Goal: Task Accomplishment & Management: Complete application form

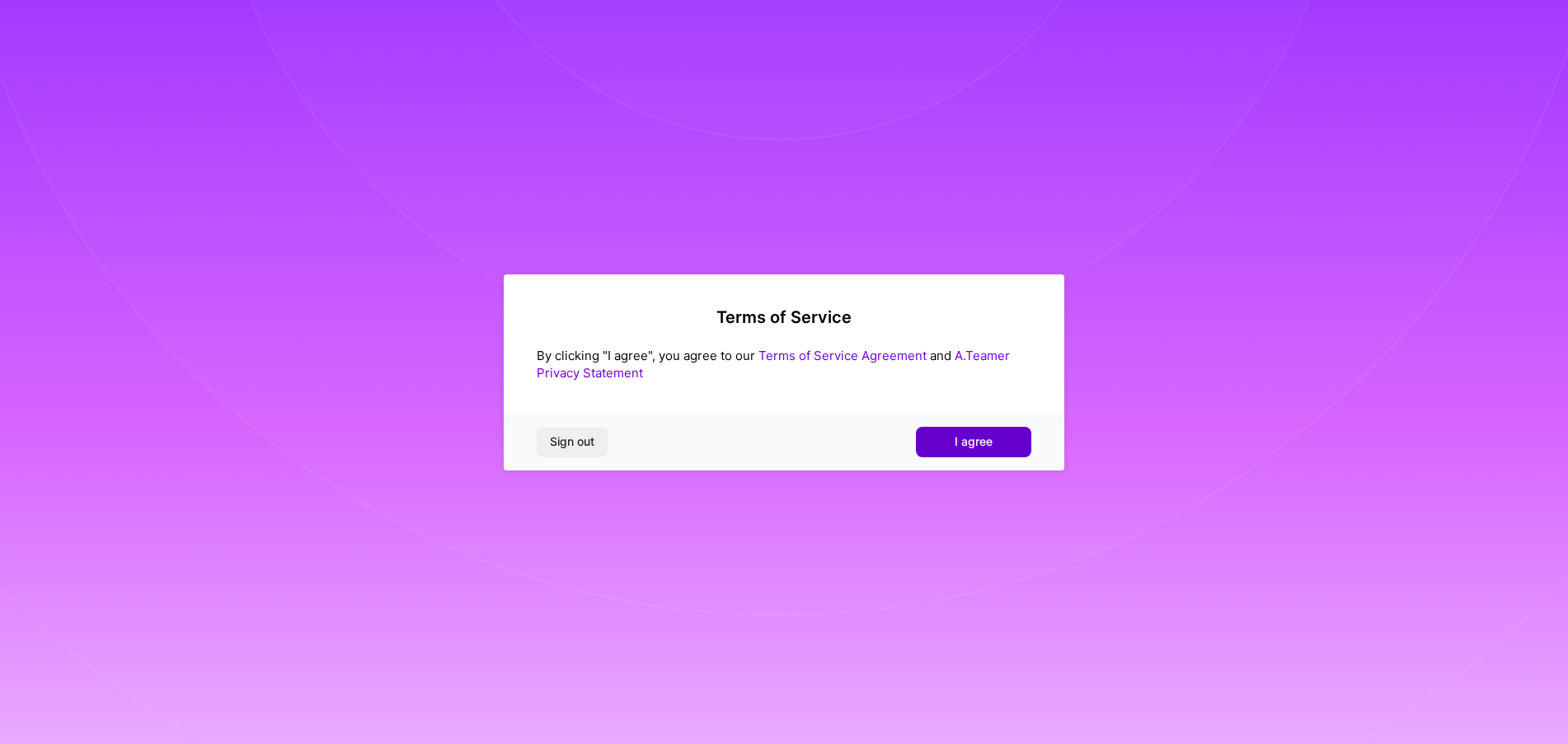
click at [949, 453] on button "I agree" at bounding box center [973, 442] width 115 height 30
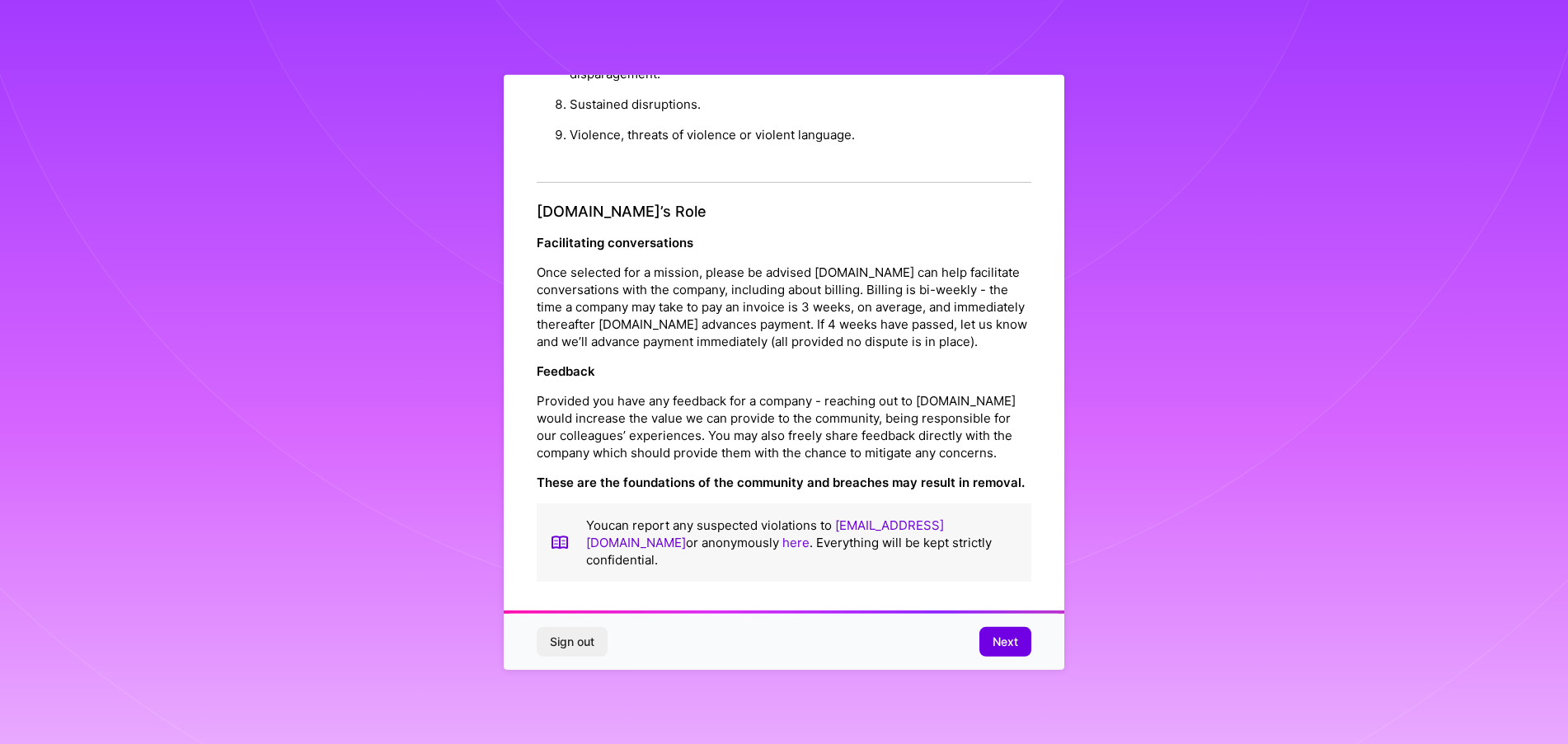
scroll to position [1, 0]
click at [998, 644] on span "Next" at bounding box center [1006, 642] width 26 height 17
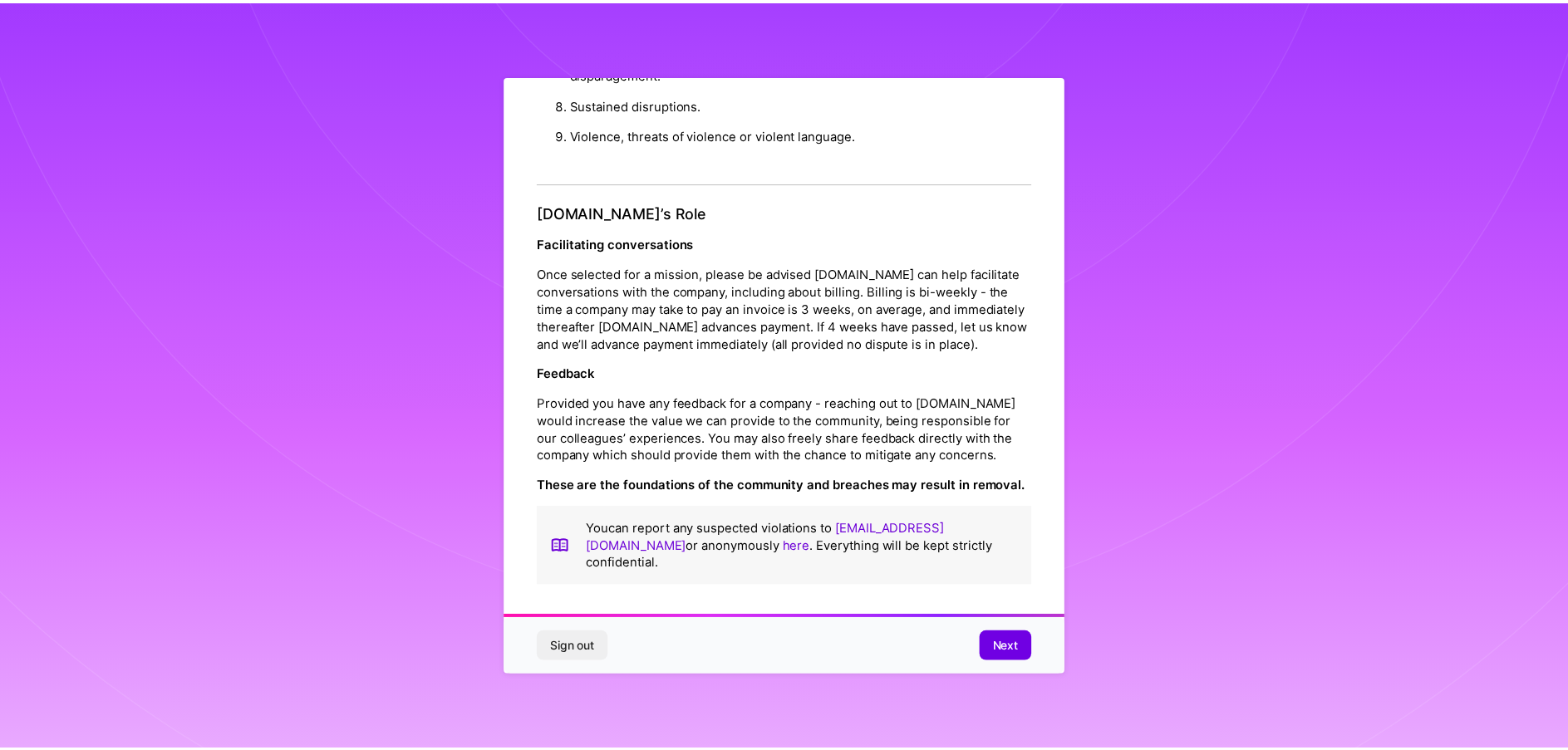
scroll to position [0, 0]
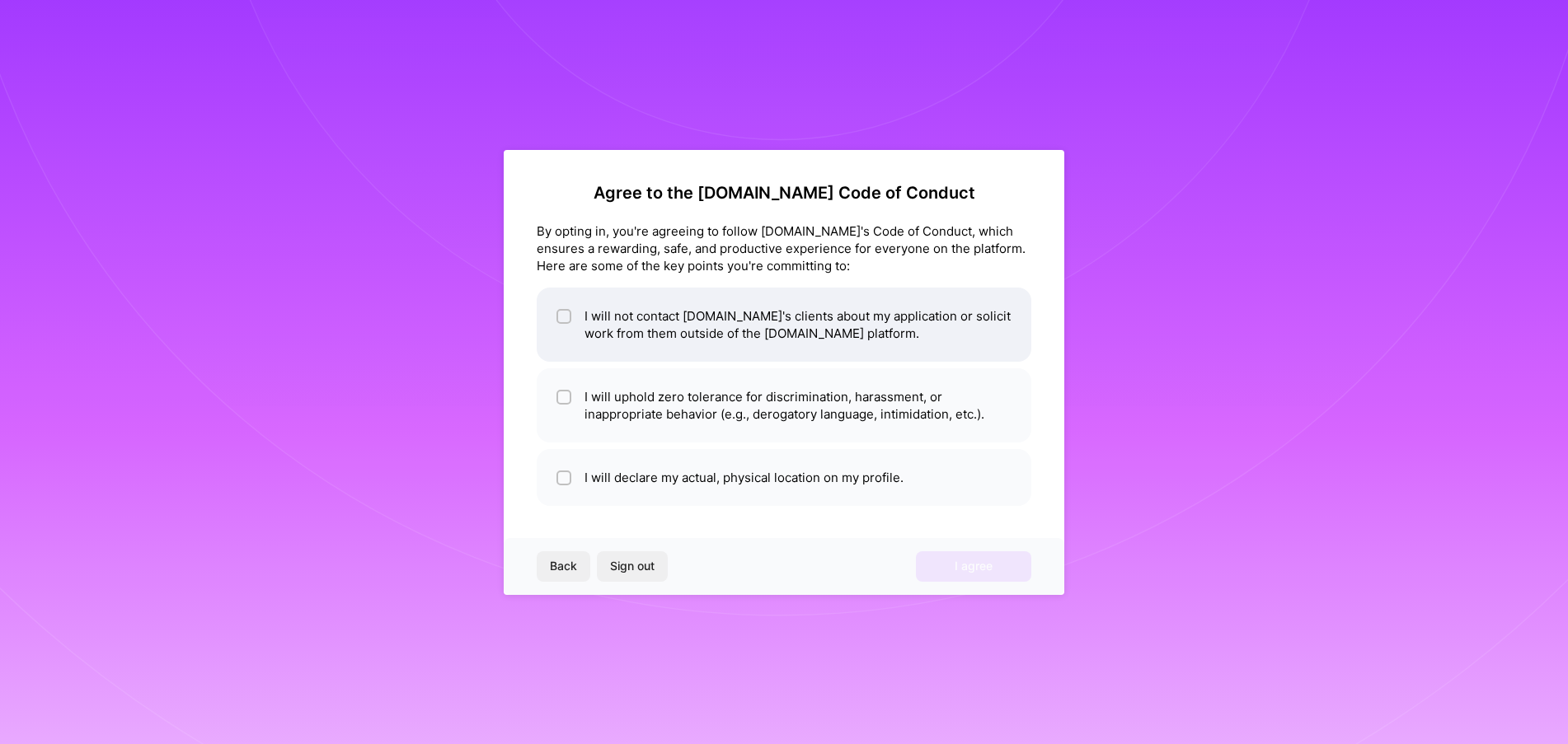
click at [565, 315] on input "checkbox" at bounding box center [565, 317] width 11 height 11
checkbox input "true"
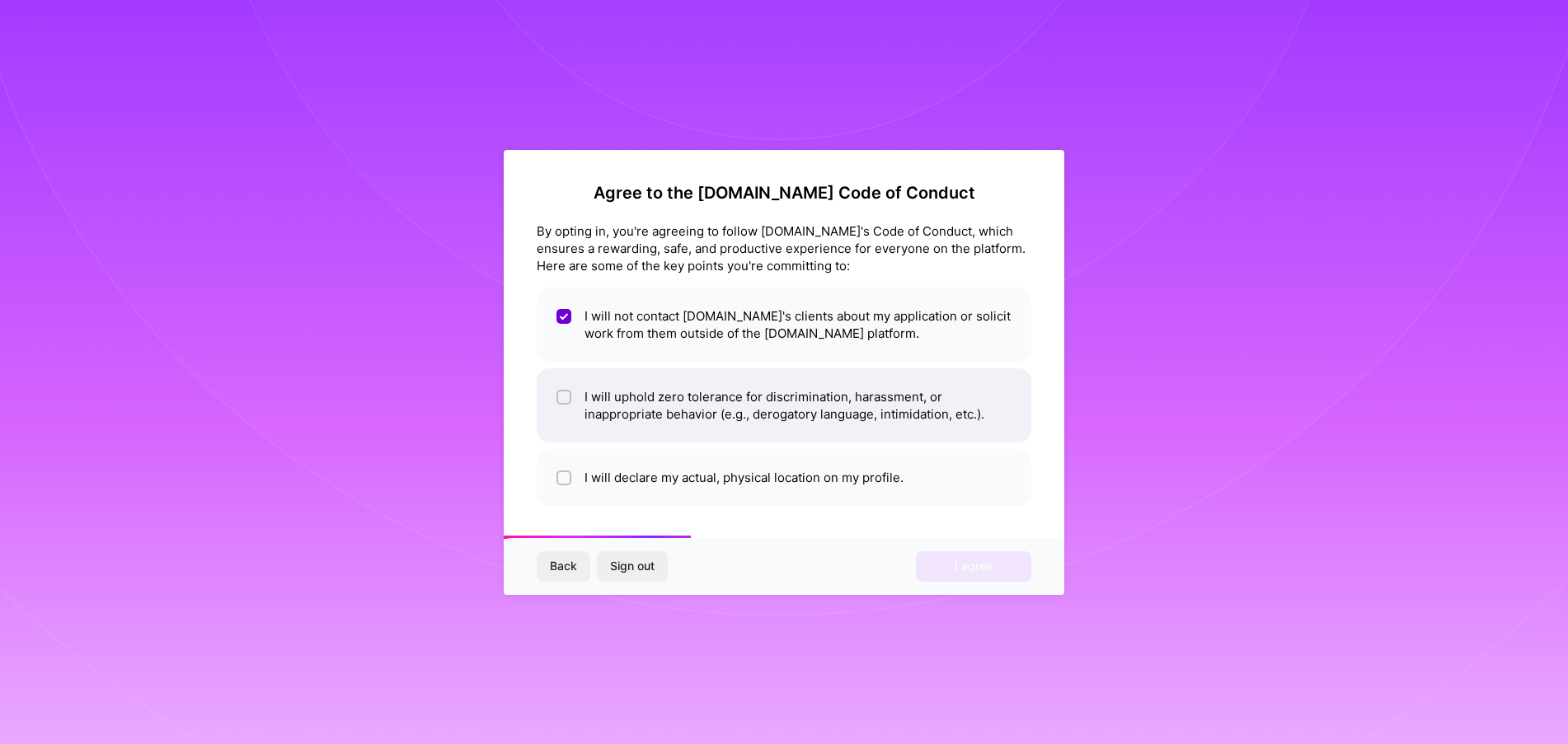
click at [562, 399] on input "checkbox" at bounding box center [565, 398] width 11 height 11
checkbox input "true"
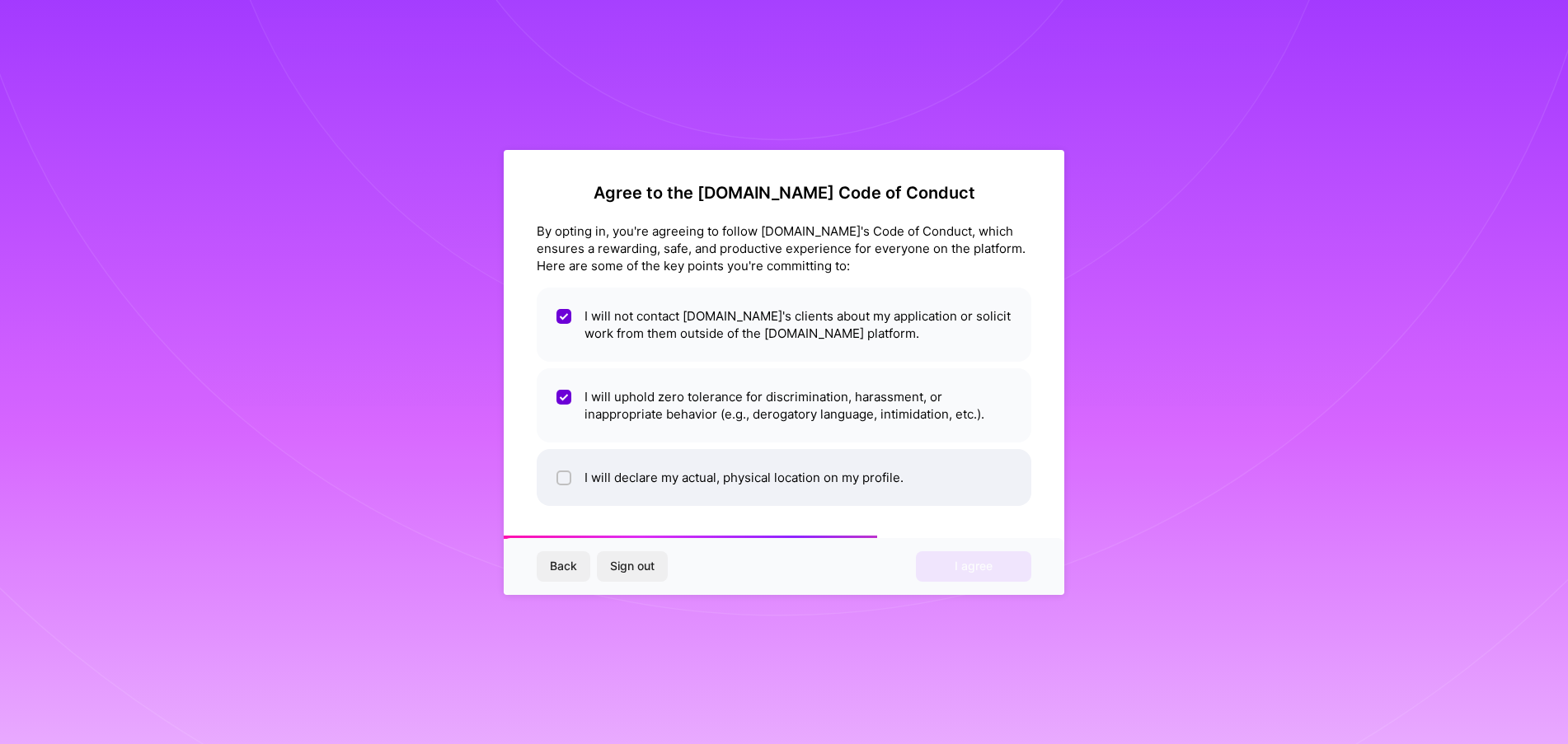
click at [558, 479] on div at bounding box center [564, 478] width 15 height 15
checkbox input "true"
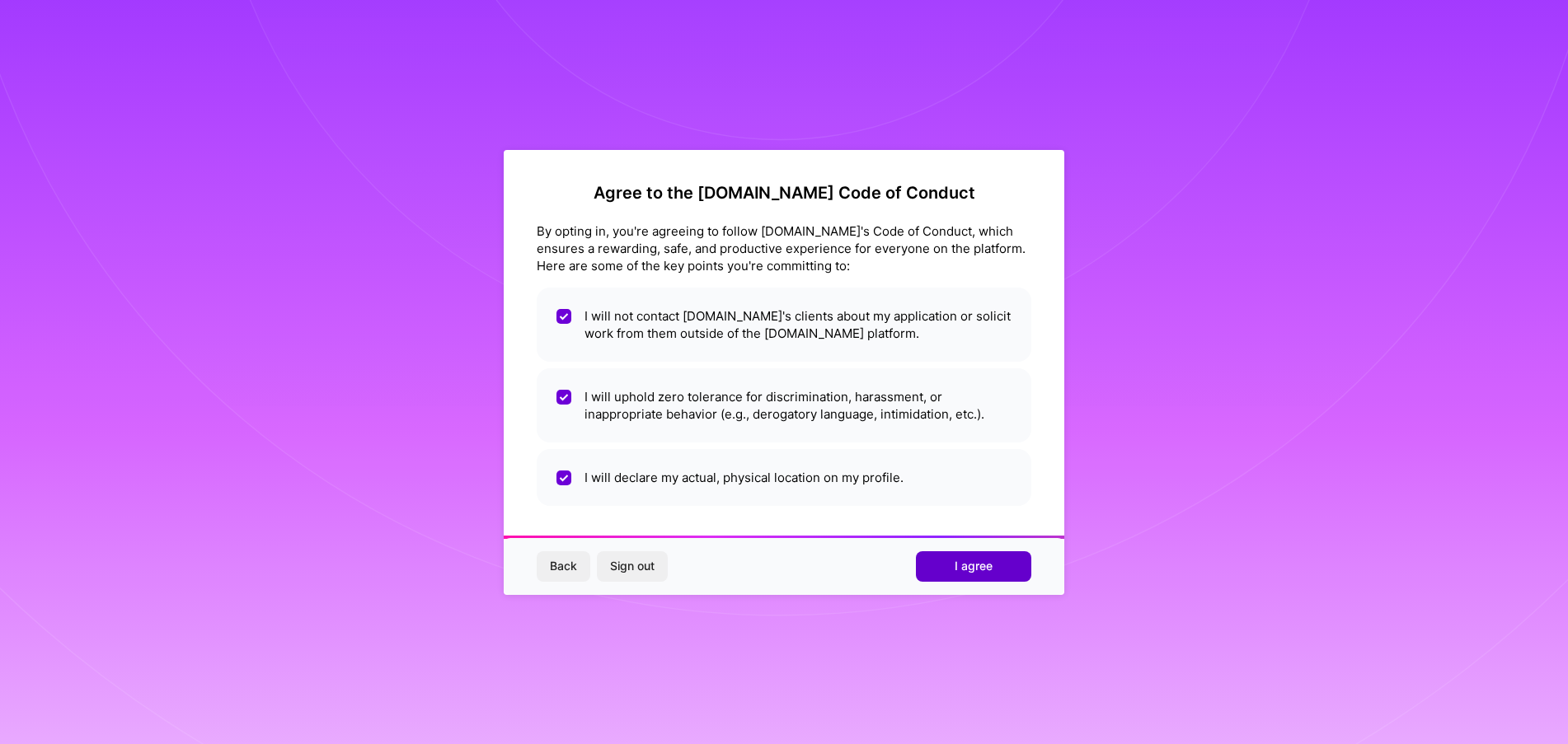
click at [977, 572] on span "I agree" at bounding box center [973, 566] width 38 height 17
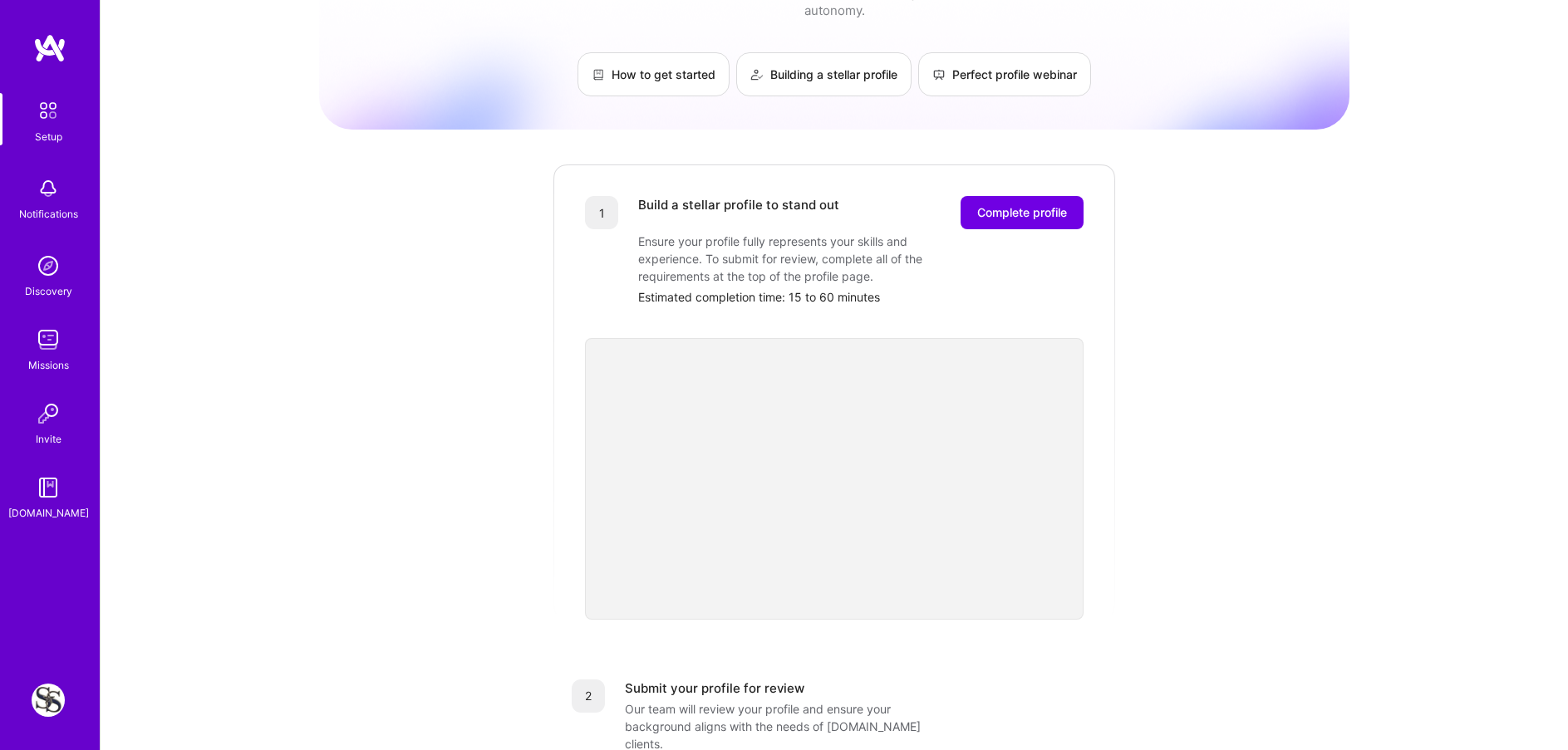
scroll to position [83, 0]
click at [1021, 207] on span "Complete profile" at bounding box center [1023, 215] width 90 height 17
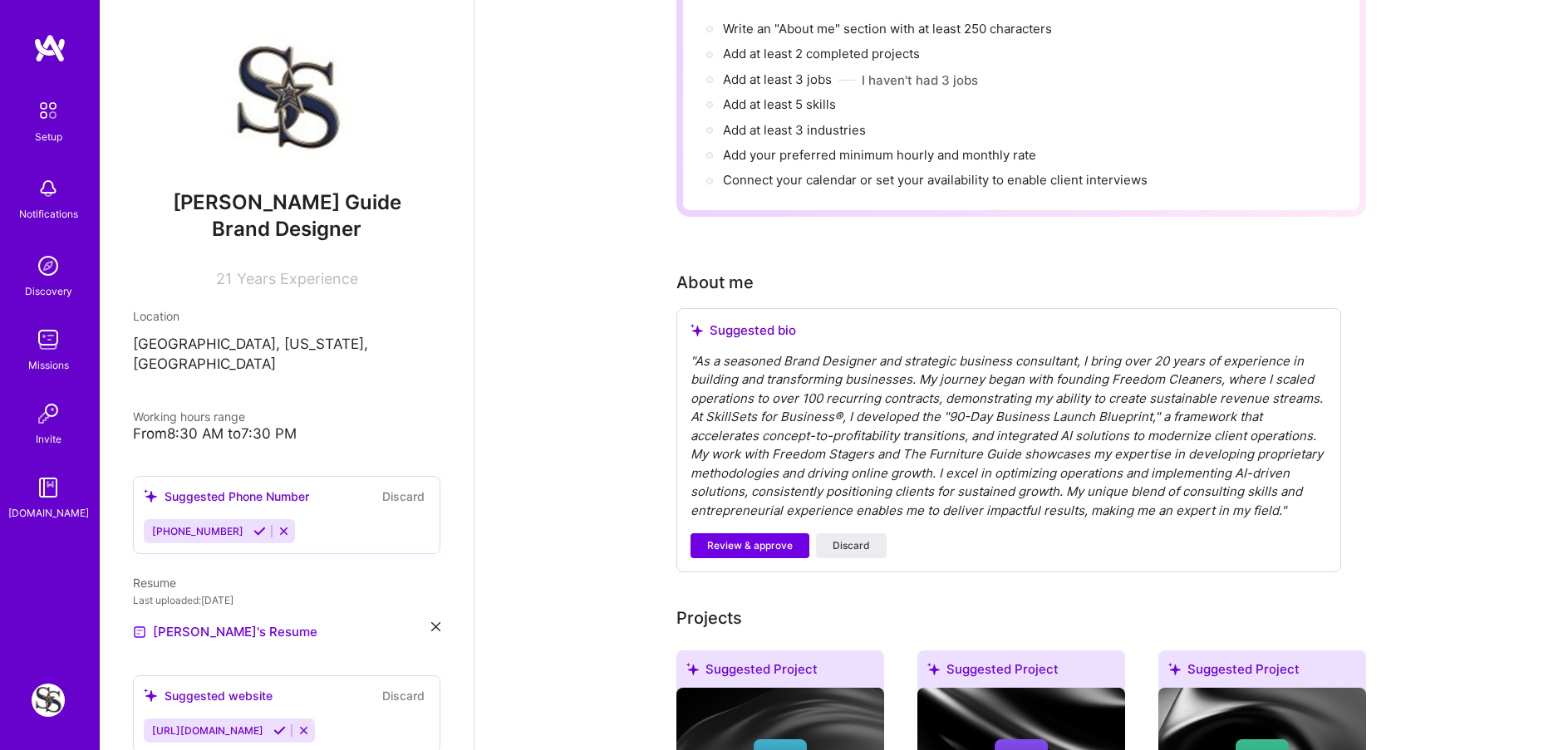
scroll to position [166, 0]
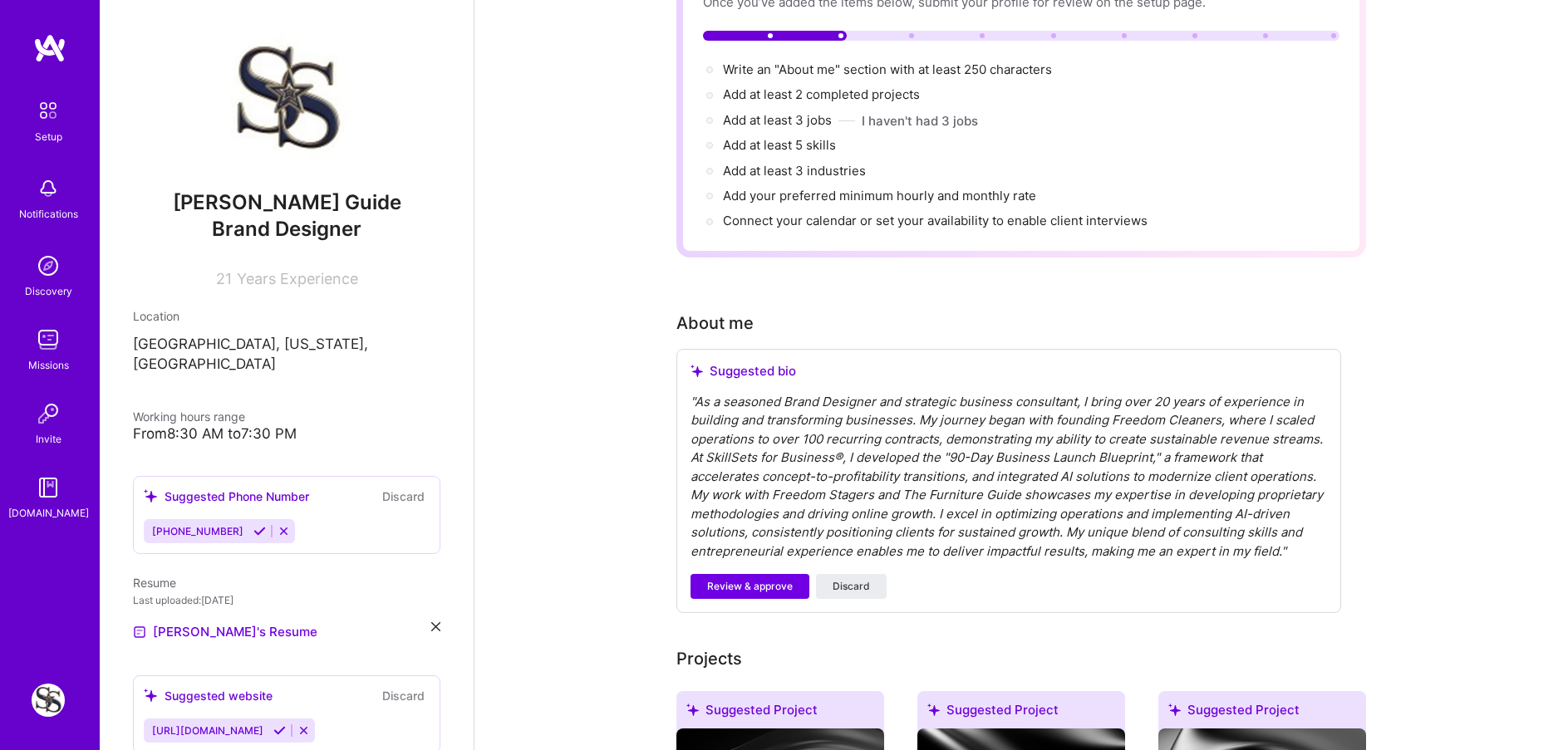
click at [694, 393] on div "" As a seasoned Brand Designer and strategic business consultant, I bring over …" at bounding box center [1009, 477] width 637 height 168
click at [700, 393] on div "" As a seasoned Brand Designer and strategic business consultant, I bring over …" at bounding box center [1009, 477] width 637 height 168
click at [734, 579] on span "Review & approve" at bounding box center [750, 586] width 86 height 15
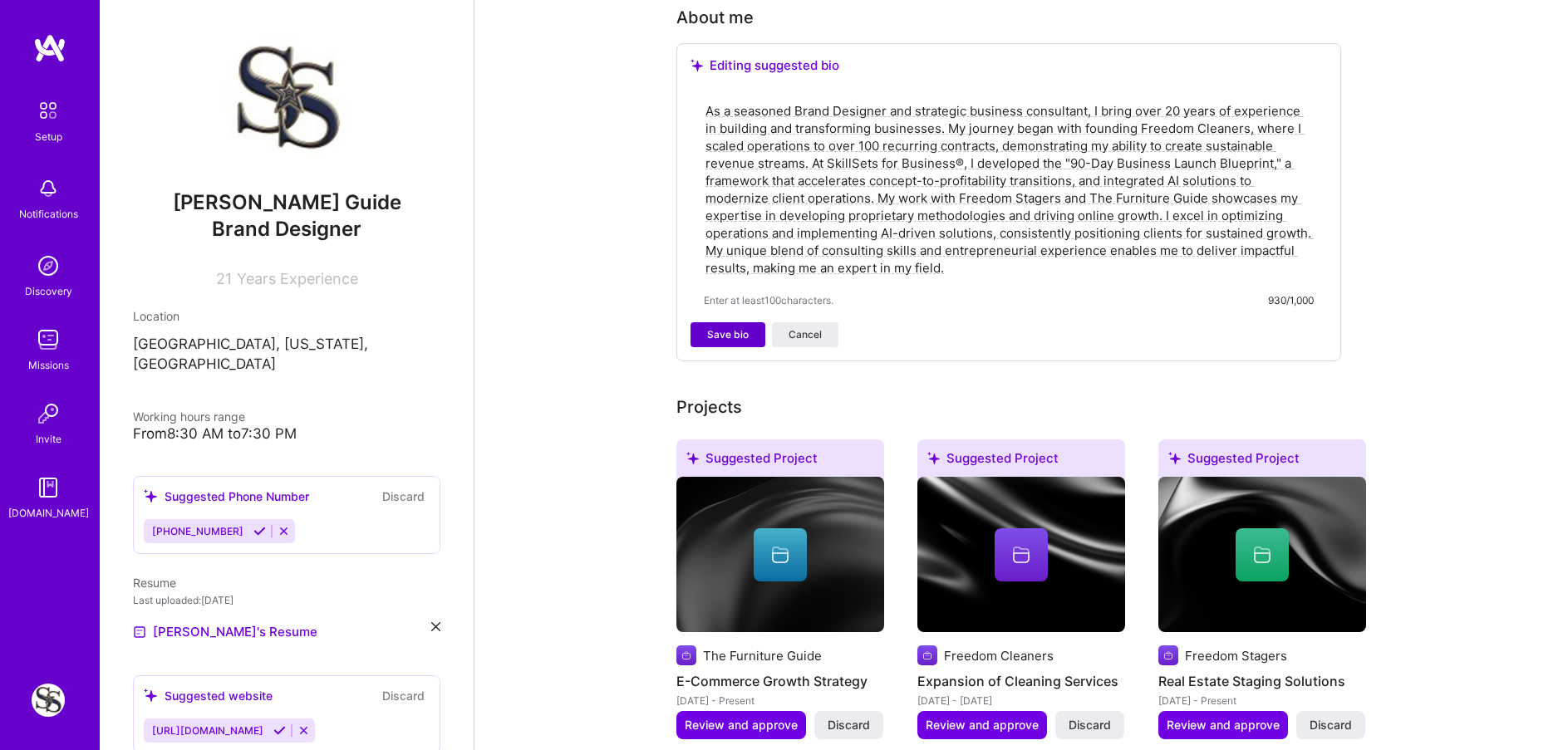
scroll to position [498, 0]
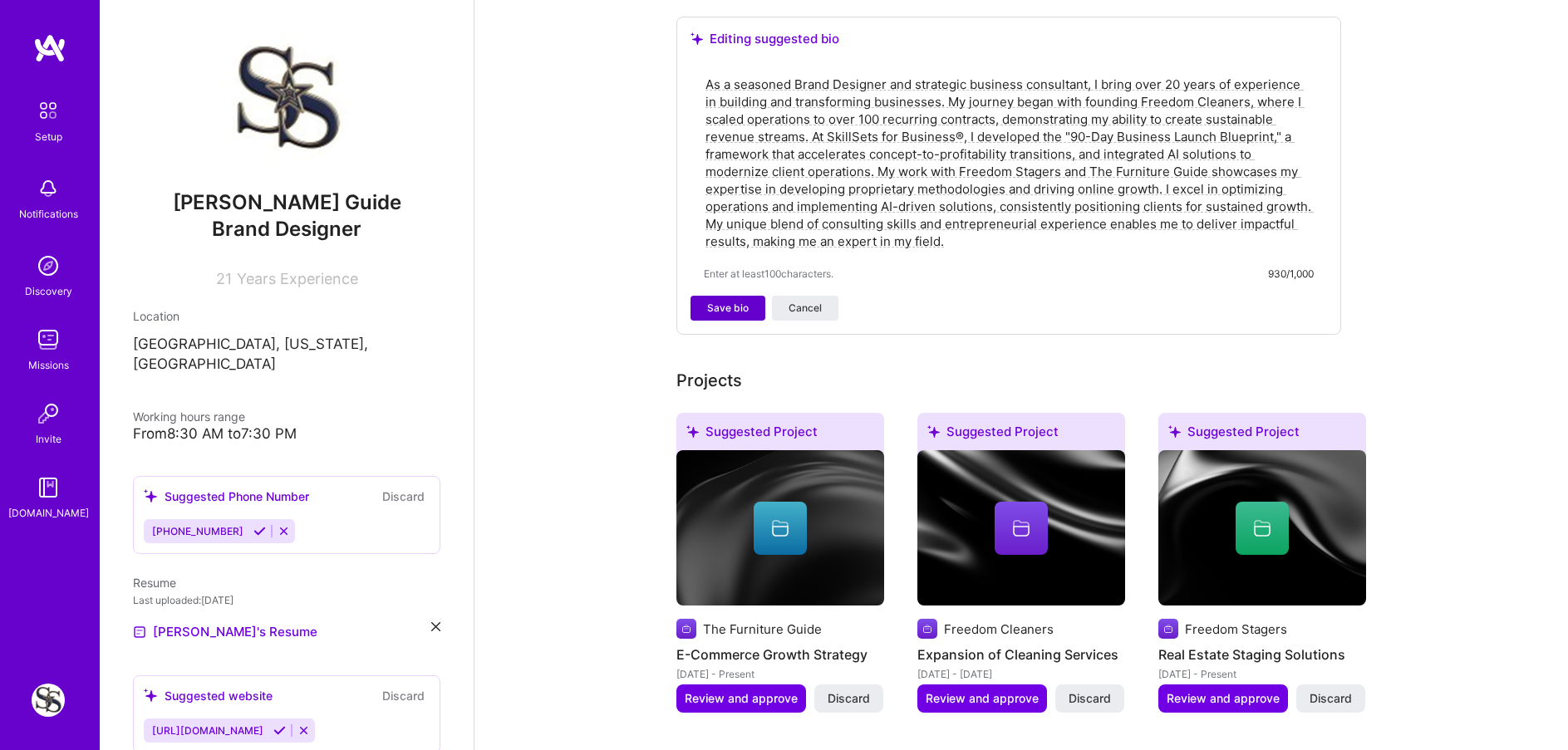
click at [713, 301] on span "Save bio" at bounding box center [728, 309] width 41 height 15
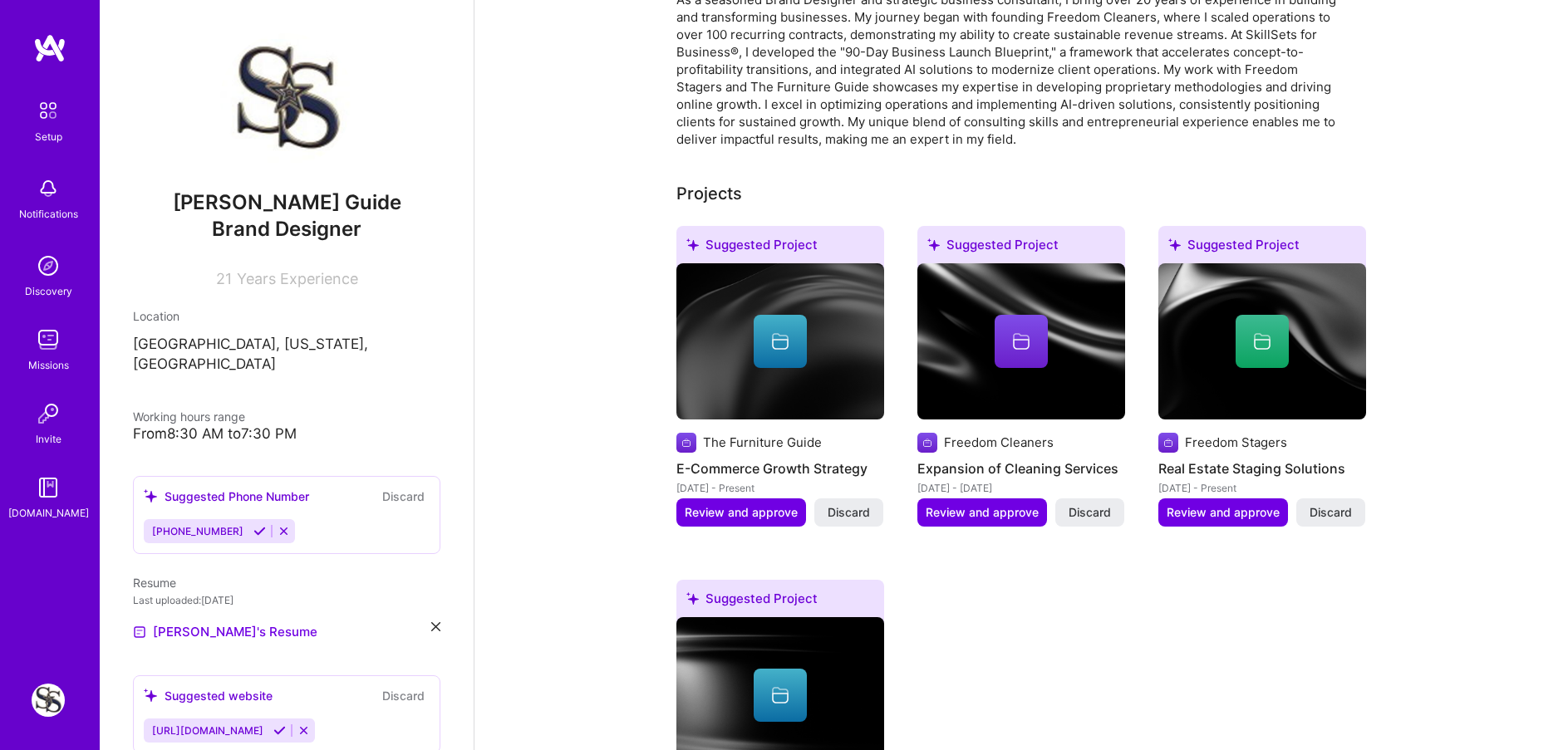
click at [780, 315] on div at bounding box center [780, 341] width 53 height 53
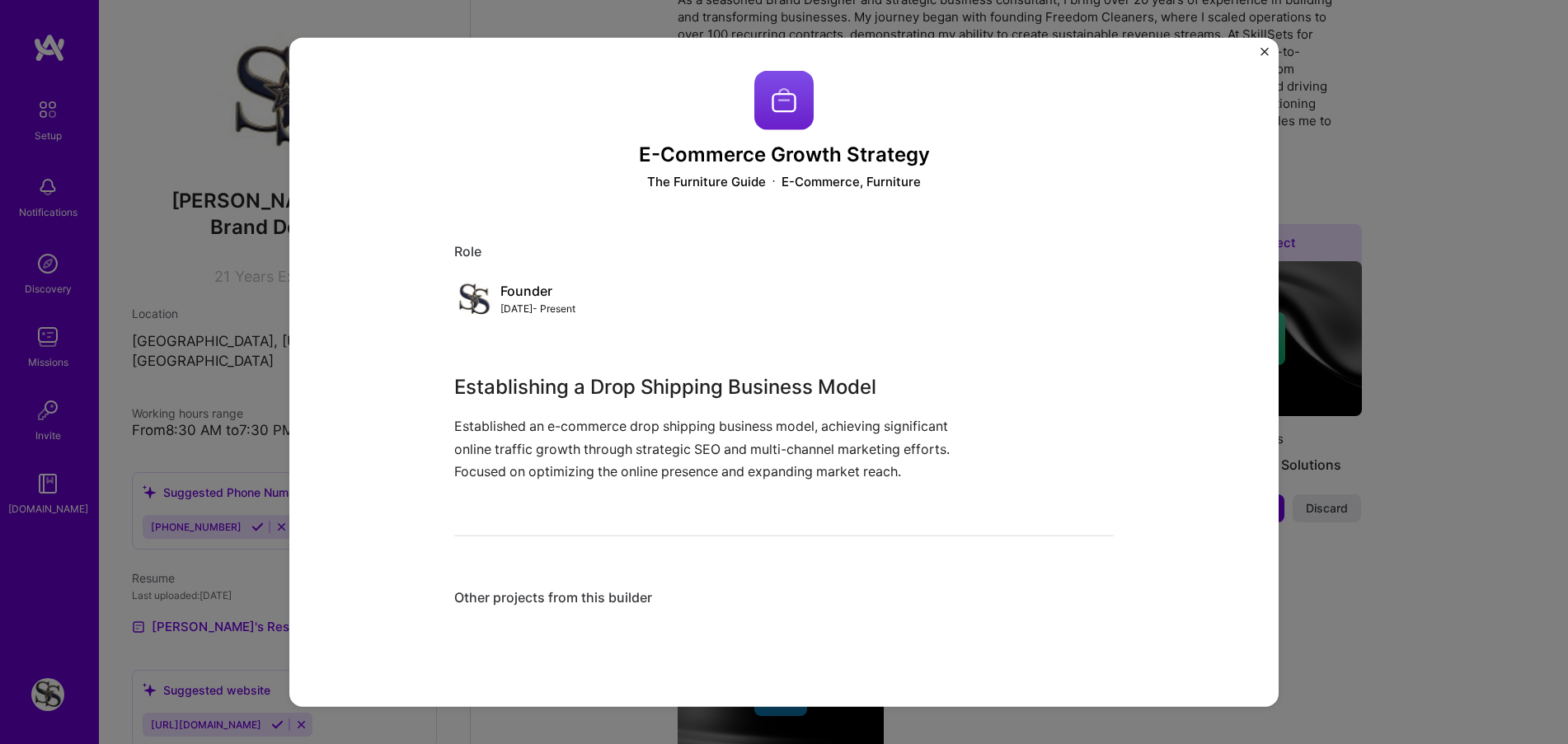
click at [455, 294] on img at bounding box center [474, 300] width 40 height 40
click at [1263, 50] on img "Close" at bounding box center [1264, 51] width 8 height 8
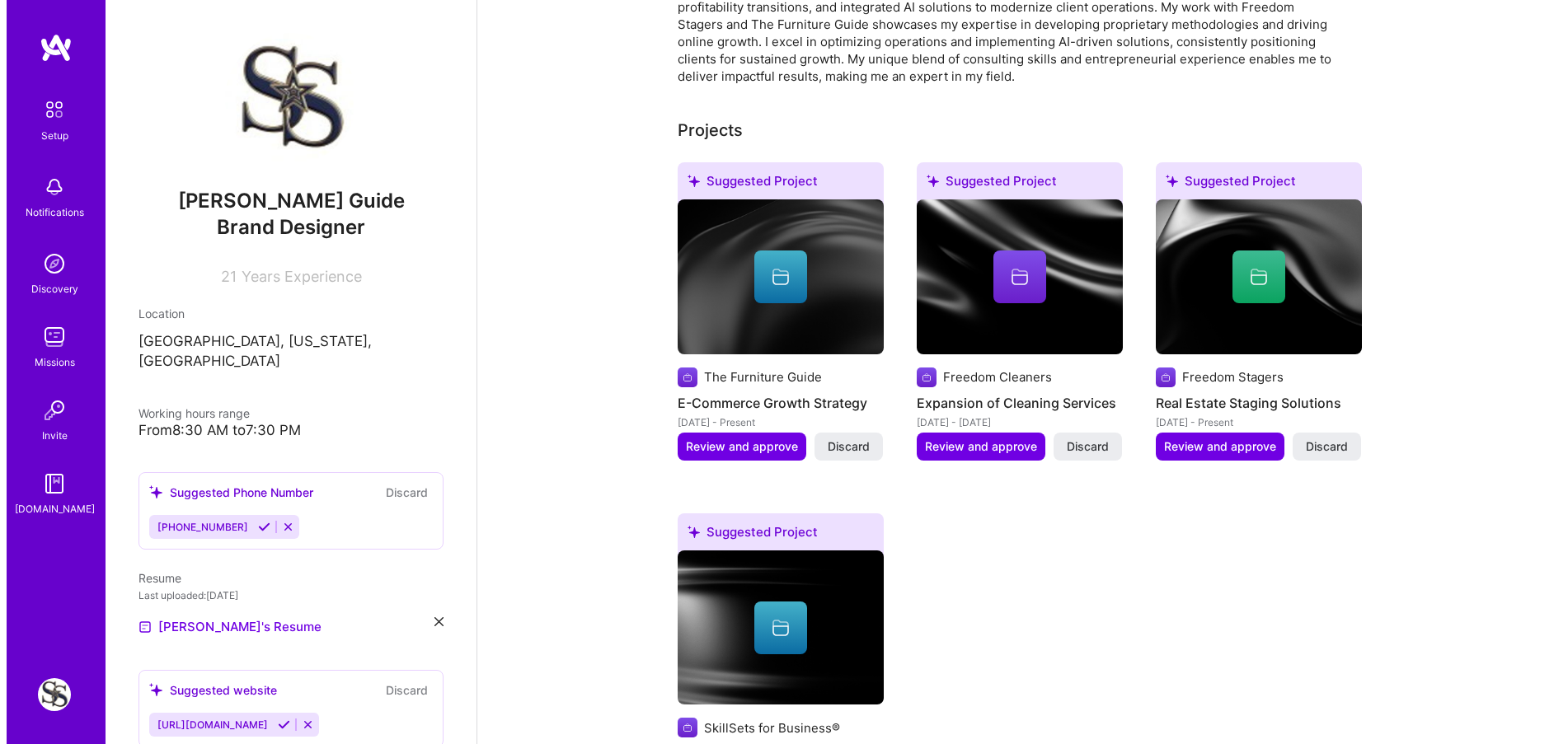
scroll to position [492, 0]
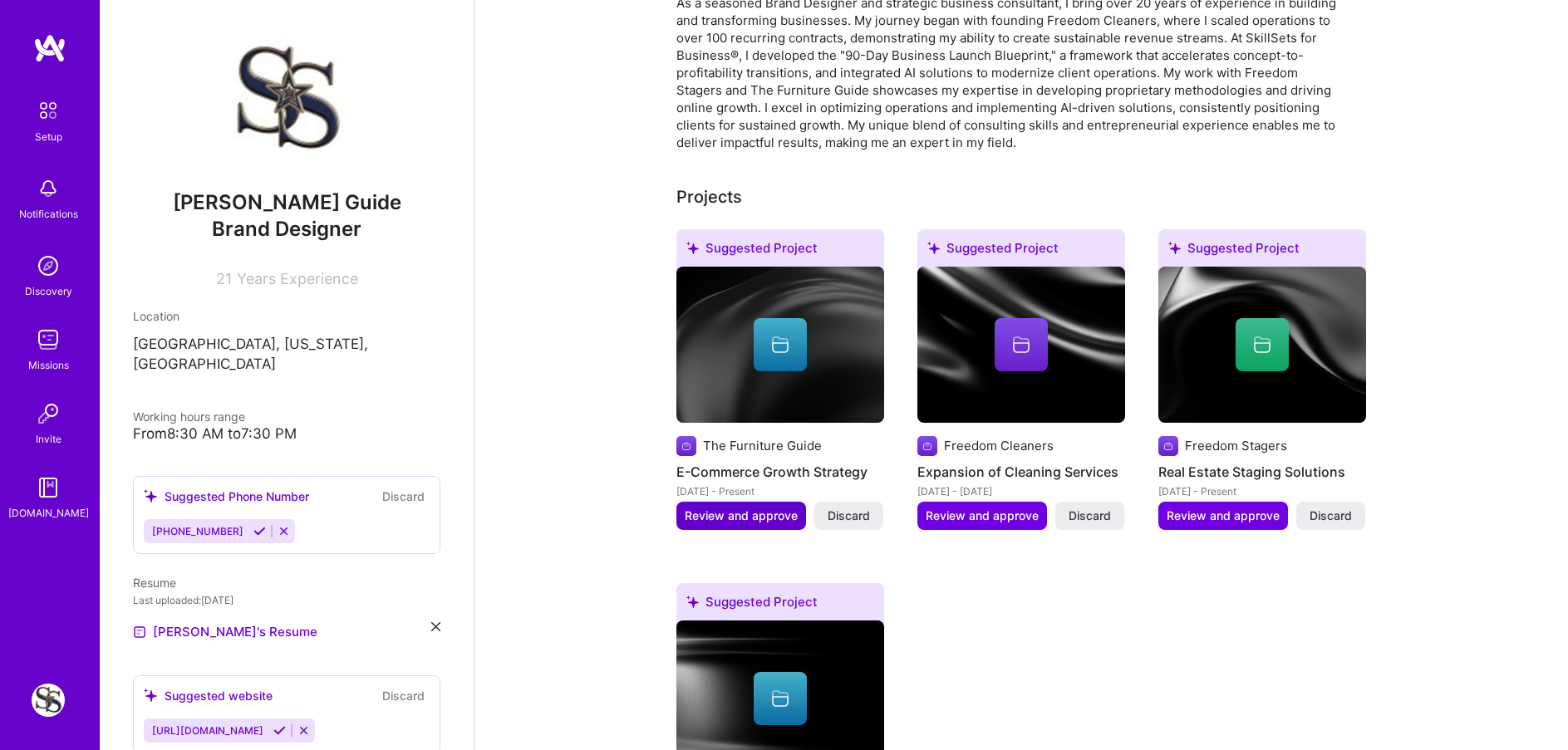
click at [750, 508] on span "Review and approve" at bounding box center [741, 516] width 113 height 17
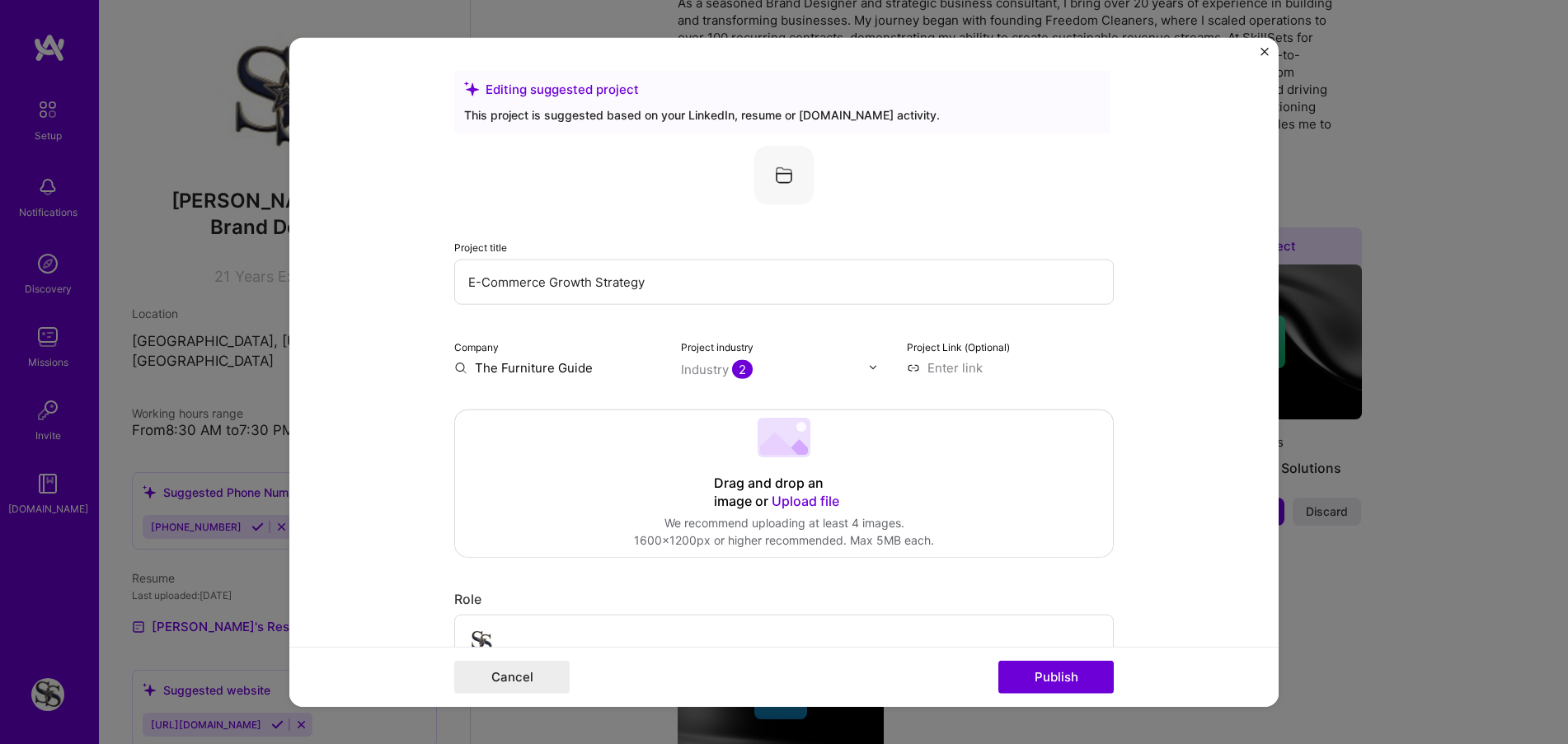
click at [776, 438] on 202 at bounding box center [783, 437] width 53 height 40
click at [649, 279] on input "E-Commerce Growth Strategy" at bounding box center [784, 281] width 660 height 45
drag, startPoint x: 647, startPoint y: 279, endPoint x: 541, endPoint y: 287, distance: 106.3
click at [541, 287] on input "E-Commerce Growth Strategy" at bounding box center [784, 281] width 660 height 45
type input "E-Commerce Furniture Store"
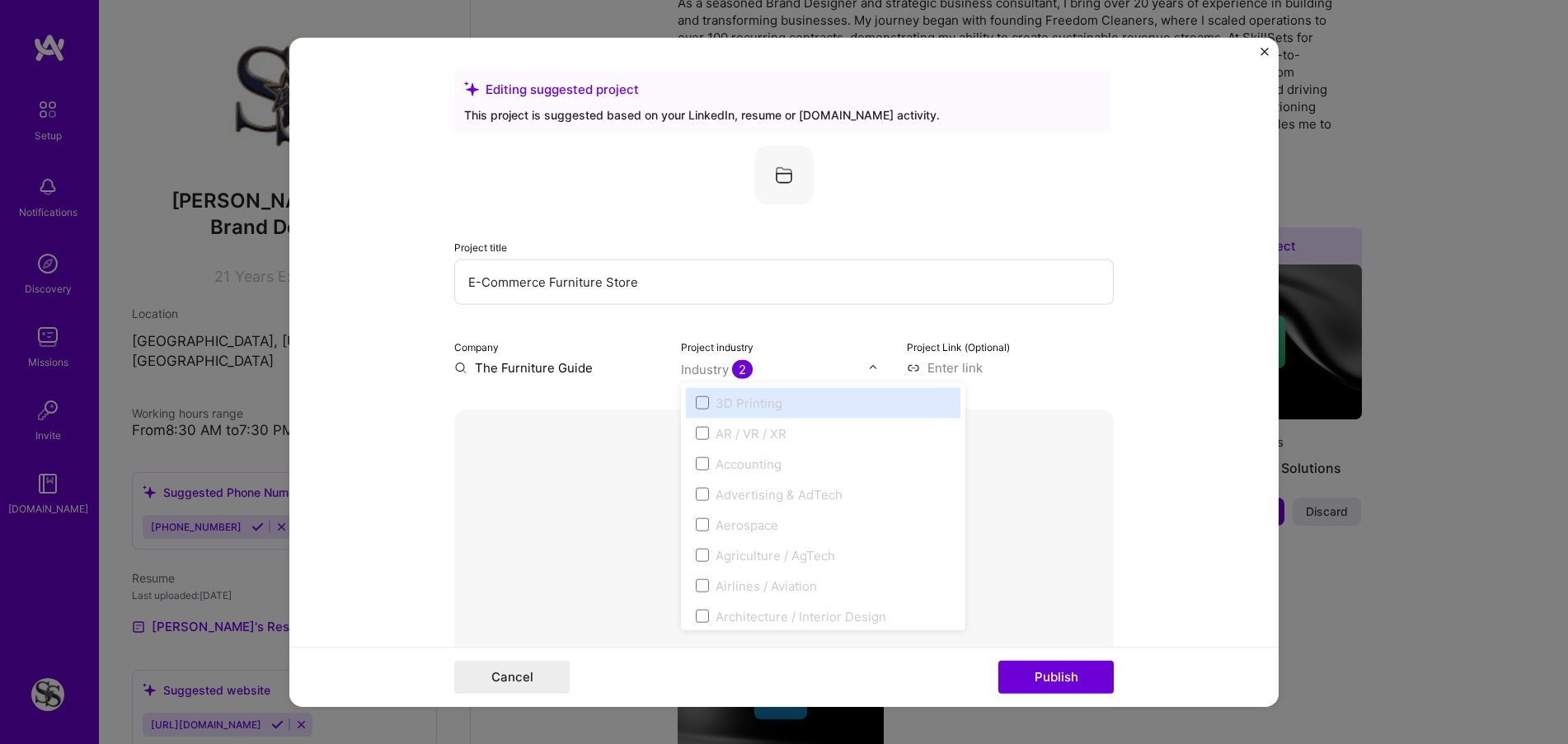
click at [733, 367] on span "2" at bounding box center [742, 368] width 20 height 19
click at [978, 369] on input at bounding box center [1009, 366] width 207 height 18
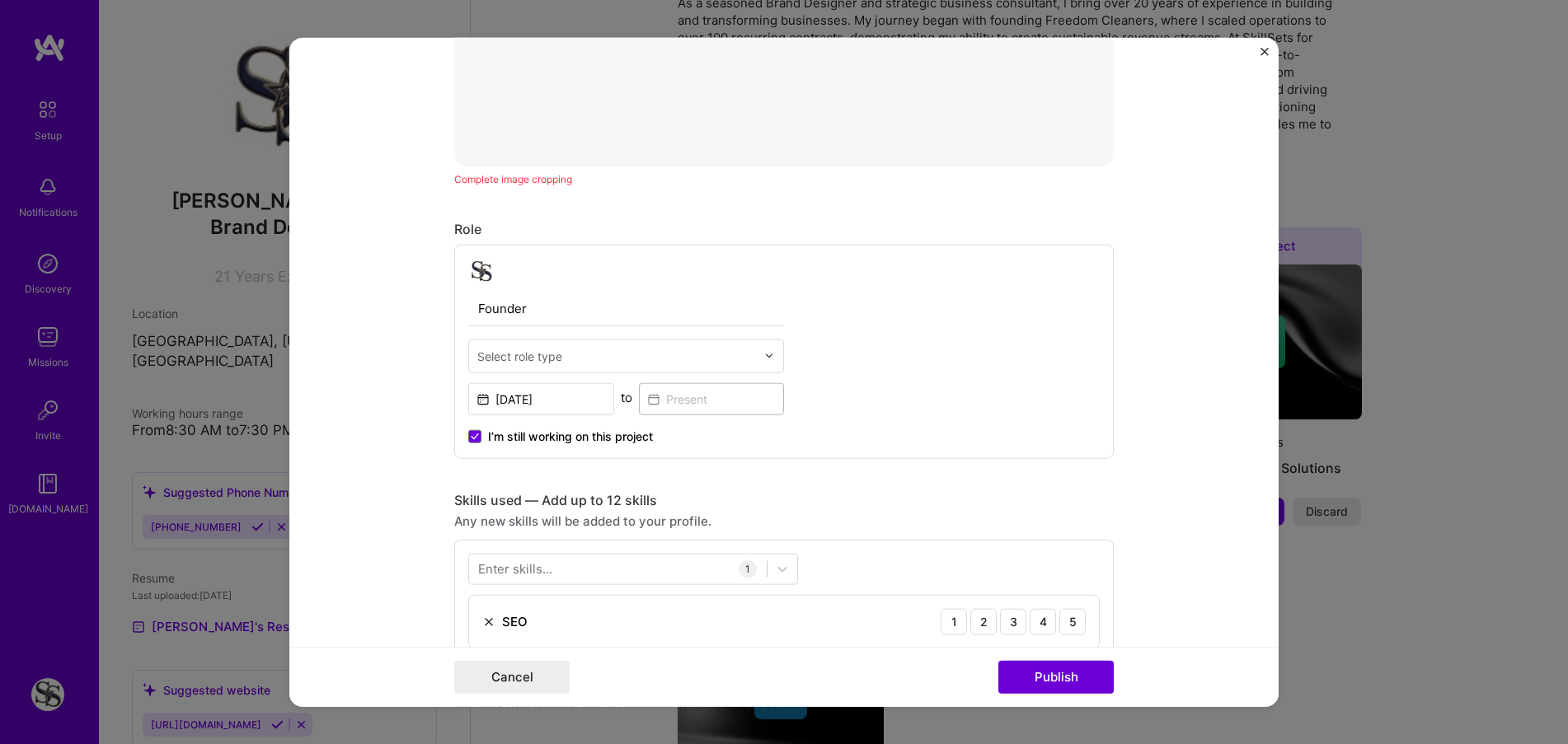
scroll to position [742, 0]
type input "[URL][DOMAIN_NAME]"
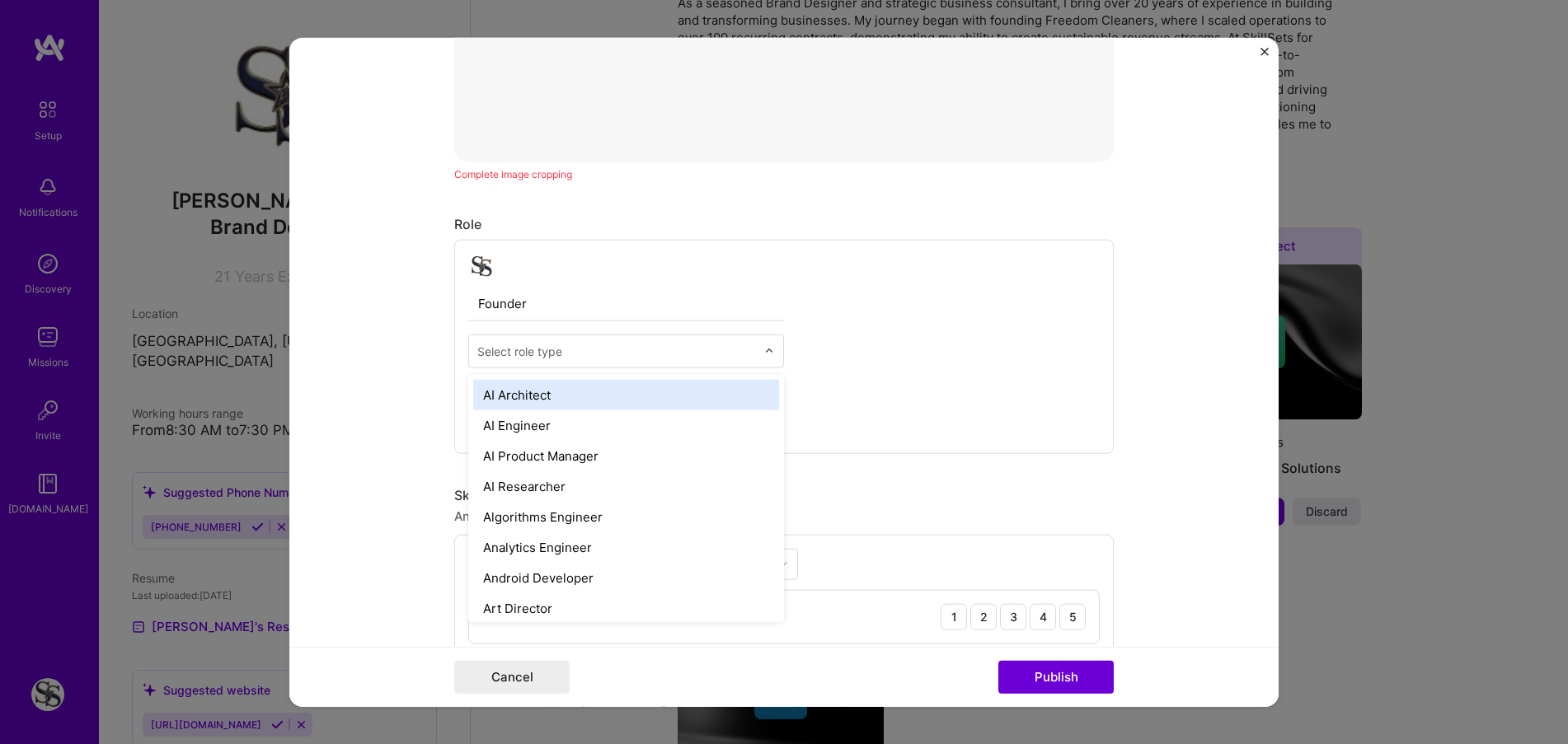
click at [589, 352] on input "text" at bounding box center [616, 351] width 278 height 18
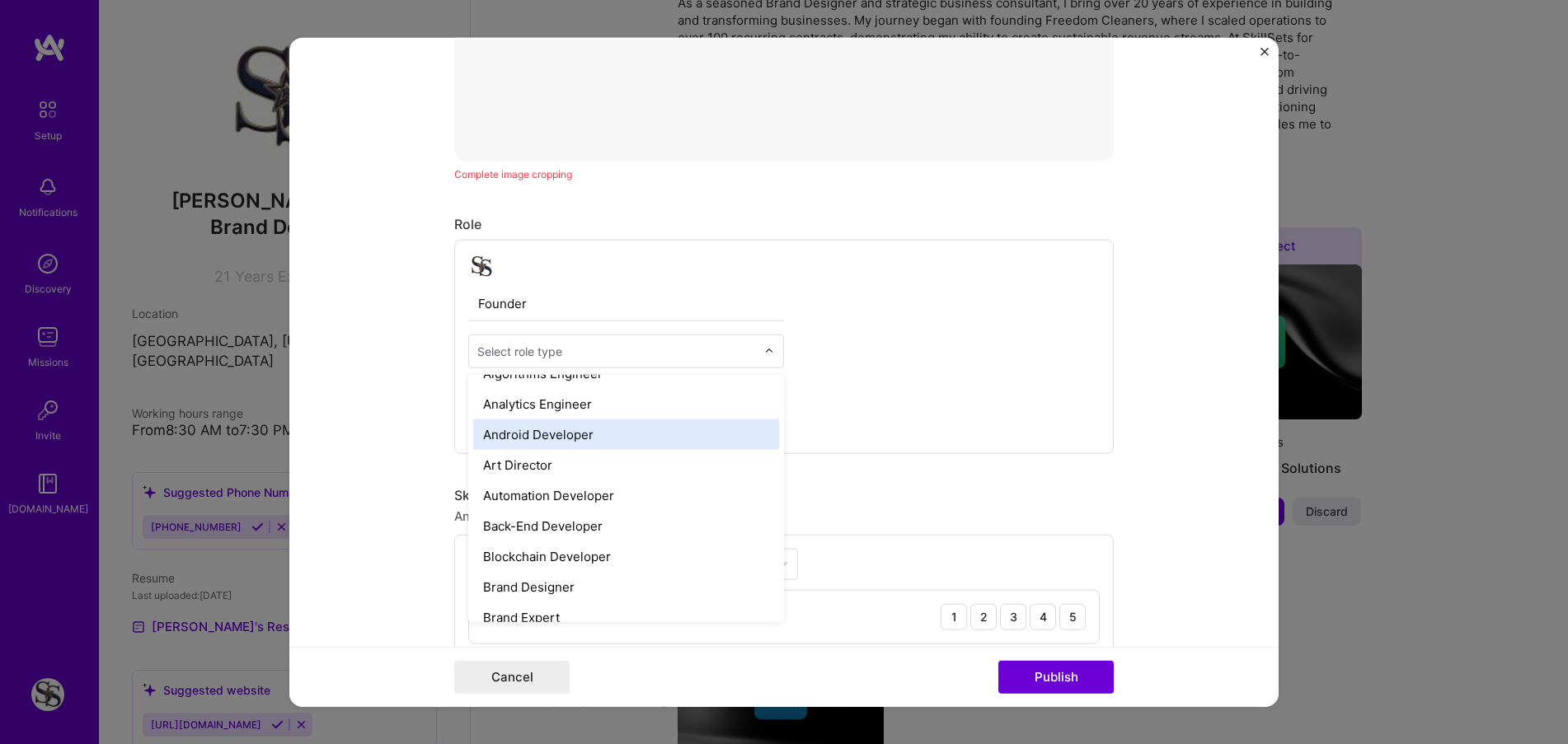
scroll to position [165, 0]
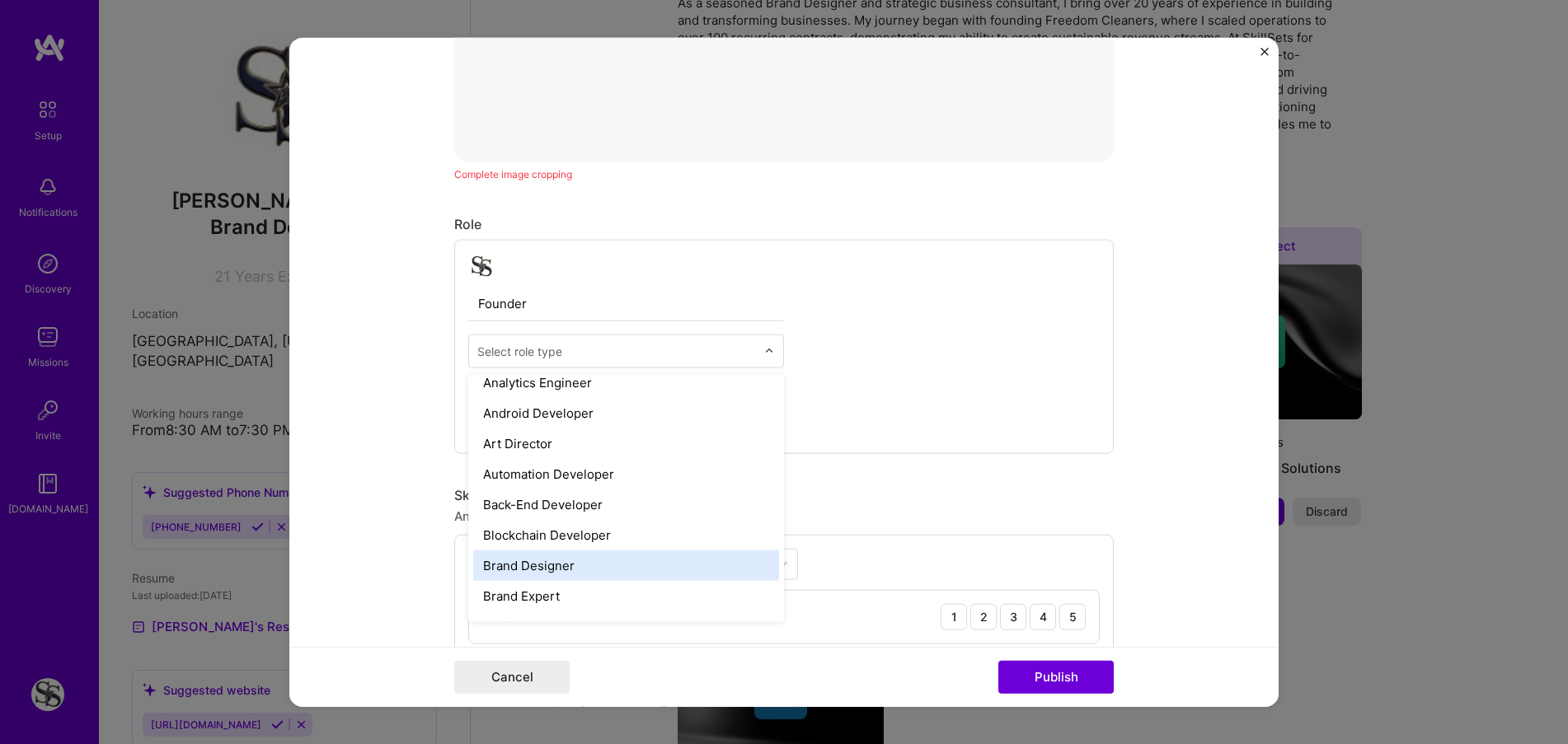
click at [585, 575] on div "Brand Designer" at bounding box center [626, 565] width 306 height 31
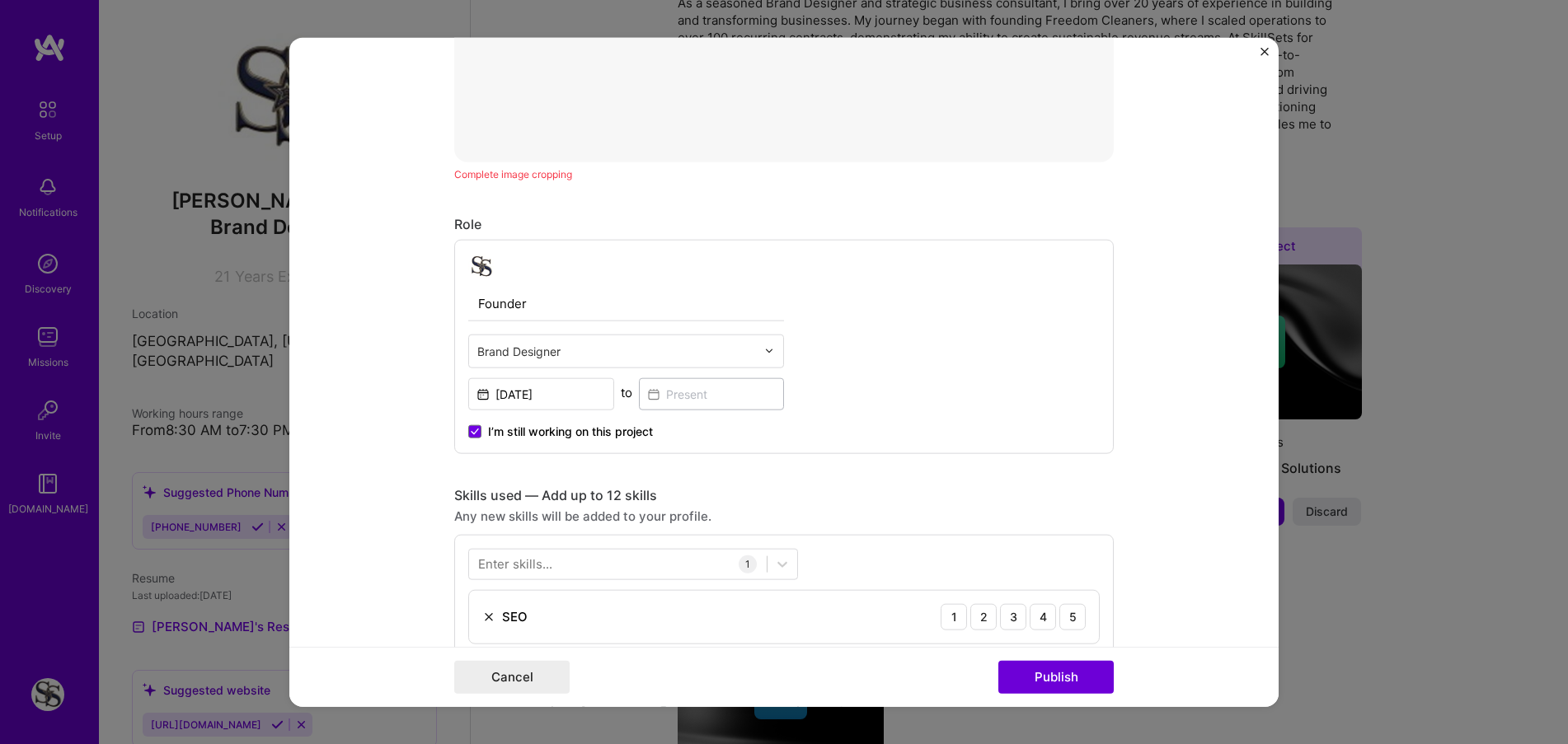
click at [530, 571] on div "Enter skills..." at bounding box center [515, 564] width 74 height 18
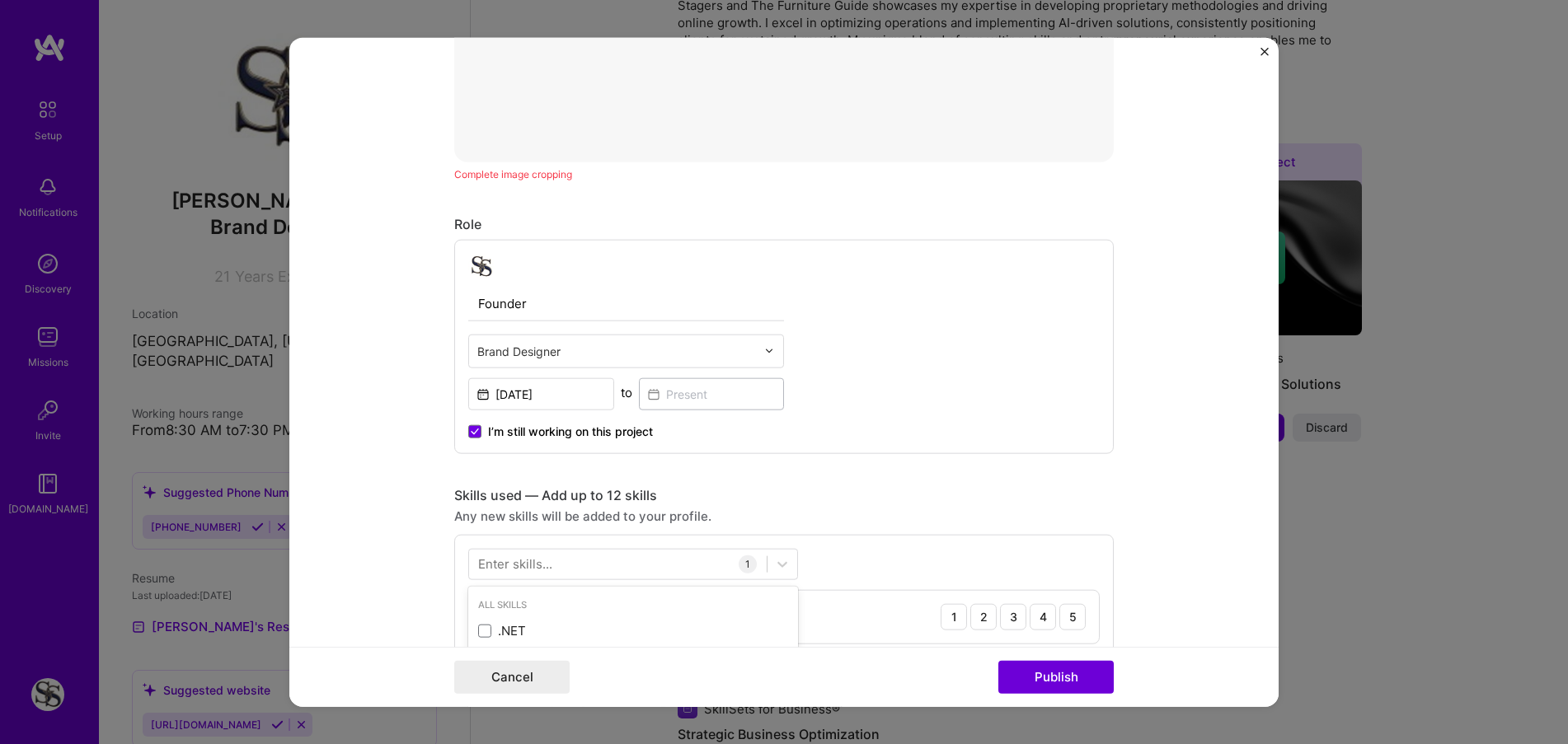
scroll to position [587, 0]
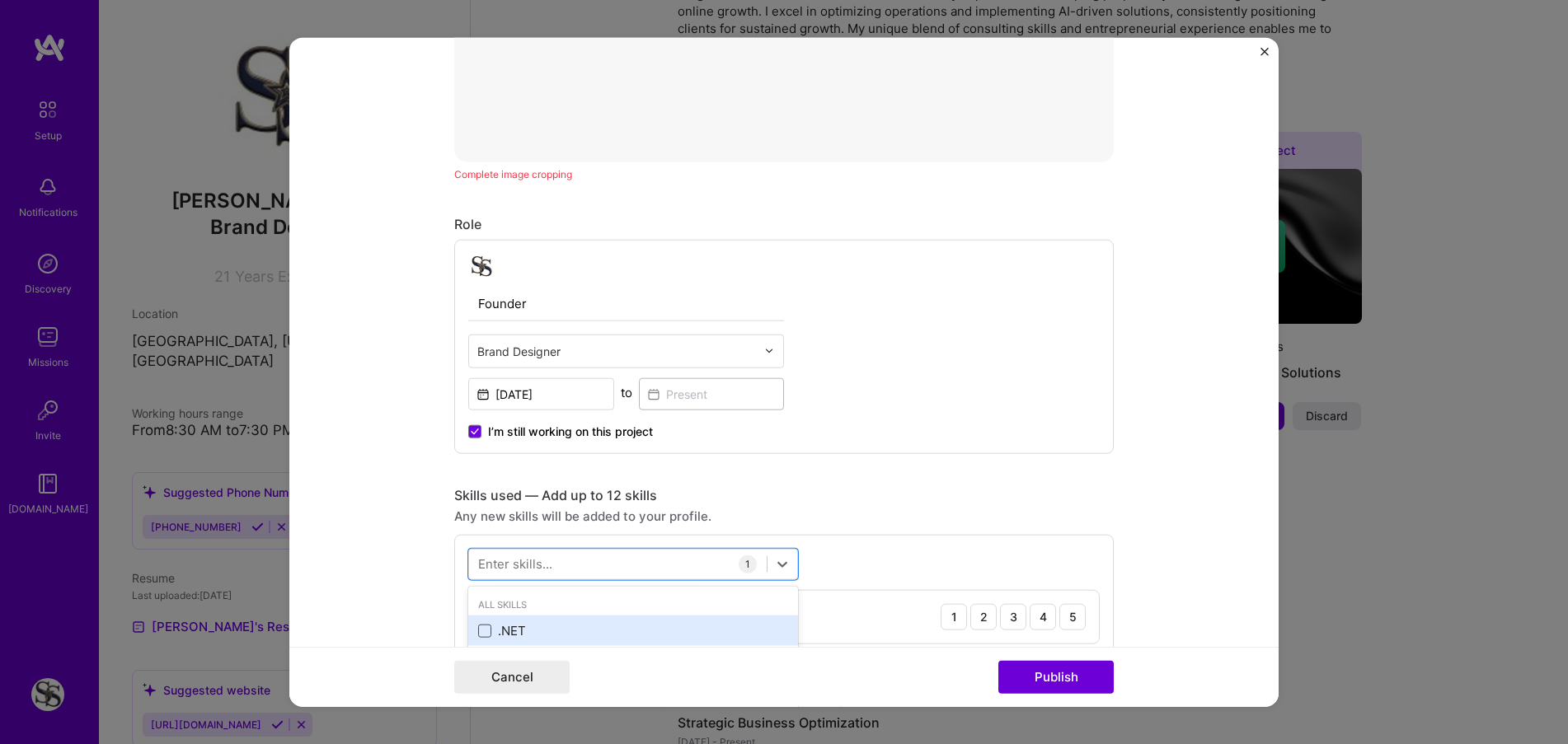
click at [478, 626] on span at bounding box center [484, 631] width 13 height 13
click at [0, 0] on input "checkbox" at bounding box center [0, 0] width 0 height 0
click at [478, 626] on span at bounding box center [484, 631] width 13 height 13
click at [0, 0] on input "checkbox" at bounding box center [0, 0] width 0 height 0
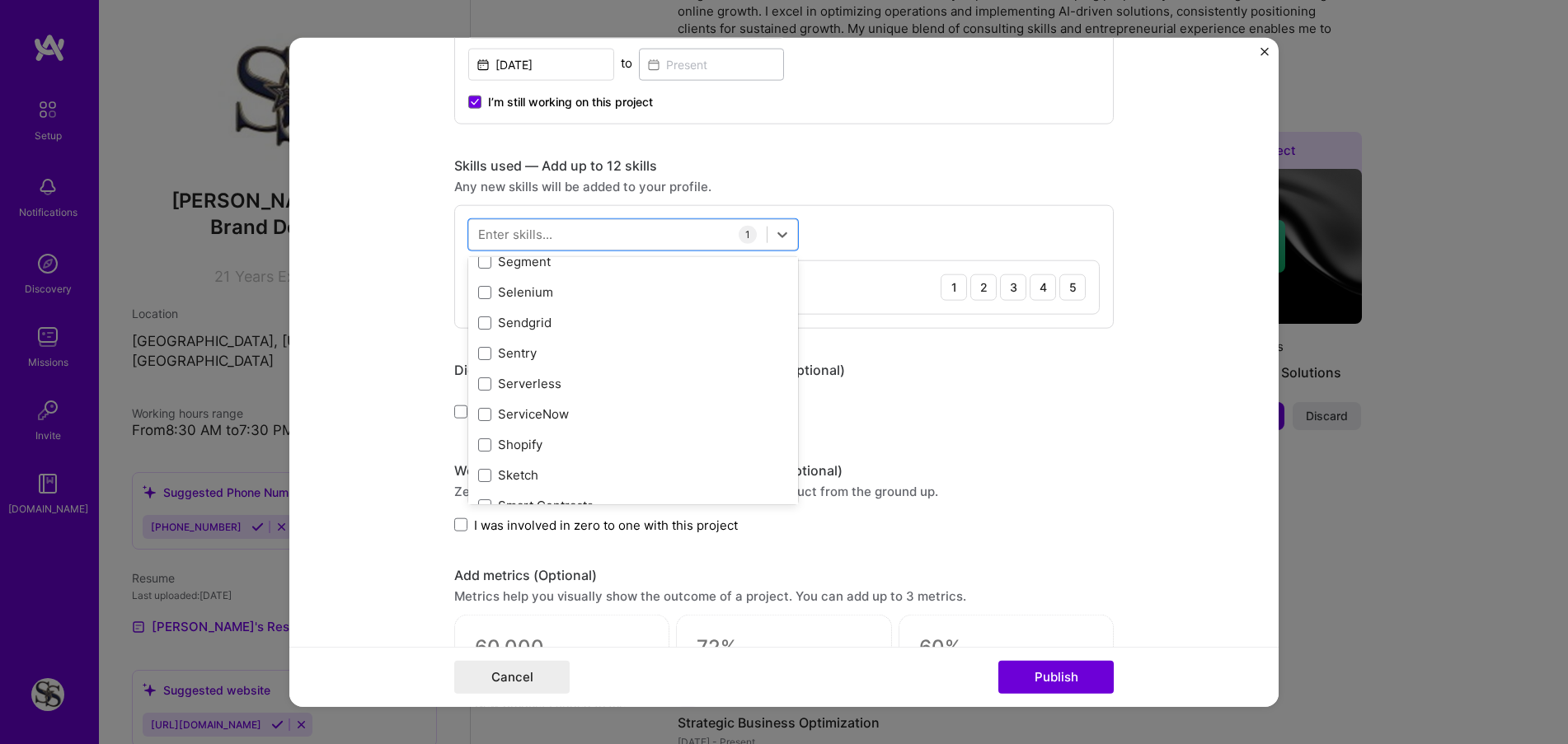
scroll to position [9093, 0]
click at [478, 418] on span at bounding box center [484, 417] width 13 height 13
click at [0, 0] on input "checkbox" at bounding box center [0, 0] width 0 height 0
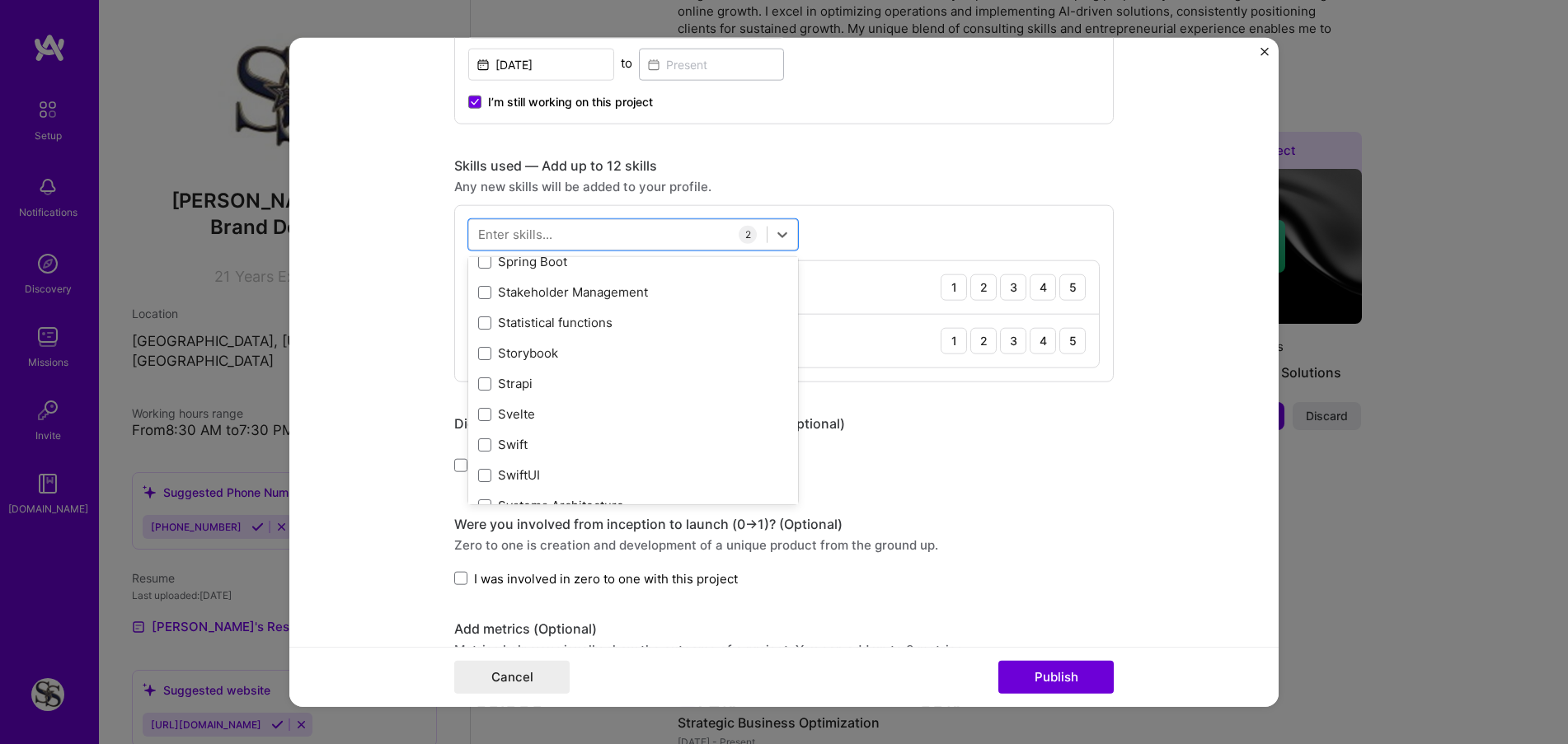
scroll to position [9670, 0]
click at [963, 494] on div "Editing suggested project This project is suggested based on your LinkedIn, res…" at bounding box center [784, 104] width 660 height 2211
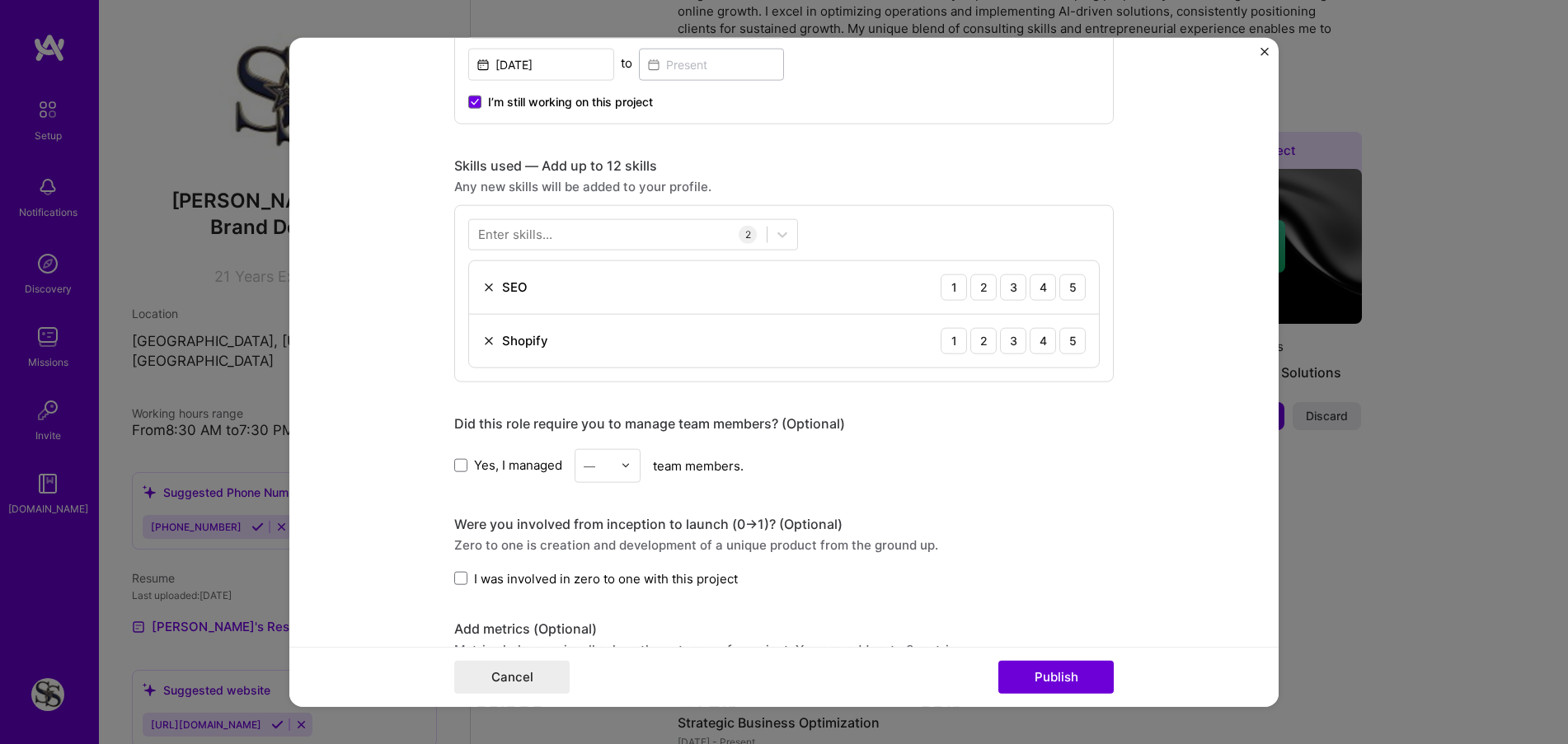
click at [484, 232] on div "Enter skills..." at bounding box center [515, 234] width 74 height 18
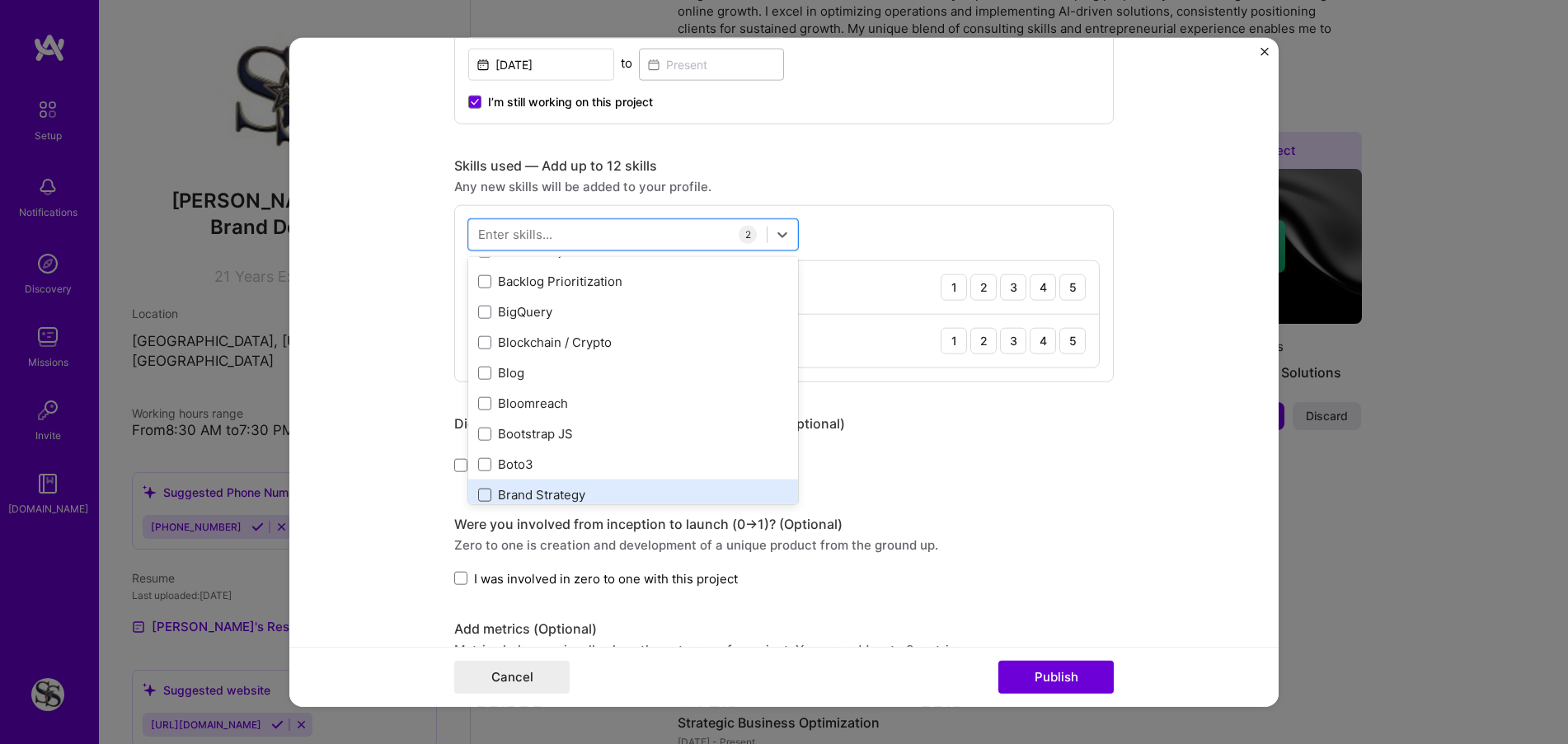
scroll to position [19, 0]
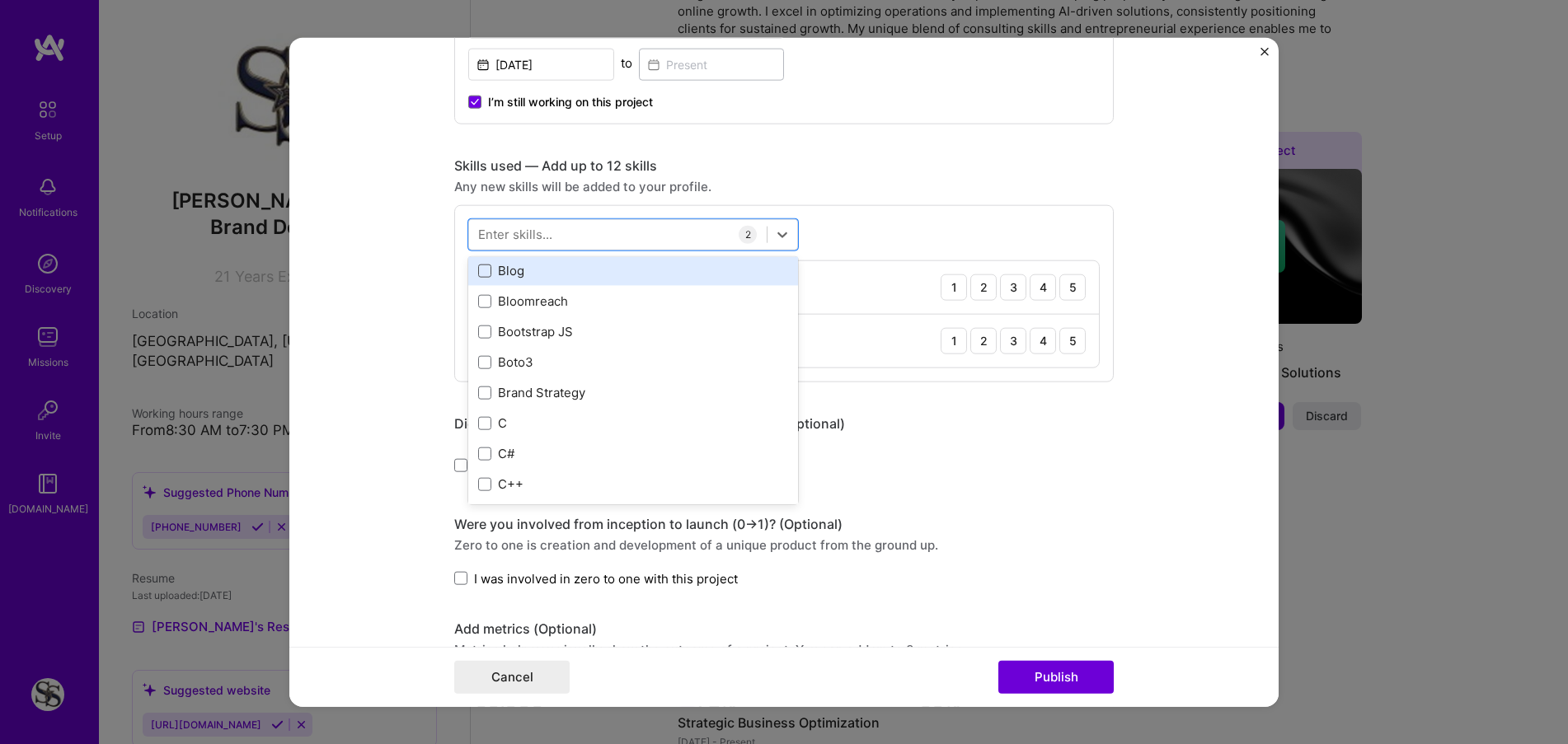
click at [482, 270] on span at bounding box center [484, 270] width 13 height 13
click at [0, 0] on input "checkbox" at bounding box center [0, 0] width 0 height 0
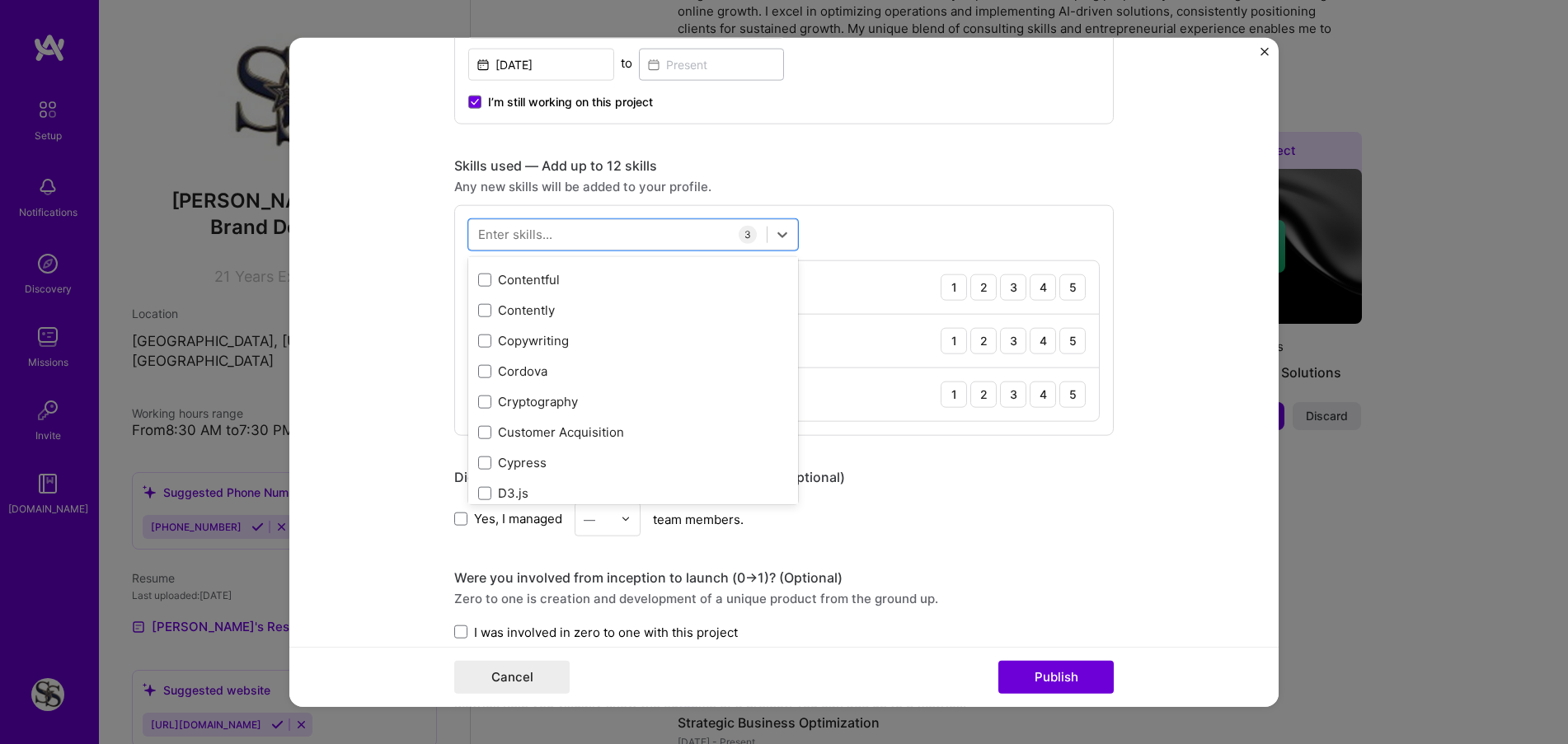
scroll to position [2328, 0]
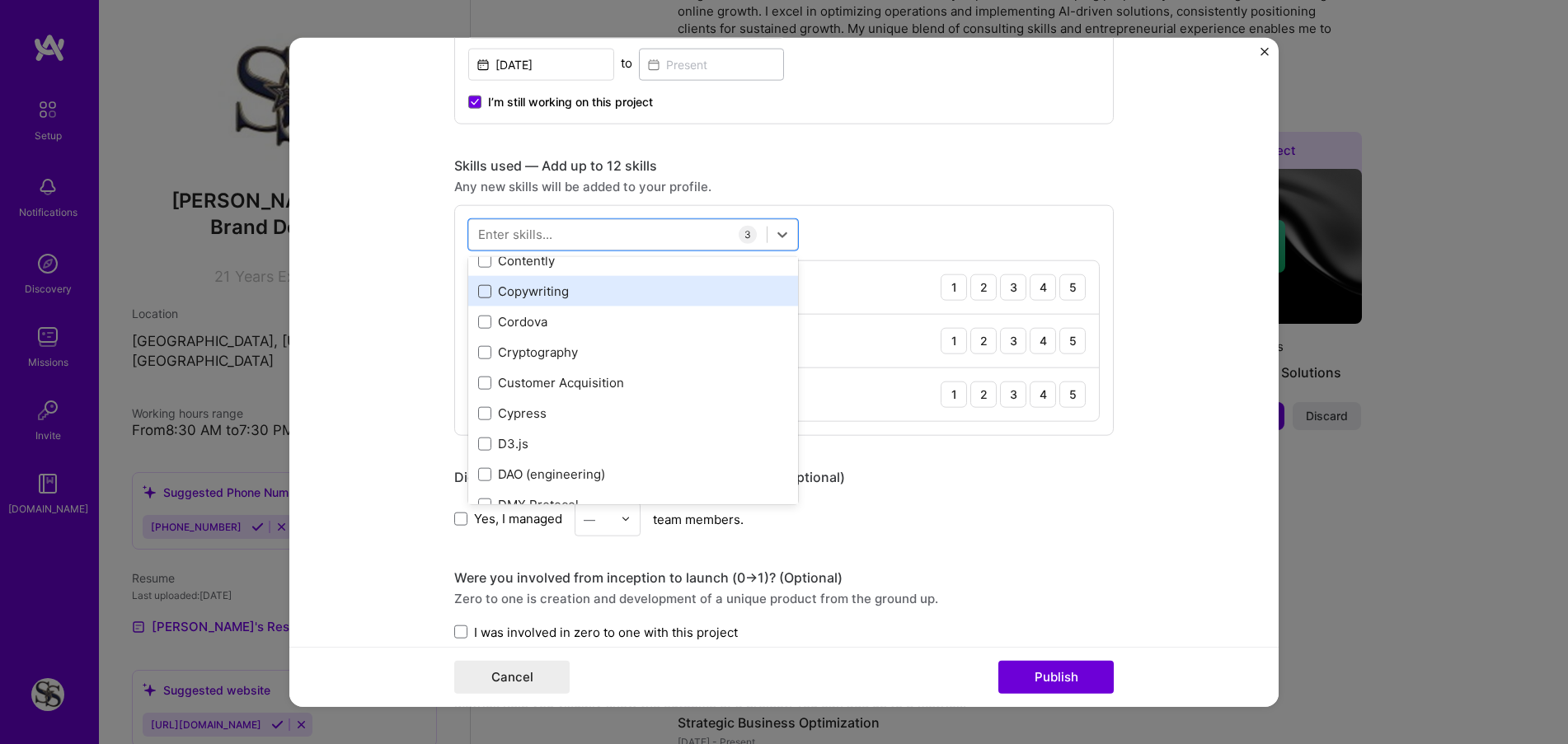
click at [478, 291] on span at bounding box center [484, 291] width 13 height 13
click at [0, 0] on input "checkbox" at bounding box center [0, 0] width 0 height 0
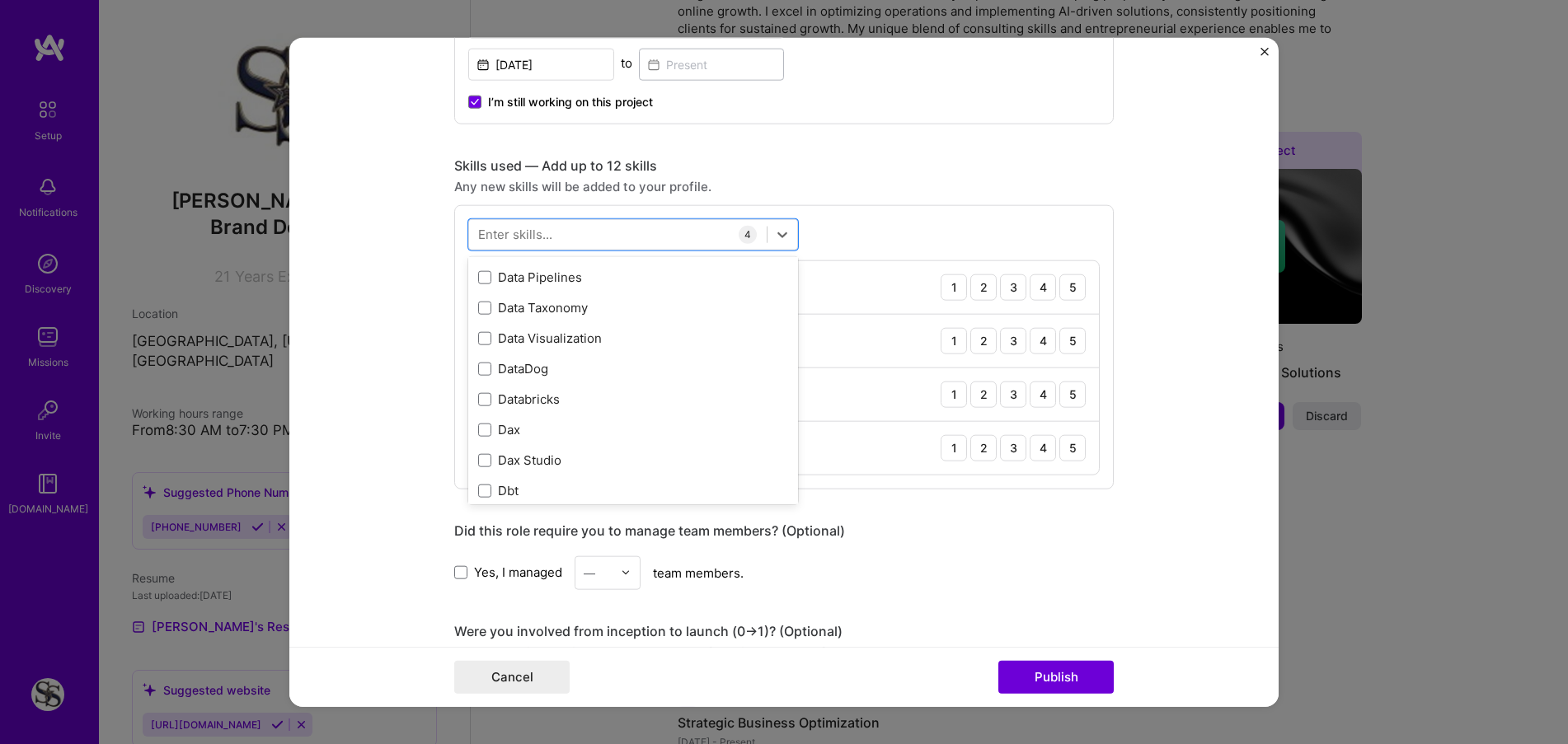
scroll to position [2739, 0]
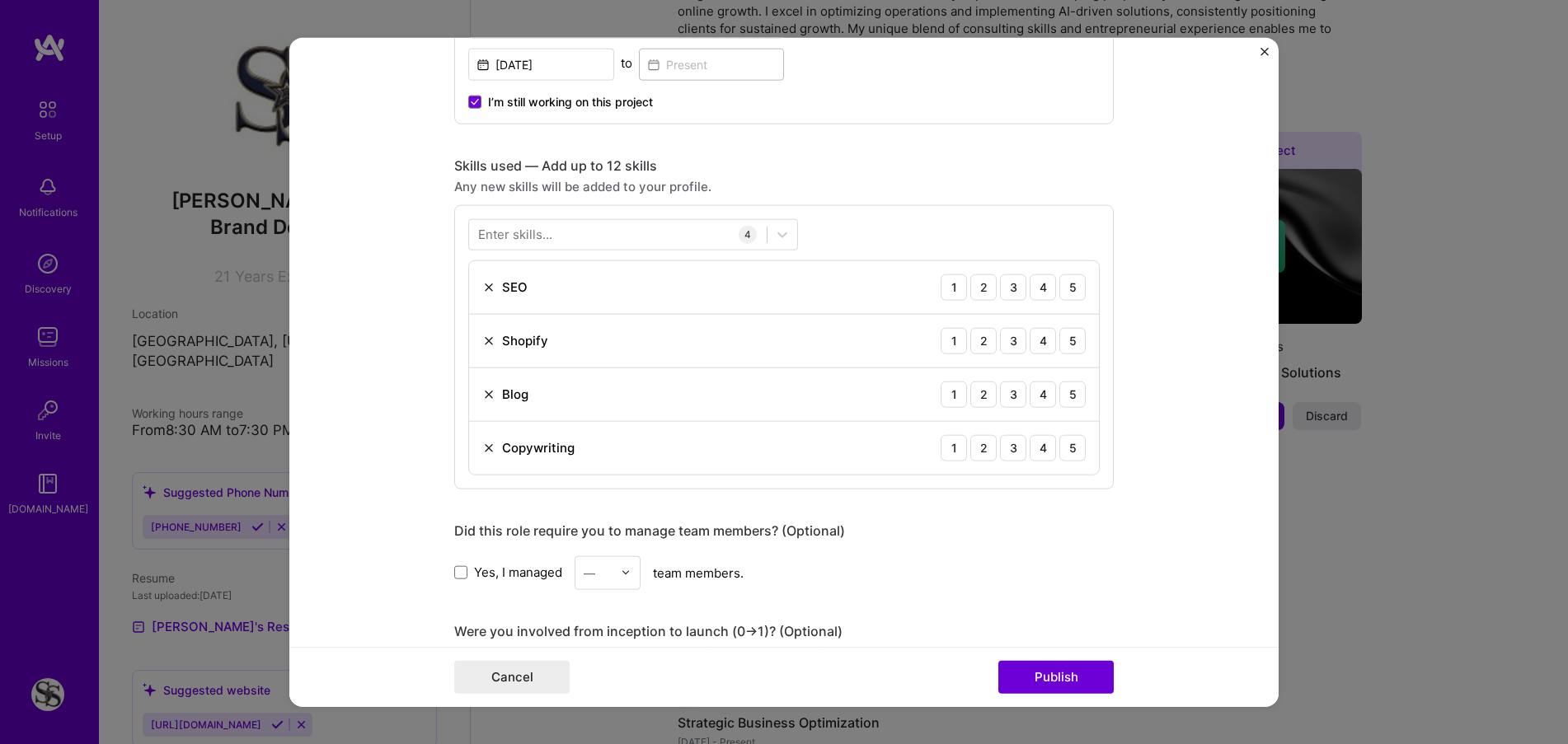
click at [1151, 477] on form "Editing suggested project This project is suggested based on your LinkedIn, res…" at bounding box center [784, 372] width 989 height 670
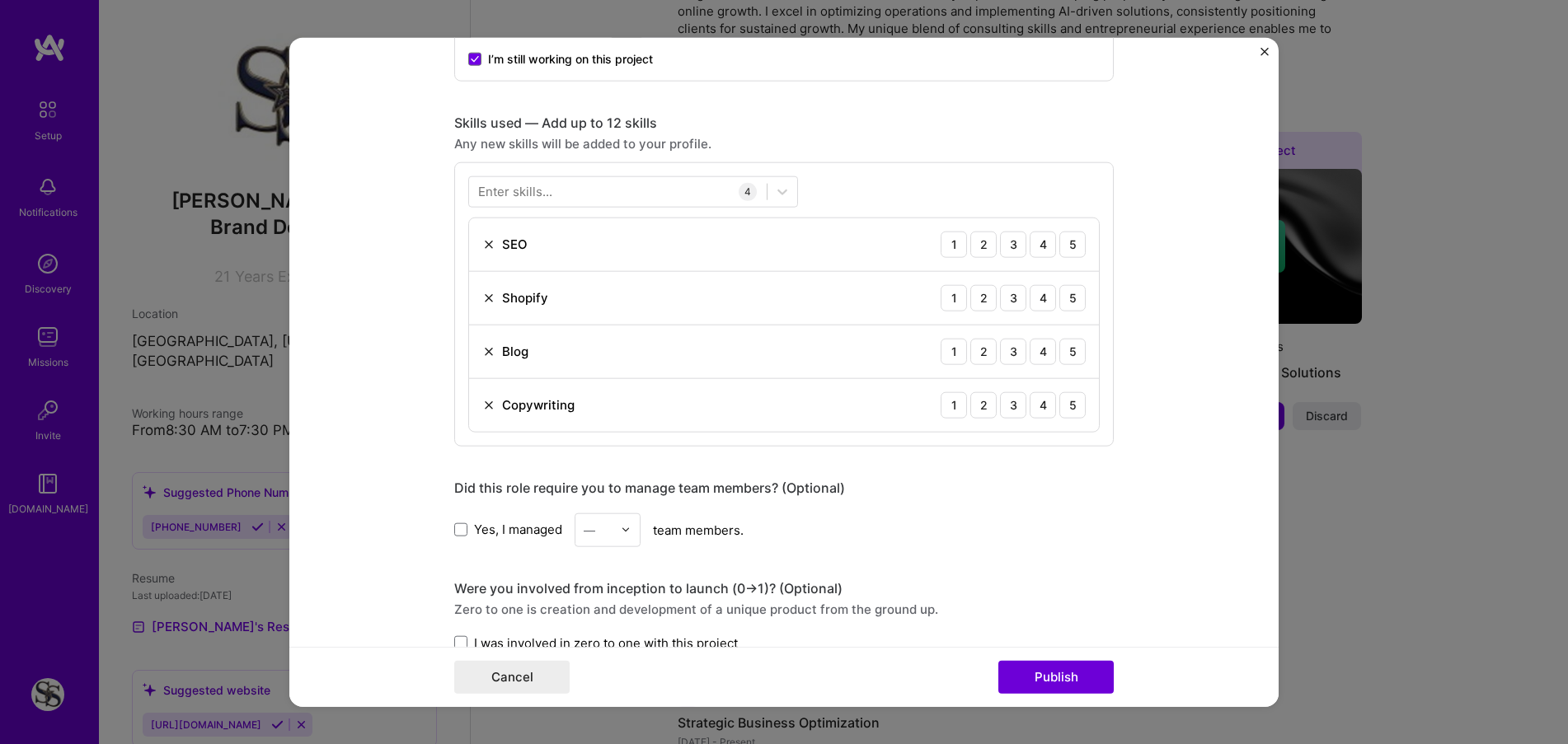
scroll to position [1154, 0]
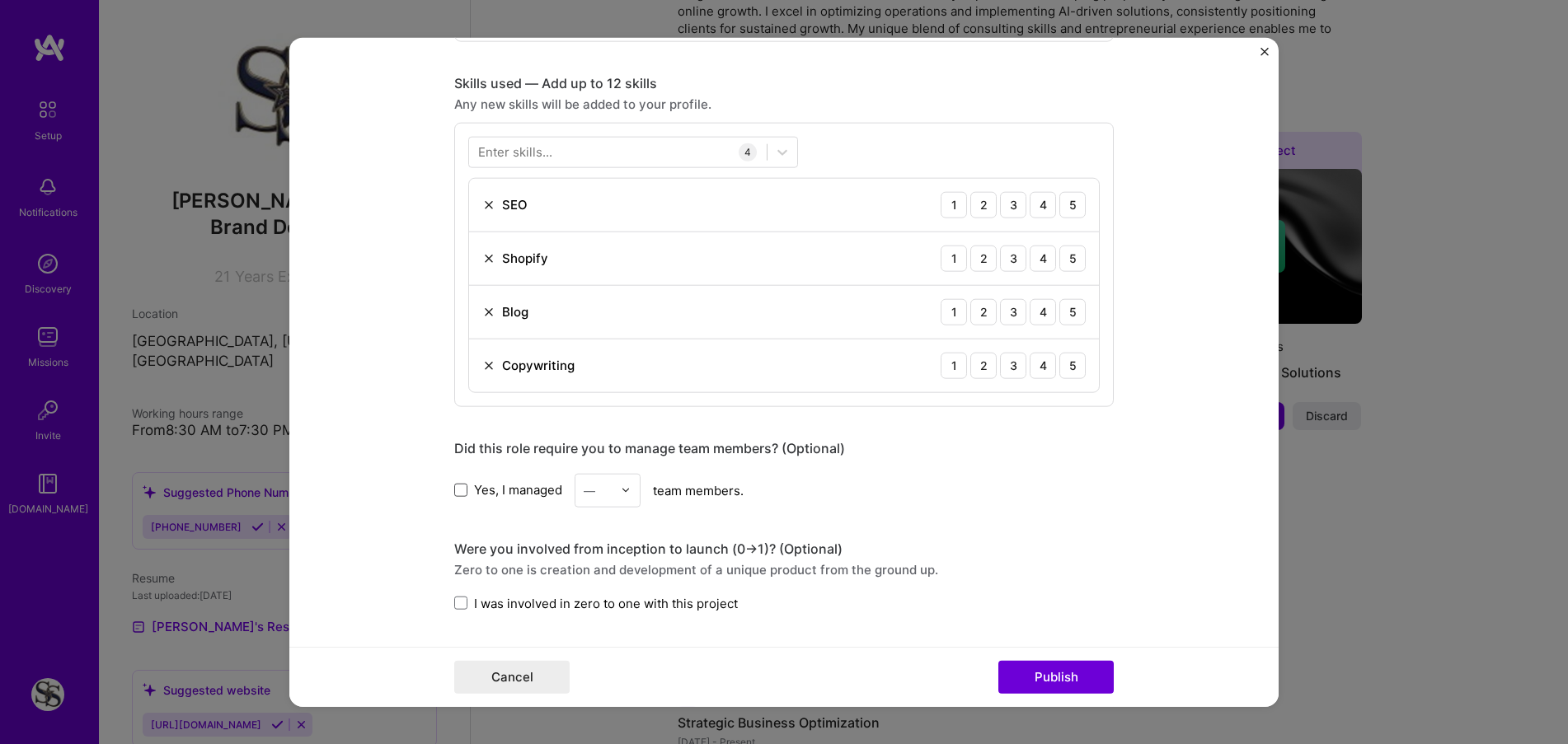
click at [456, 489] on span at bounding box center [461, 491] width 13 height 13
click at [0, 0] on input "Yes, I managed" at bounding box center [0, 0] width 0 height 0
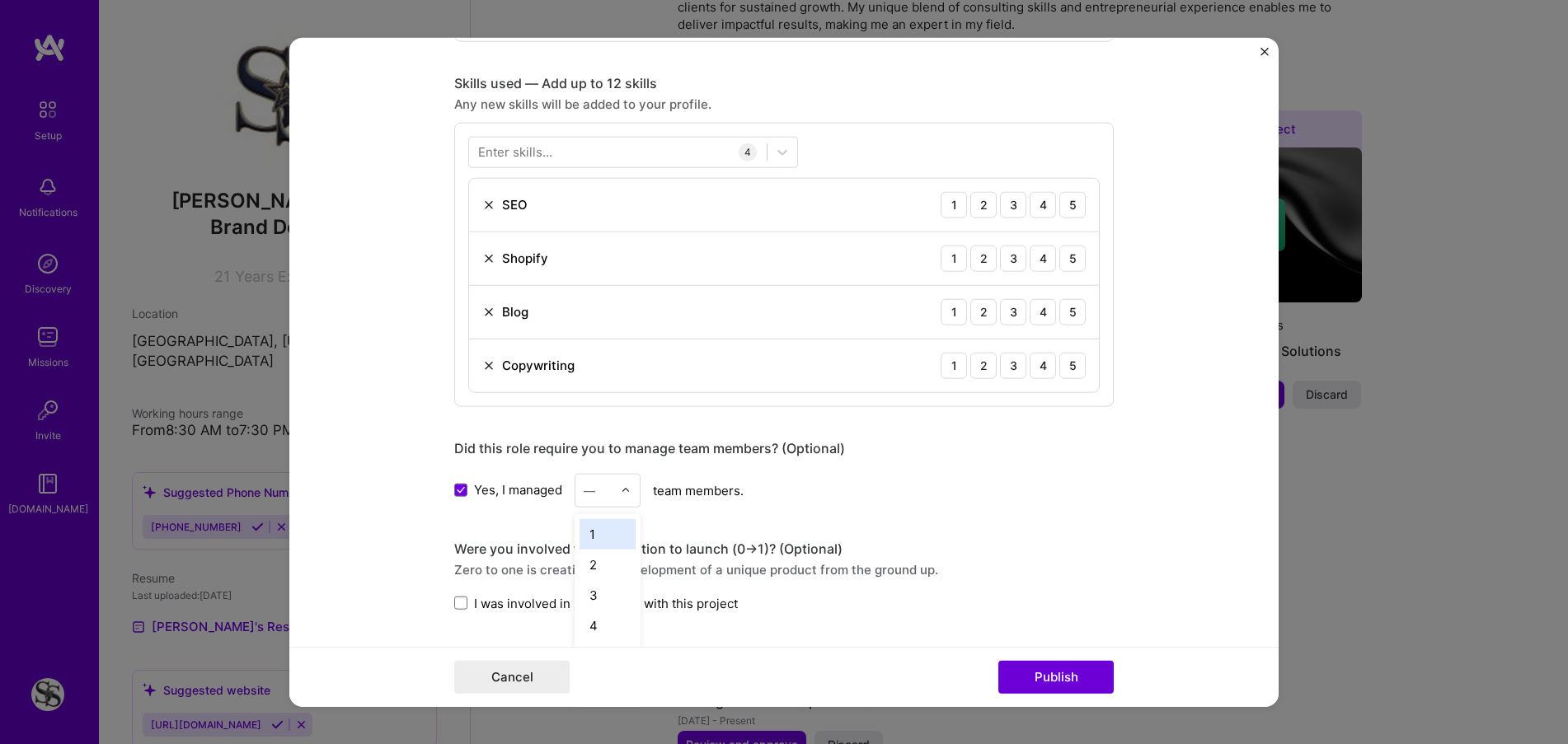
click at [621, 487] on img at bounding box center [625, 490] width 10 height 10
click at [598, 542] on div "1" at bounding box center [608, 533] width 56 height 31
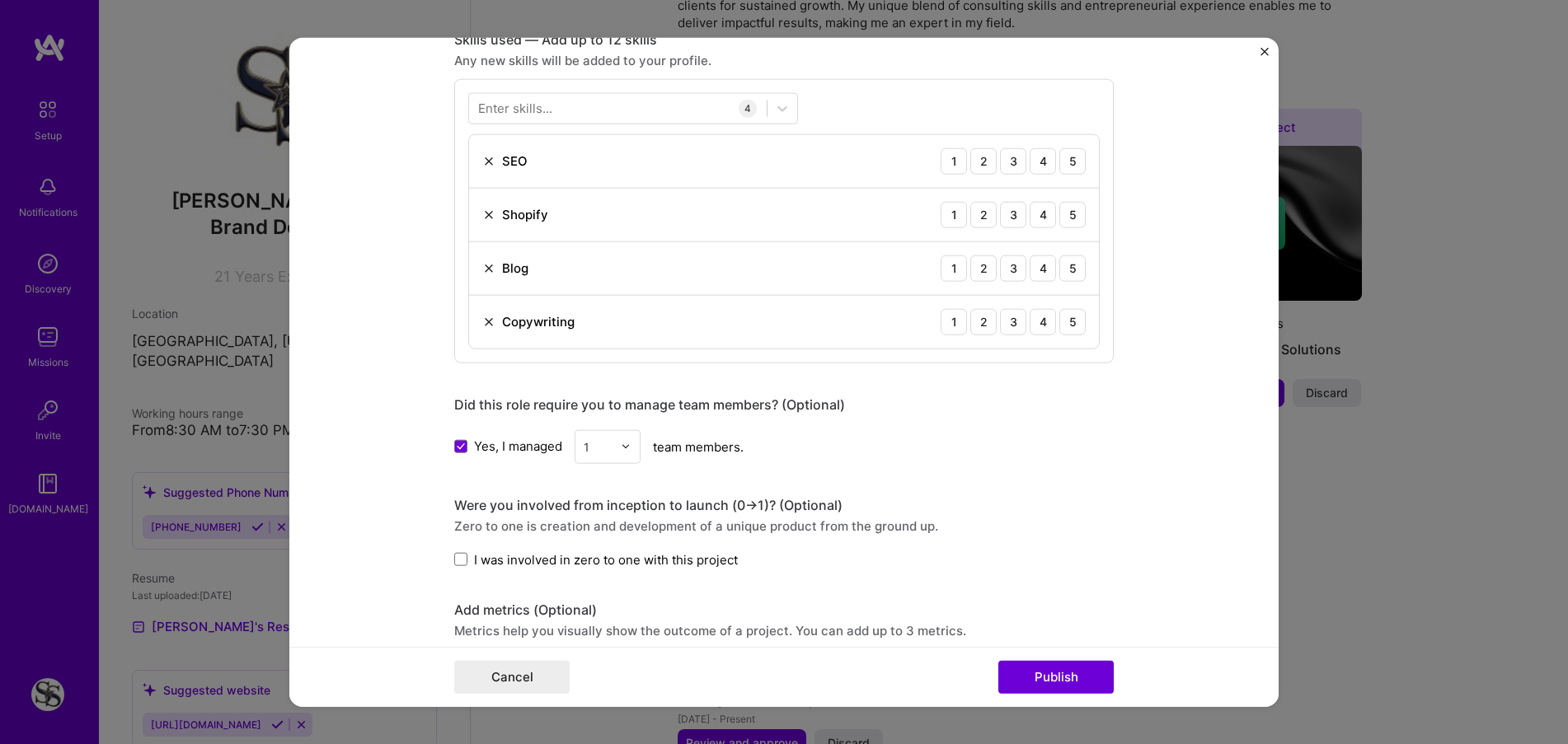
scroll to position [1237, 0]
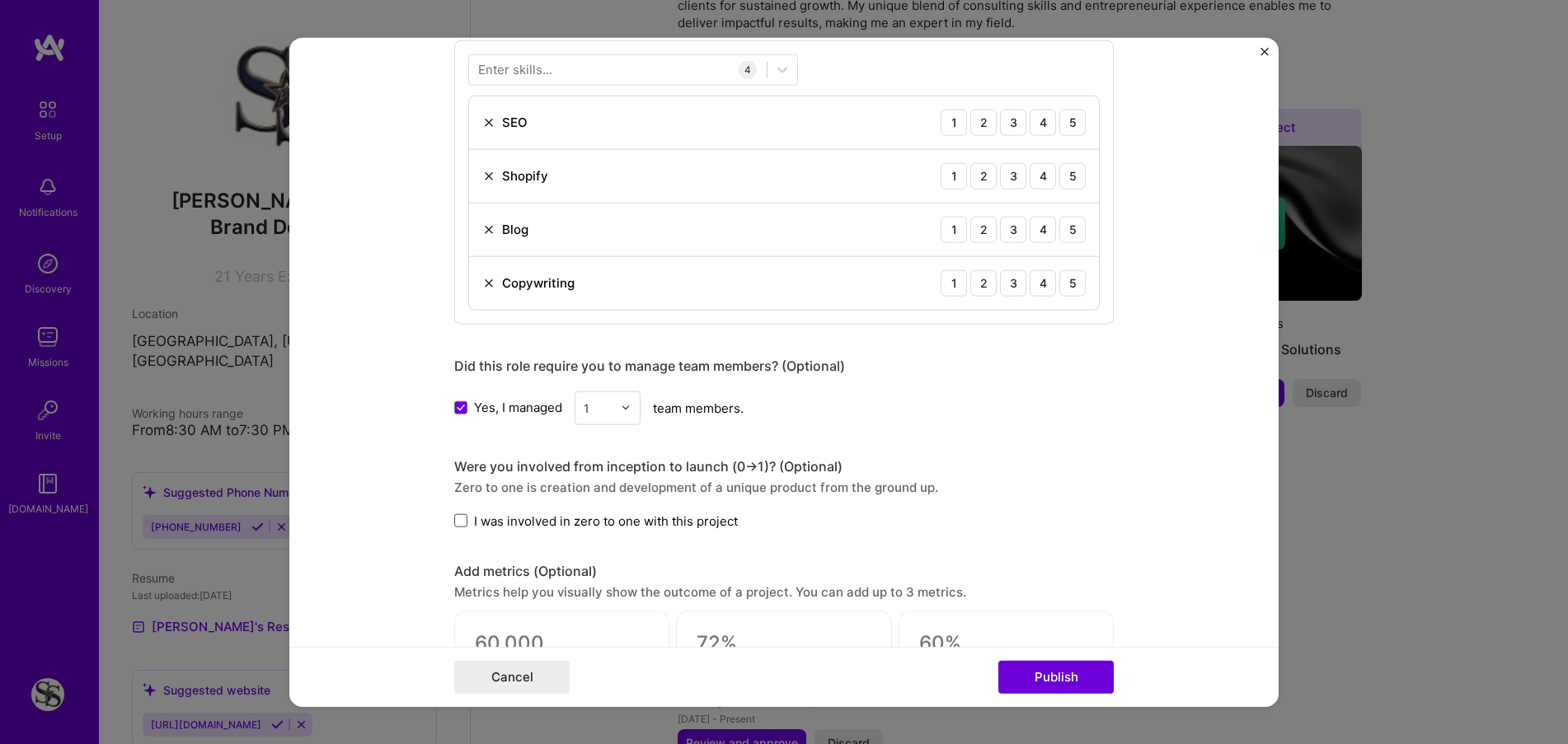
click at [460, 522] on span at bounding box center [461, 520] width 13 height 13
click at [0, 0] on input "I was involved in zero to one with this project" at bounding box center [0, 0] width 0 height 0
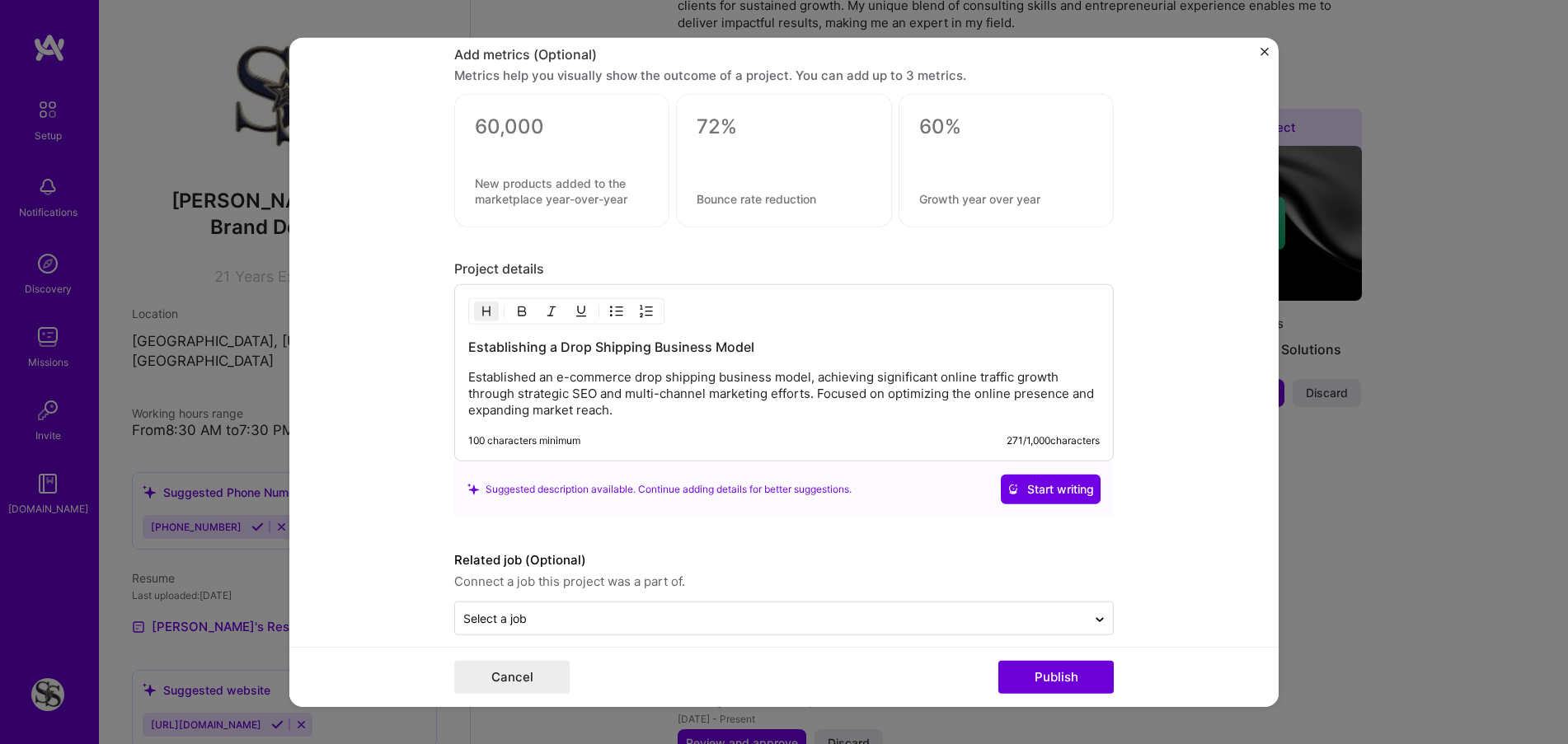
scroll to position [1771, 0]
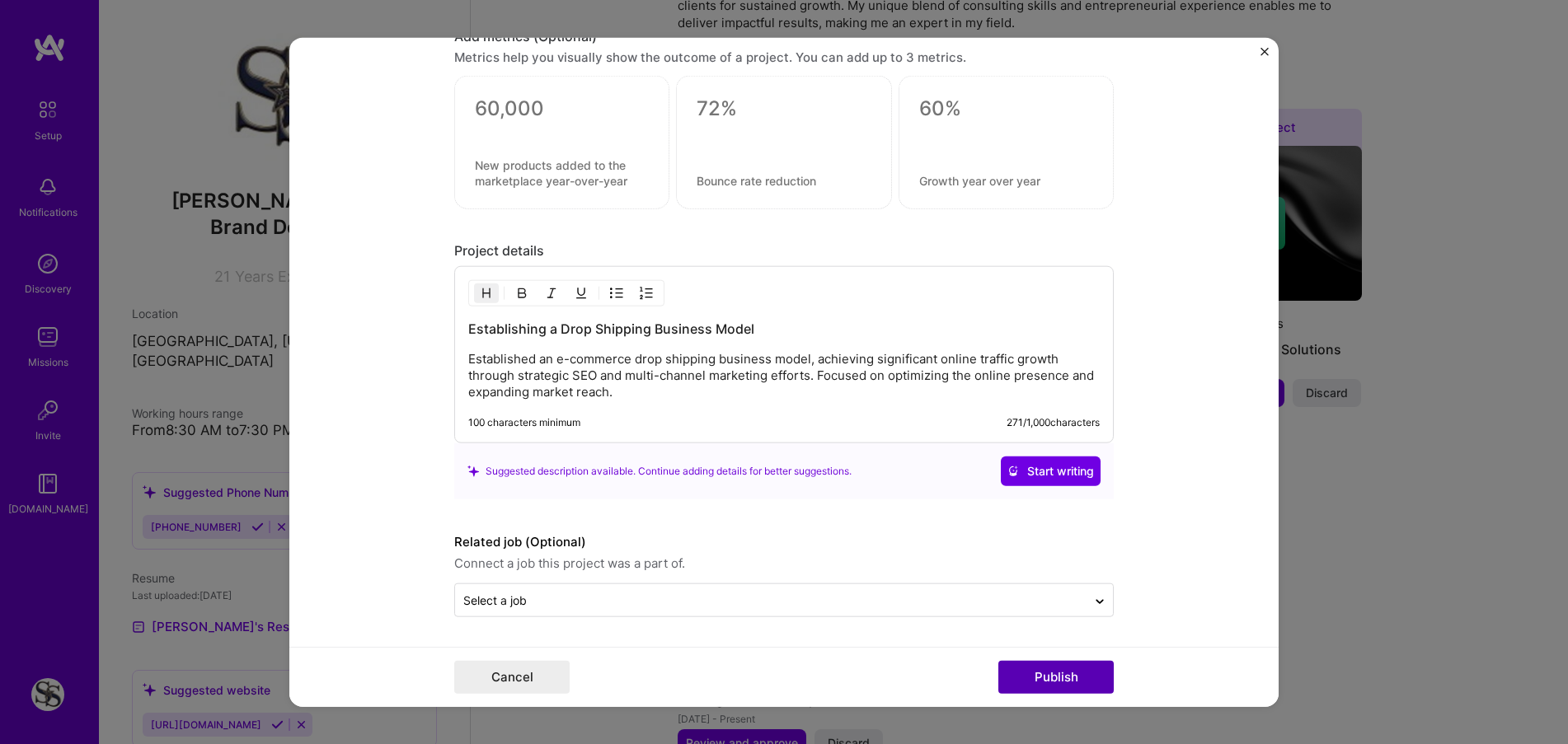
click at [1068, 685] on button "Publish" at bounding box center [1056, 678] width 115 height 33
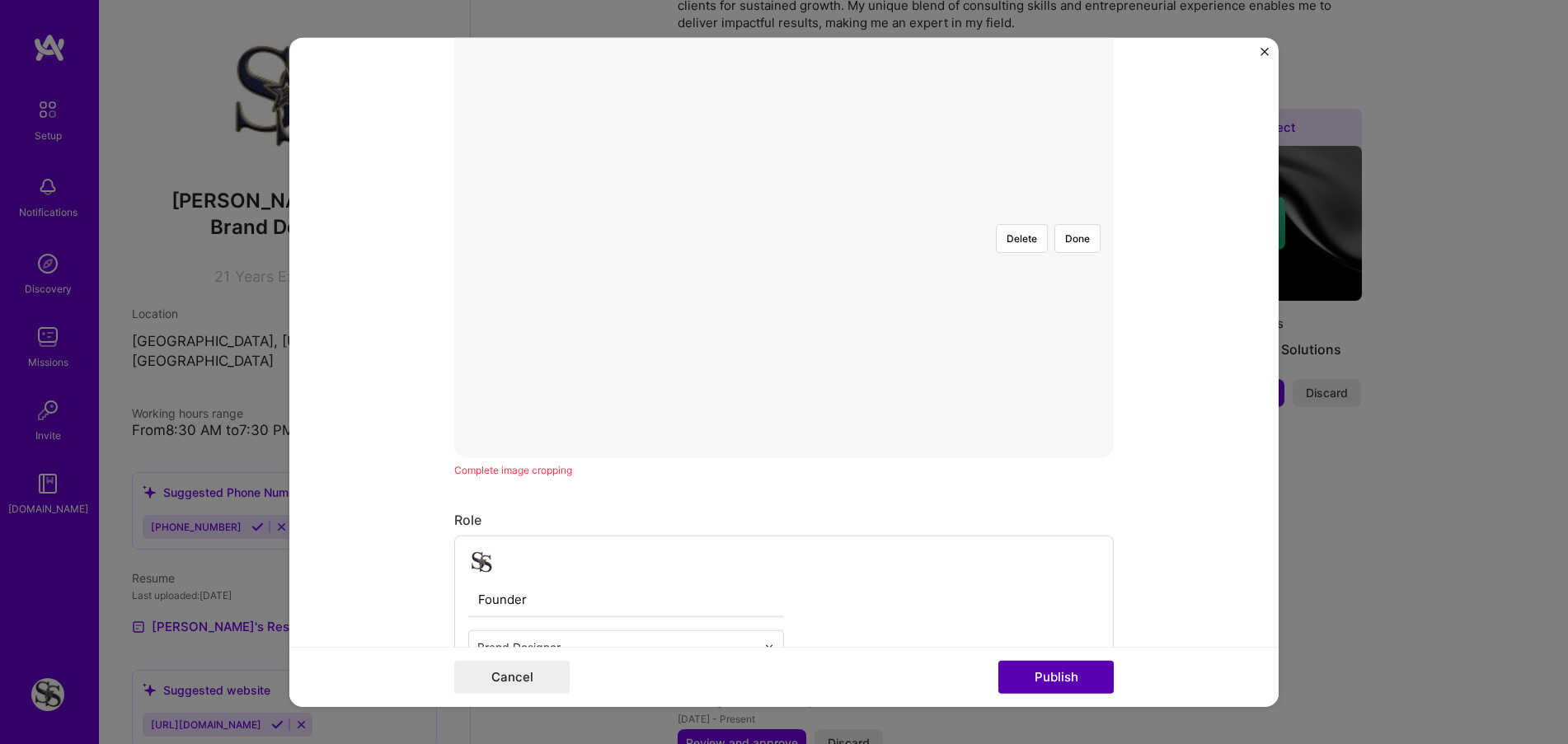
scroll to position [108, 0]
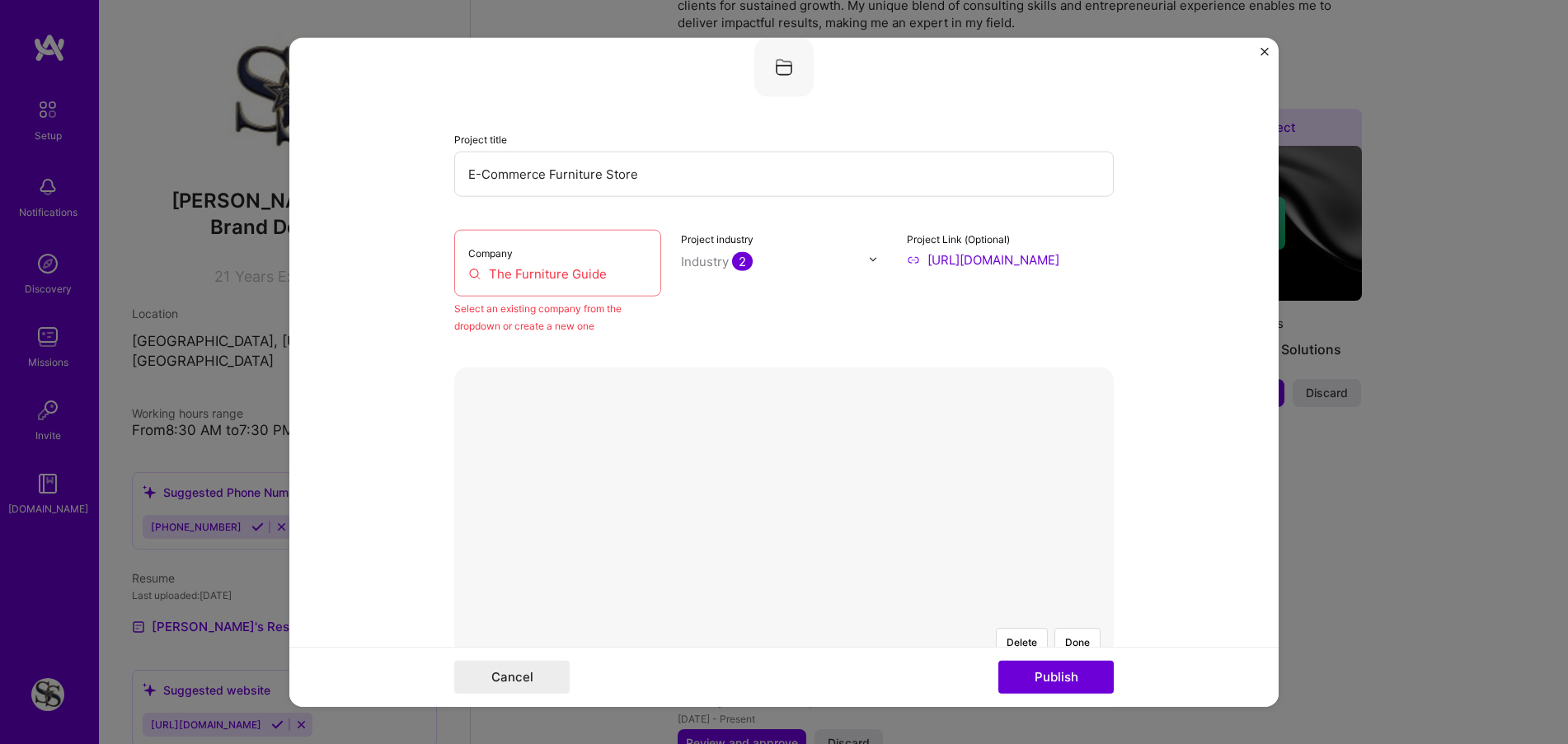
click at [516, 282] on input "The Furniture Guide" at bounding box center [558, 273] width 179 height 18
drag, startPoint x: 613, startPoint y: 275, endPoint x: 431, endPoint y: 272, distance: 182.0
click at [431, 272] on form "Editing suggested project This project is suggested based on your LinkedIn, res…" at bounding box center [784, 372] width 989 height 670
click at [477, 264] on input "text" at bounding box center [558, 259] width 207 height 18
type input "The Furniture Guide"
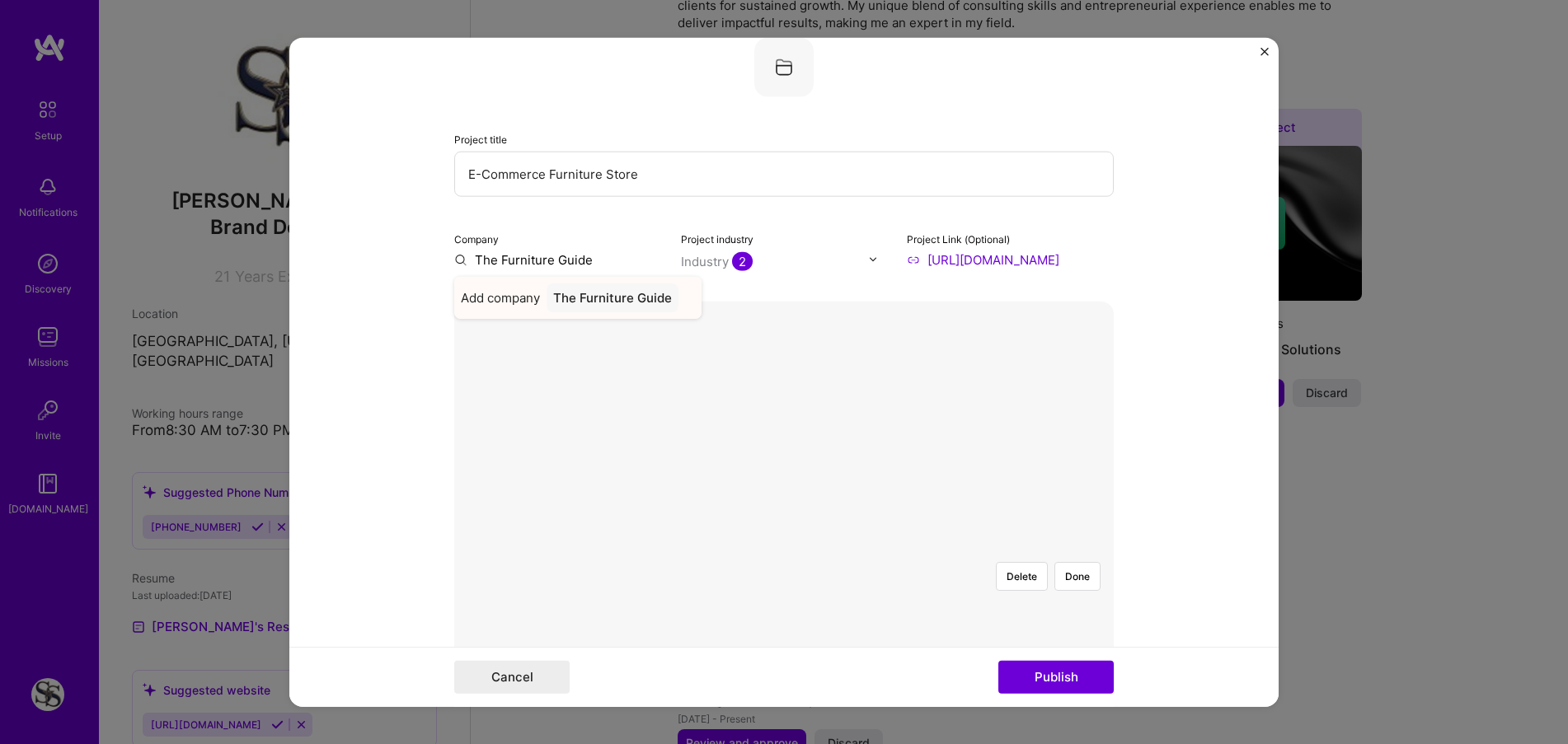
click at [566, 301] on div "The Furniture Guide" at bounding box center [612, 297] width 132 height 29
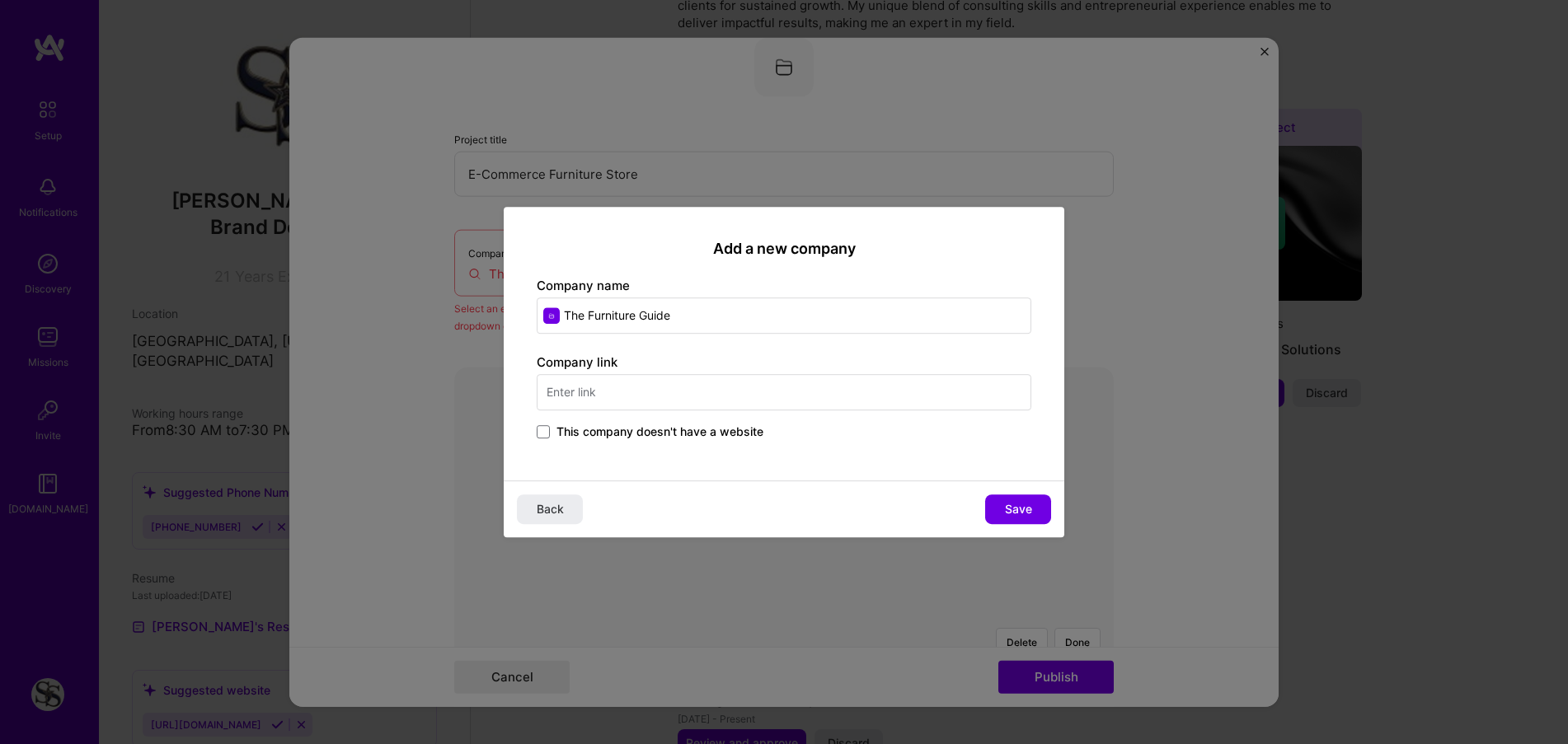
click at [595, 399] on input "text" at bounding box center [783, 391] width 495 height 36
type input "[DOMAIN_NAME]"
click at [1015, 511] on span "Save" at bounding box center [1018, 509] width 27 height 17
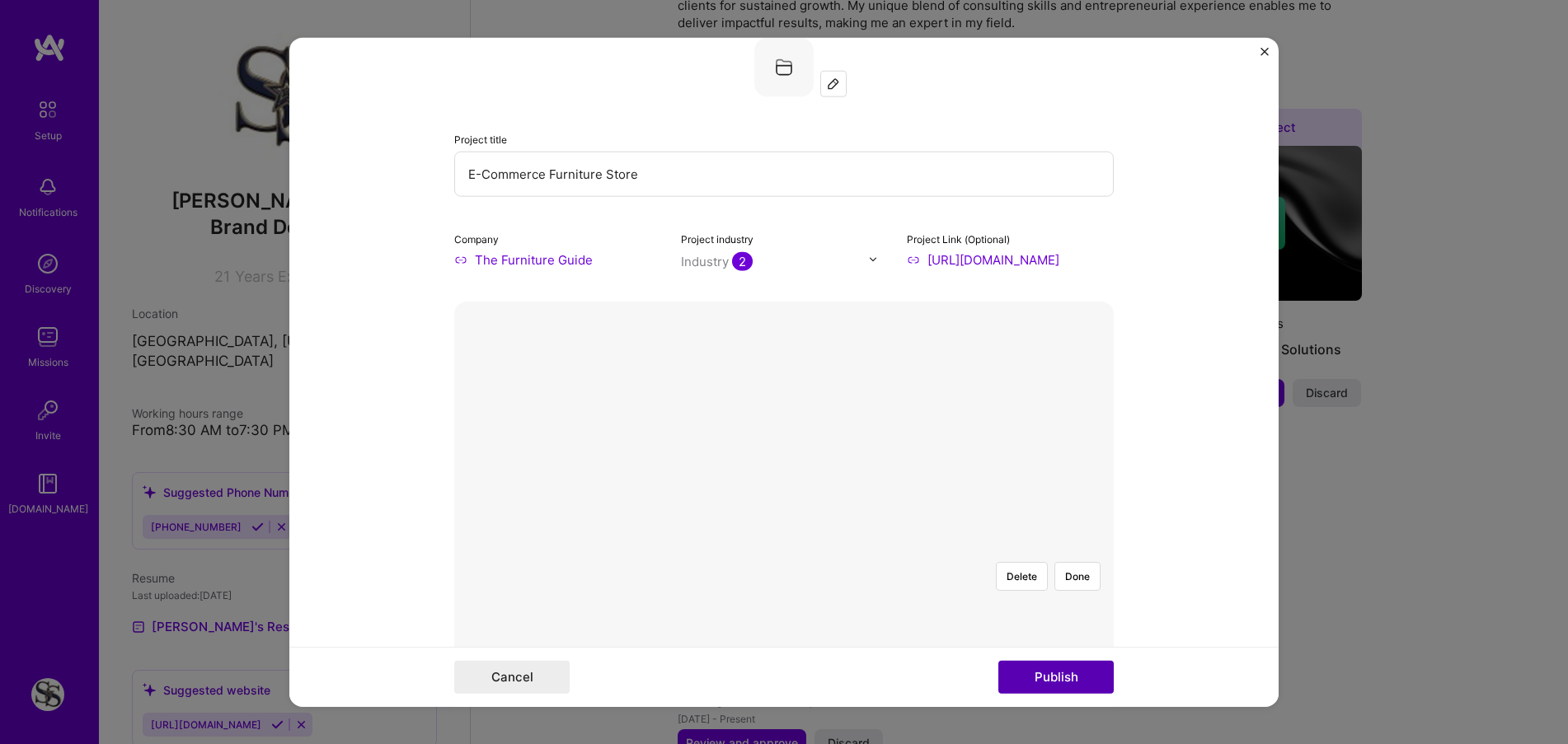
click at [1065, 678] on button "Publish" at bounding box center [1056, 678] width 115 height 33
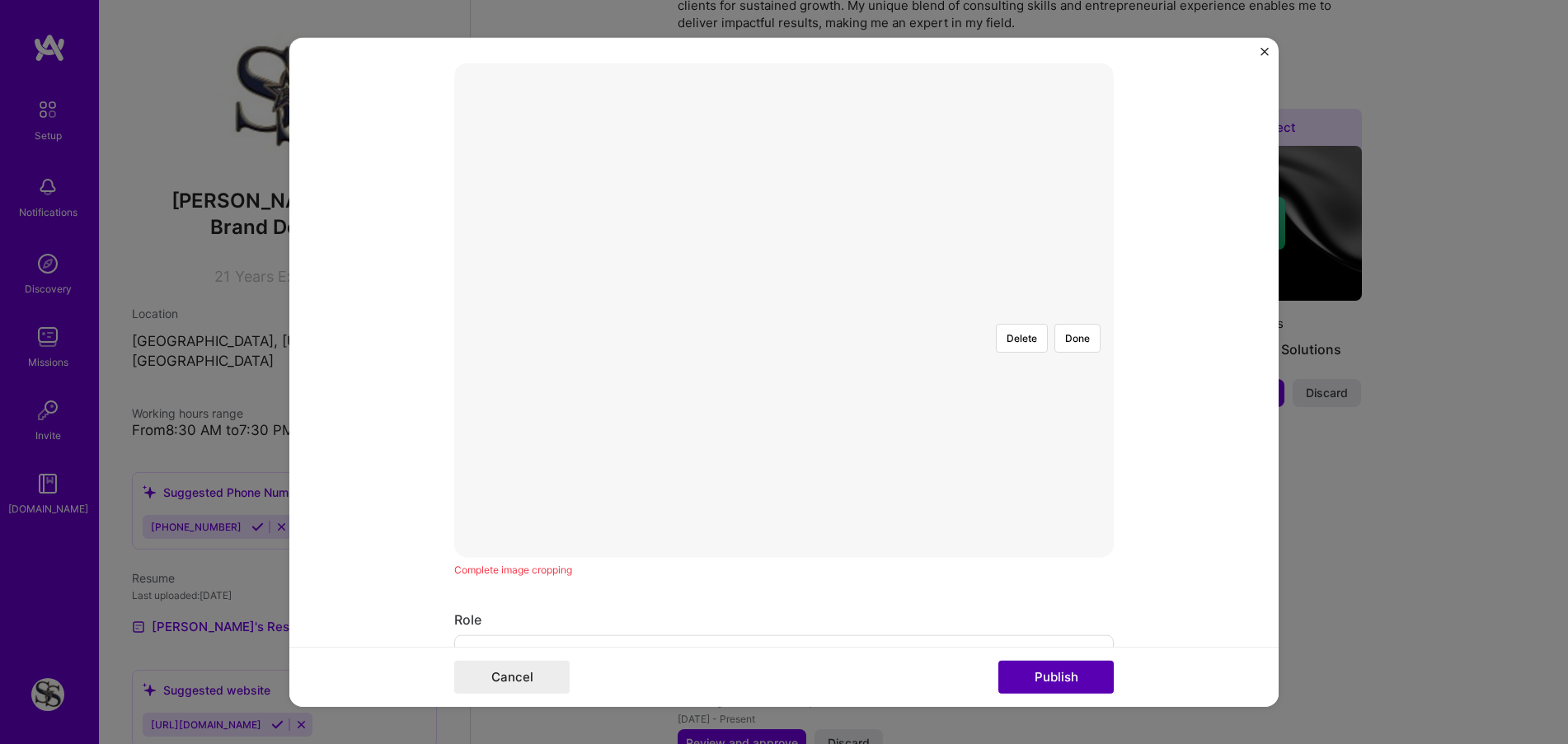
scroll to position [372, 0]
click at [793, 313] on div at bounding box center [990, 440] width 412 height 310
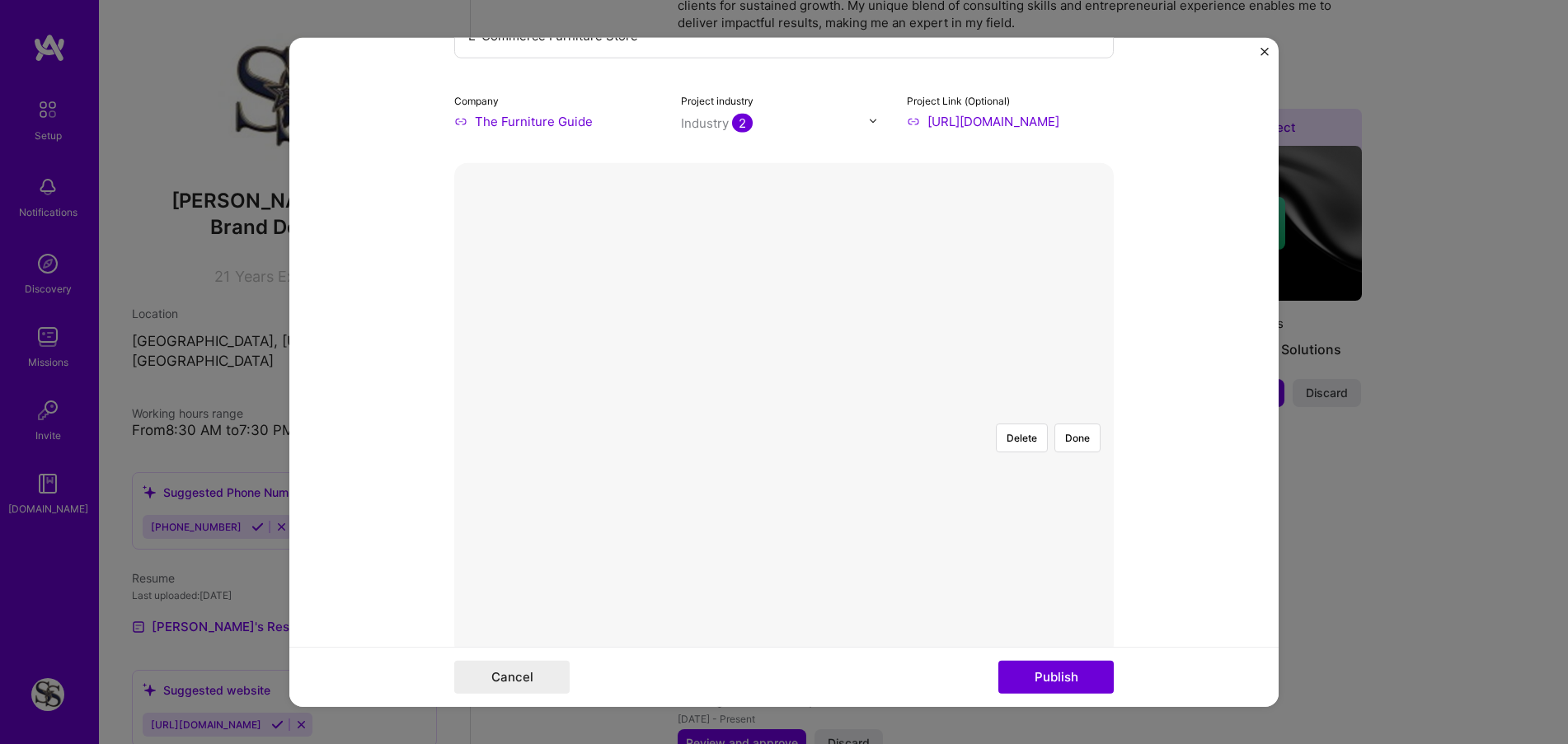
scroll to position [289, 0]
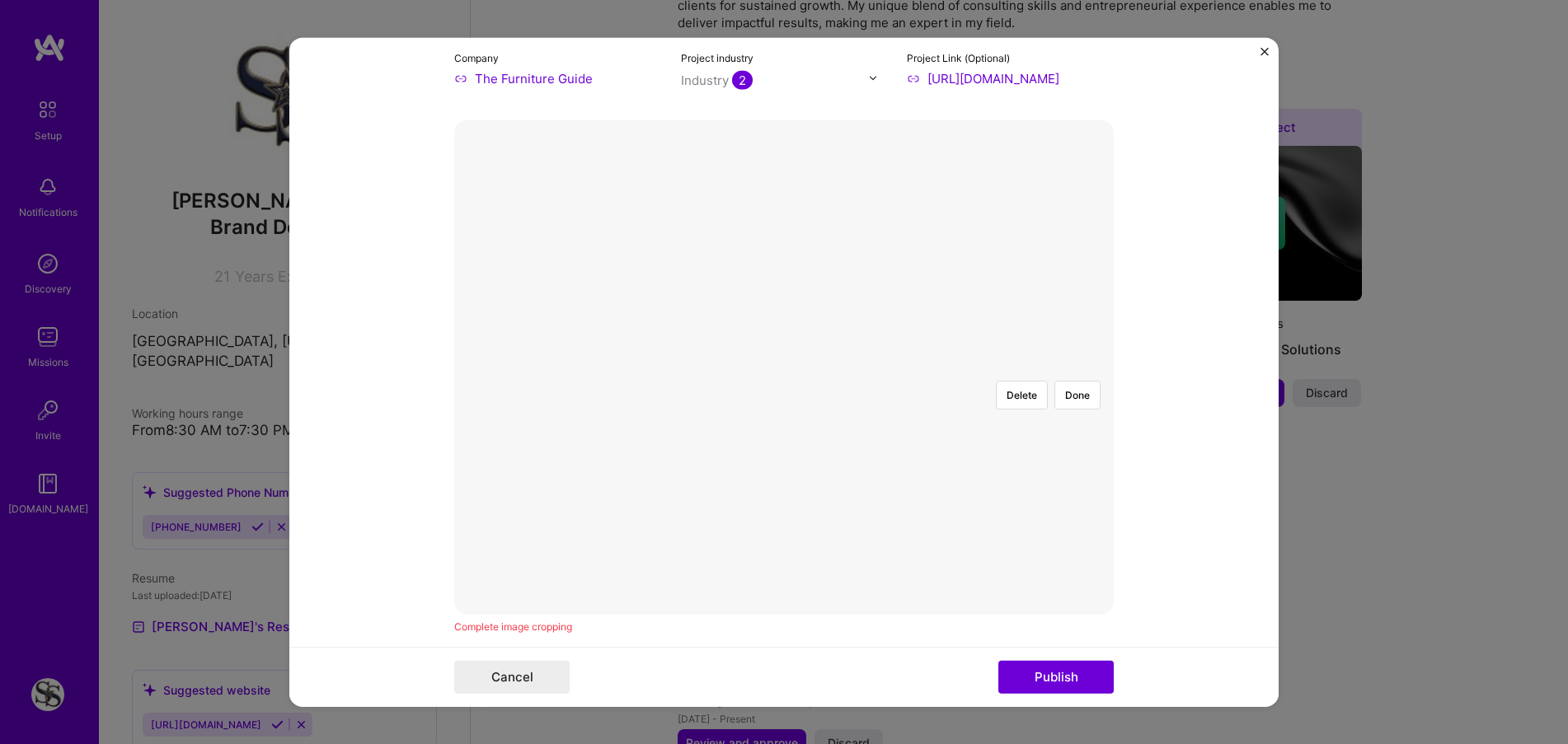
click at [848, 388] on div at bounding box center [990, 521] width 412 height 310
click at [819, 370] on div at bounding box center [990, 521] width 412 height 310
click at [819, 369] on div at bounding box center [990, 521] width 412 height 310
click at [485, 366] on div "Delete Done" at bounding box center [784, 366] width 660 height 0
click at [784, 412] on div at bounding box center [990, 567] width 412 height 310
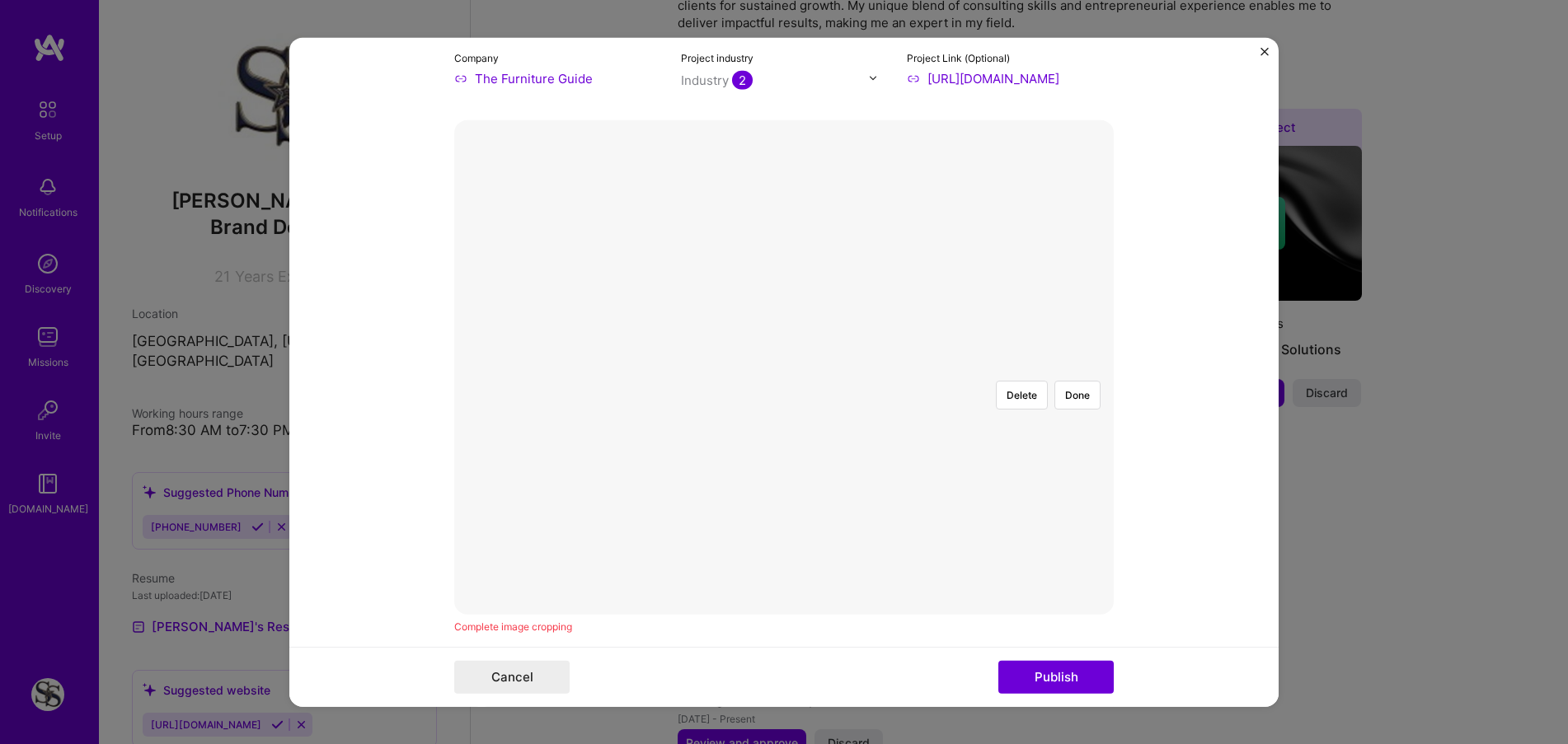
click at [1172, 503] on form "Editing suggested project This project is suggested based on your LinkedIn, res…" at bounding box center [784, 372] width 989 height 670
click at [787, 464] on div at bounding box center [990, 566] width 412 height 310
click at [784, 412] on div at bounding box center [990, 567] width 412 height 310
click at [1046, 674] on button "Publish" at bounding box center [1056, 678] width 115 height 33
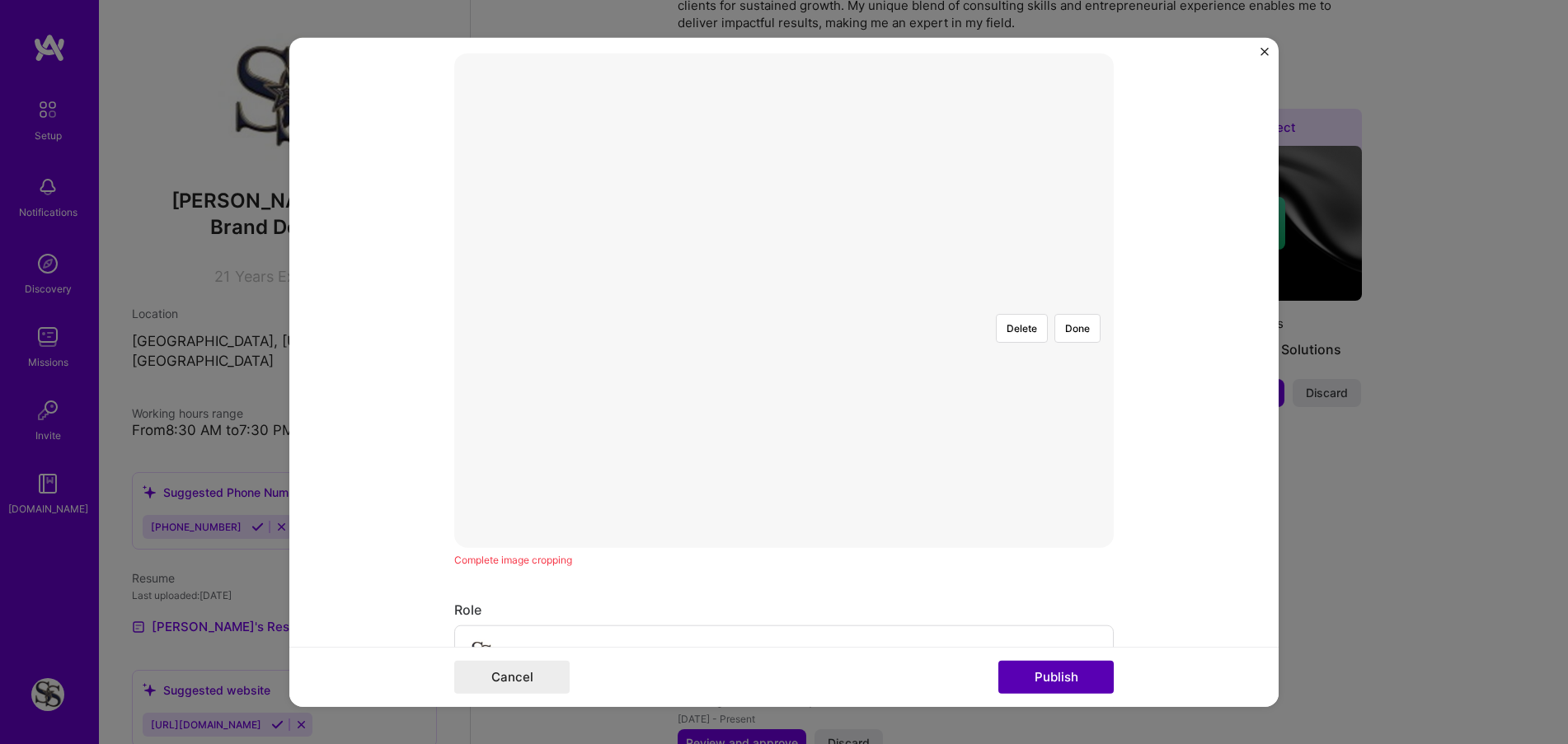
scroll to position [372, 0]
click at [861, 423] on div at bounding box center [990, 486] width 412 height 310
click at [471, 545] on div "Complete image cropping" at bounding box center [784, 544] width 660 height 18
click at [784, 285] on img at bounding box center [784, 285] width 0 height 0
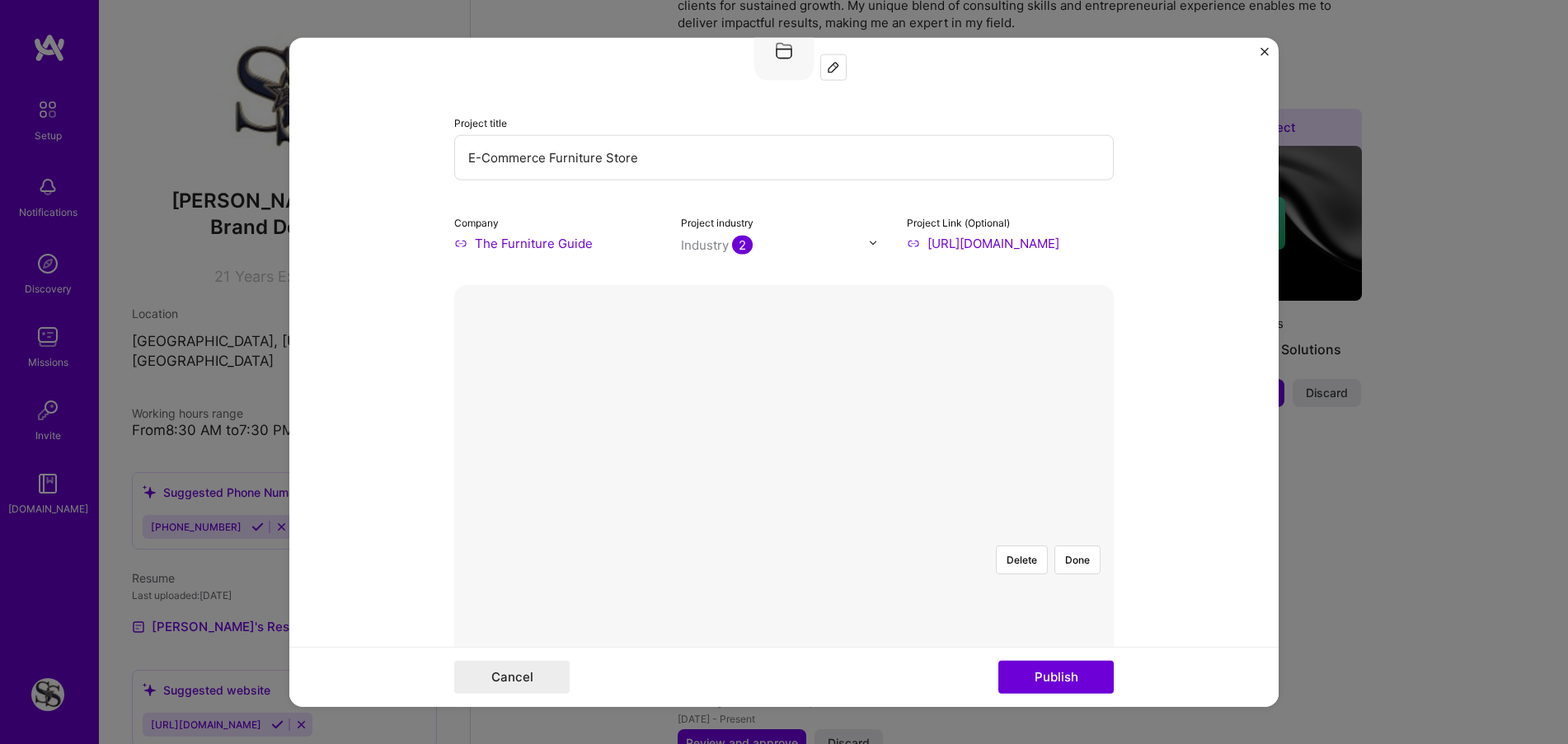
scroll to position [207, 0]
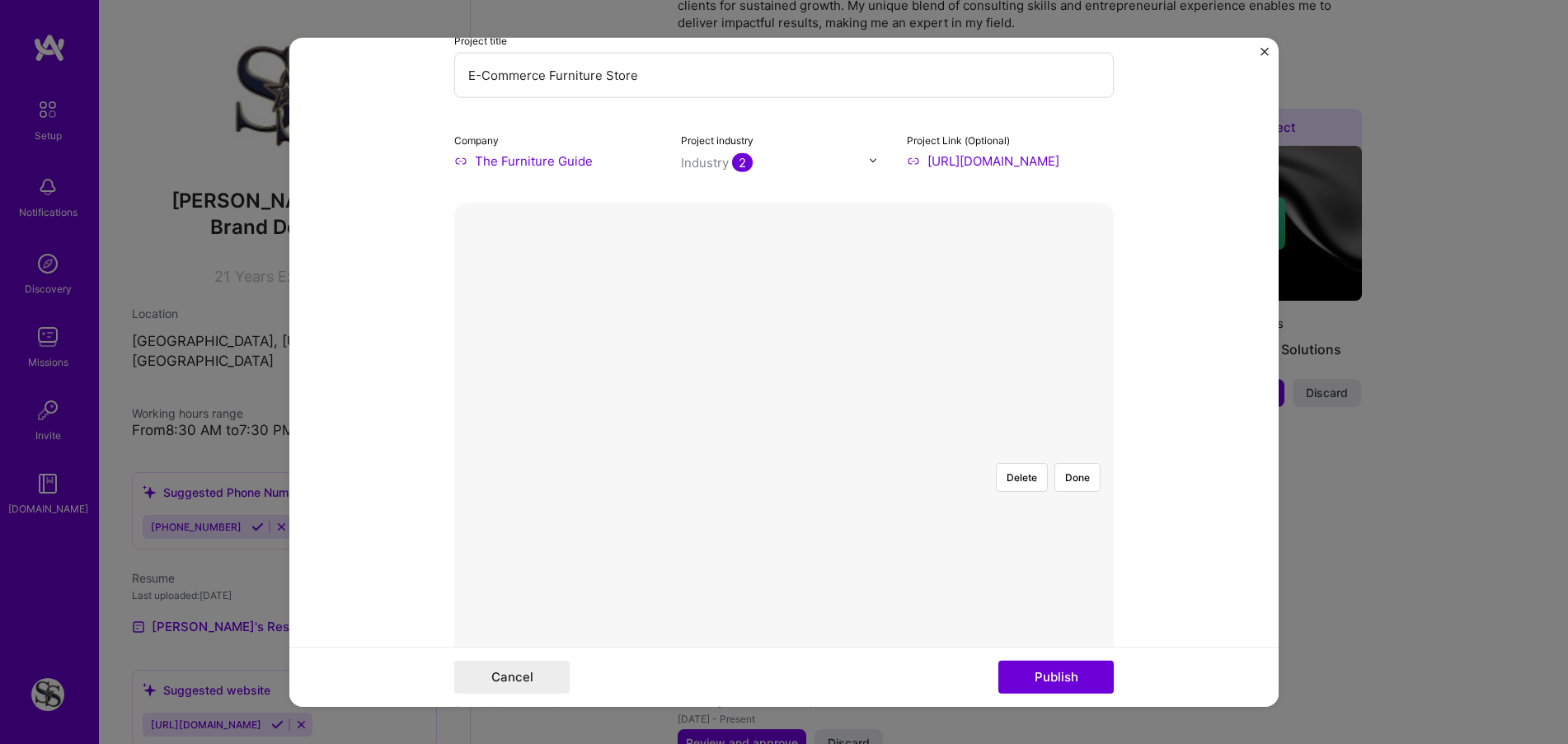
click at [854, 487] on div at bounding box center [990, 639] width 412 height 310
click at [1065, 462] on button "Done" at bounding box center [1077, 476] width 46 height 29
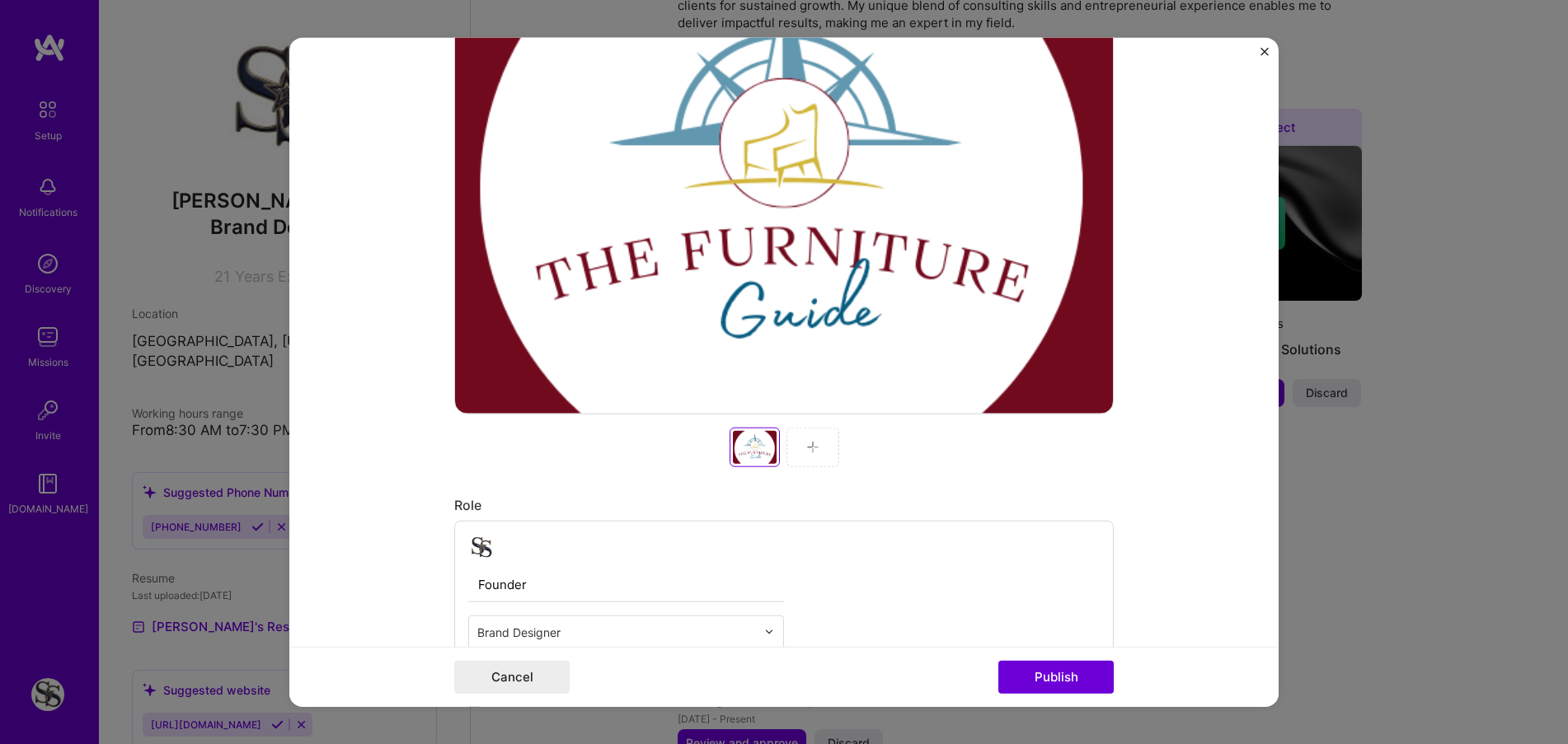
scroll to position [536, 0]
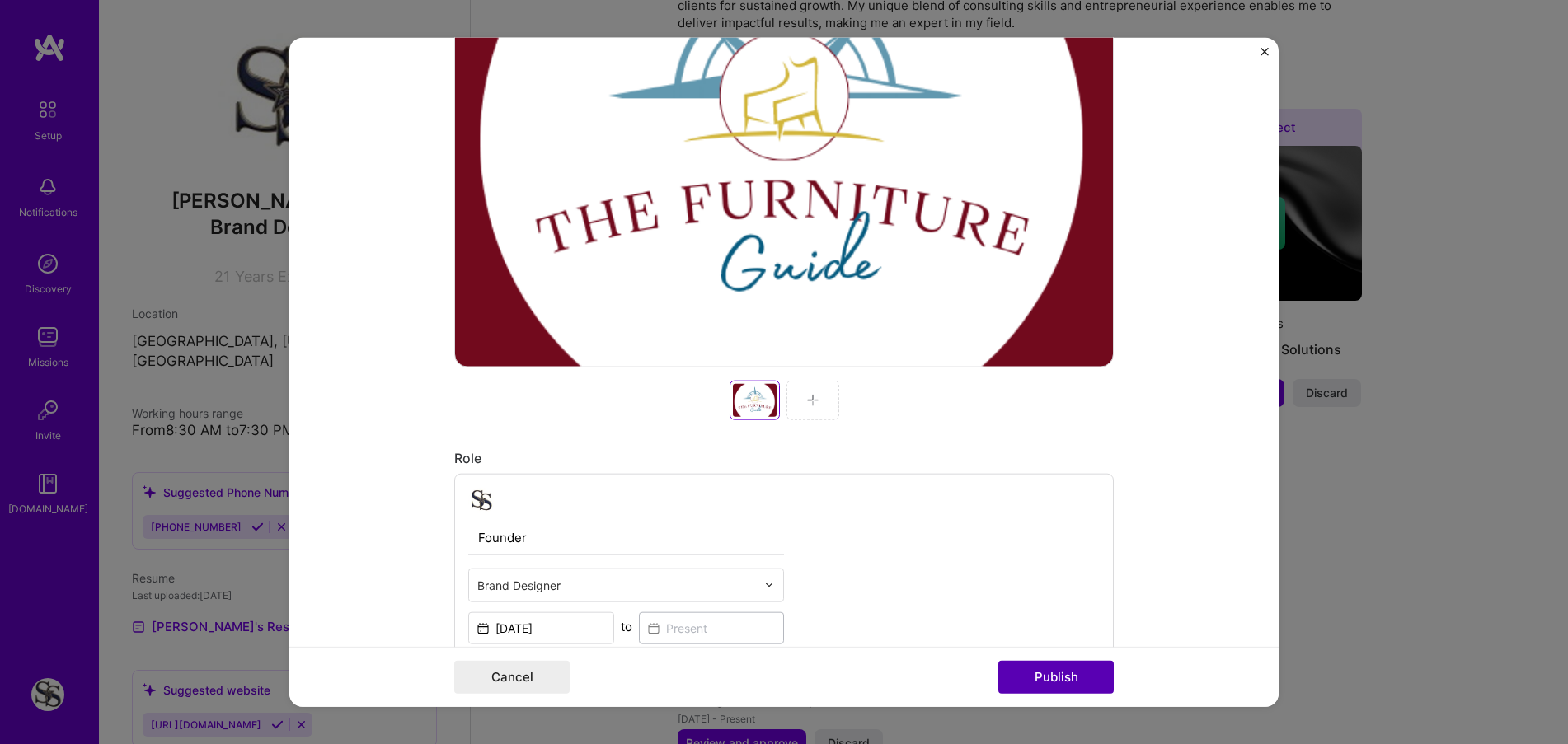
click at [1075, 676] on button "Publish" at bounding box center [1056, 678] width 115 height 33
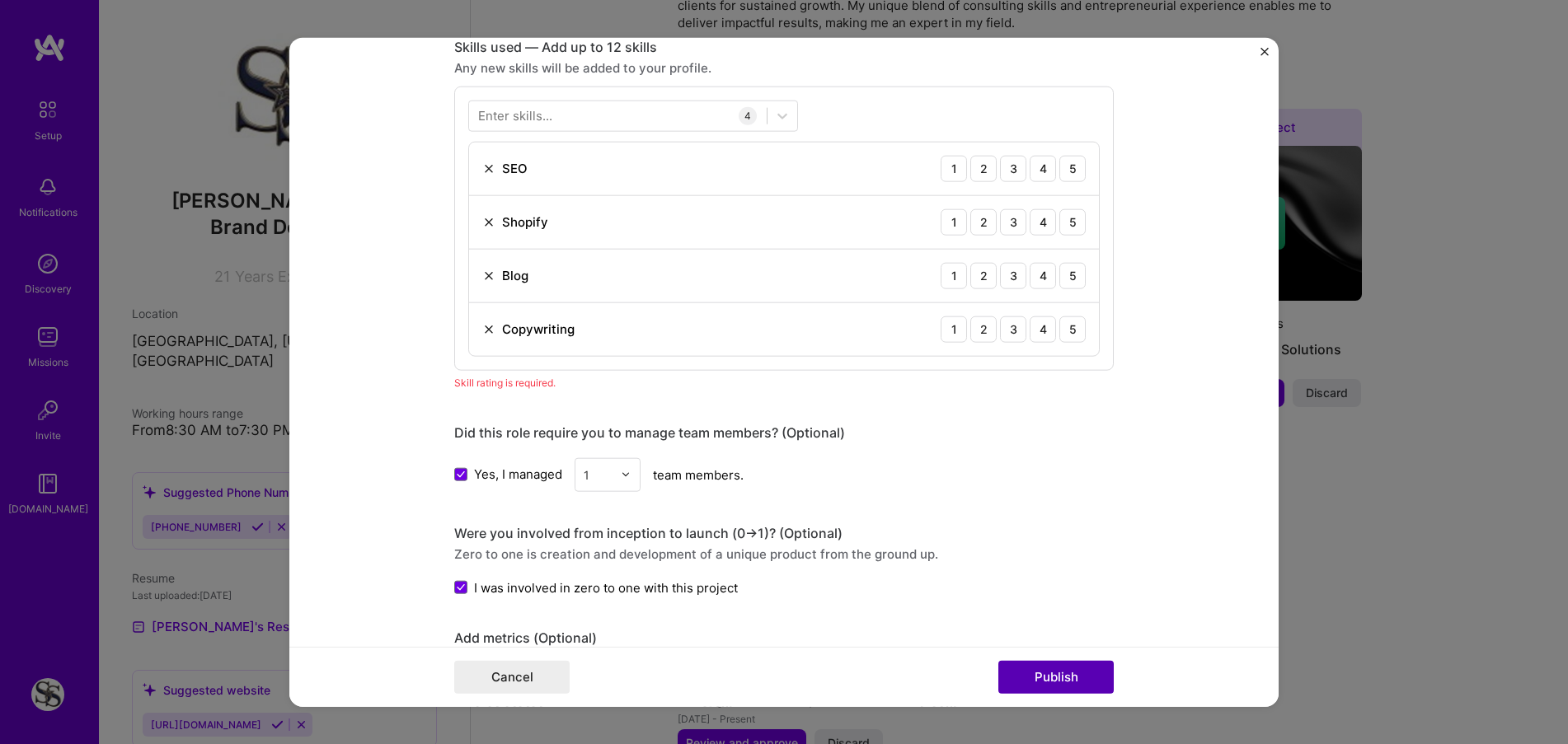
scroll to position [1220, 0]
click at [1033, 170] on div "4" at bounding box center [1043, 167] width 26 height 26
click at [1060, 173] on div "5" at bounding box center [1073, 167] width 26 height 26
click at [1045, 164] on div "4" at bounding box center [1043, 167] width 26 height 26
click at [1039, 219] on div "4" at bounding box center [1043, 221] width 26 height 26
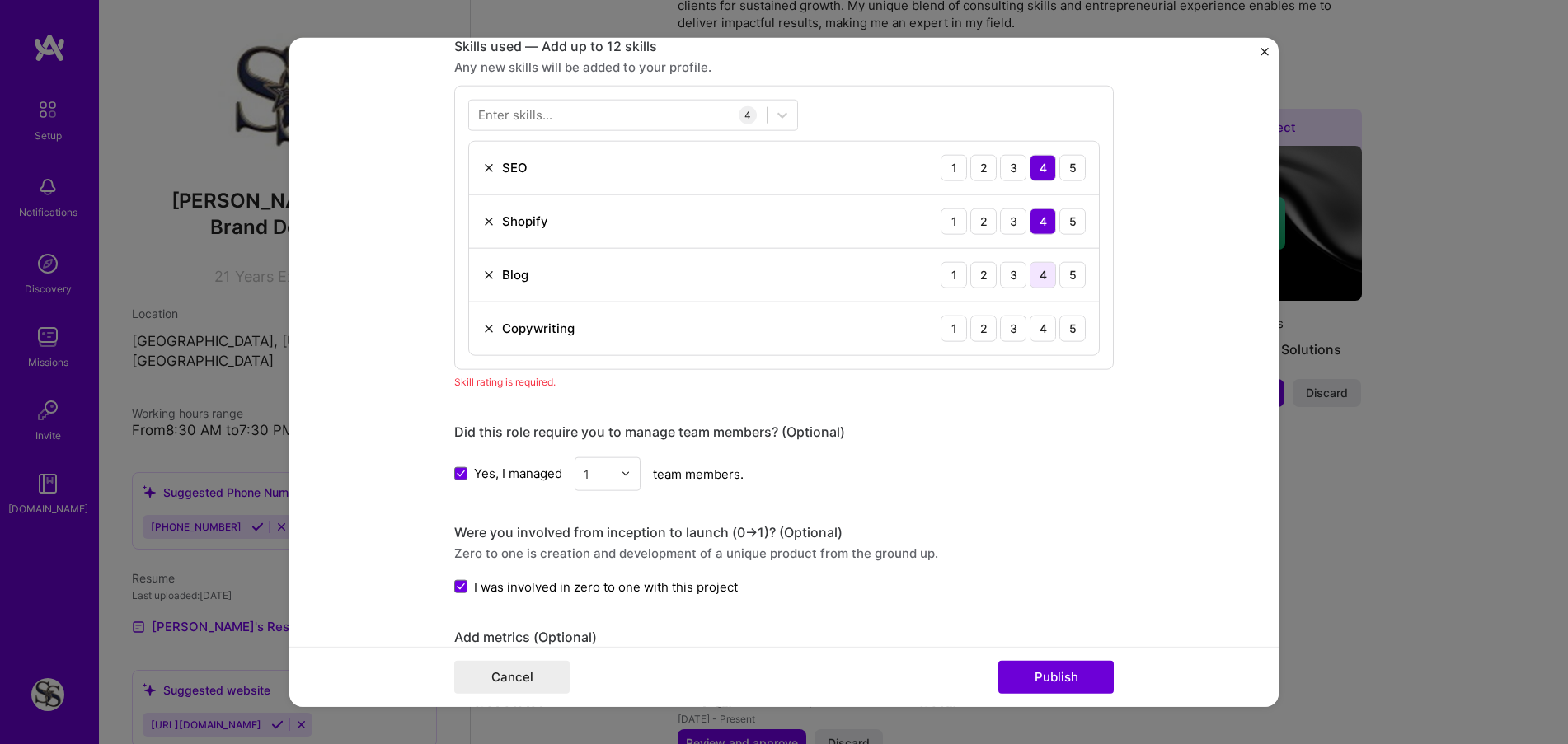
click at [1034, 279] on div "4" at bounding box center [1043, 275] width 26 height 26
click at [1041, 333] on div "4" at bounding box center [1043, 327] width 26 height 26
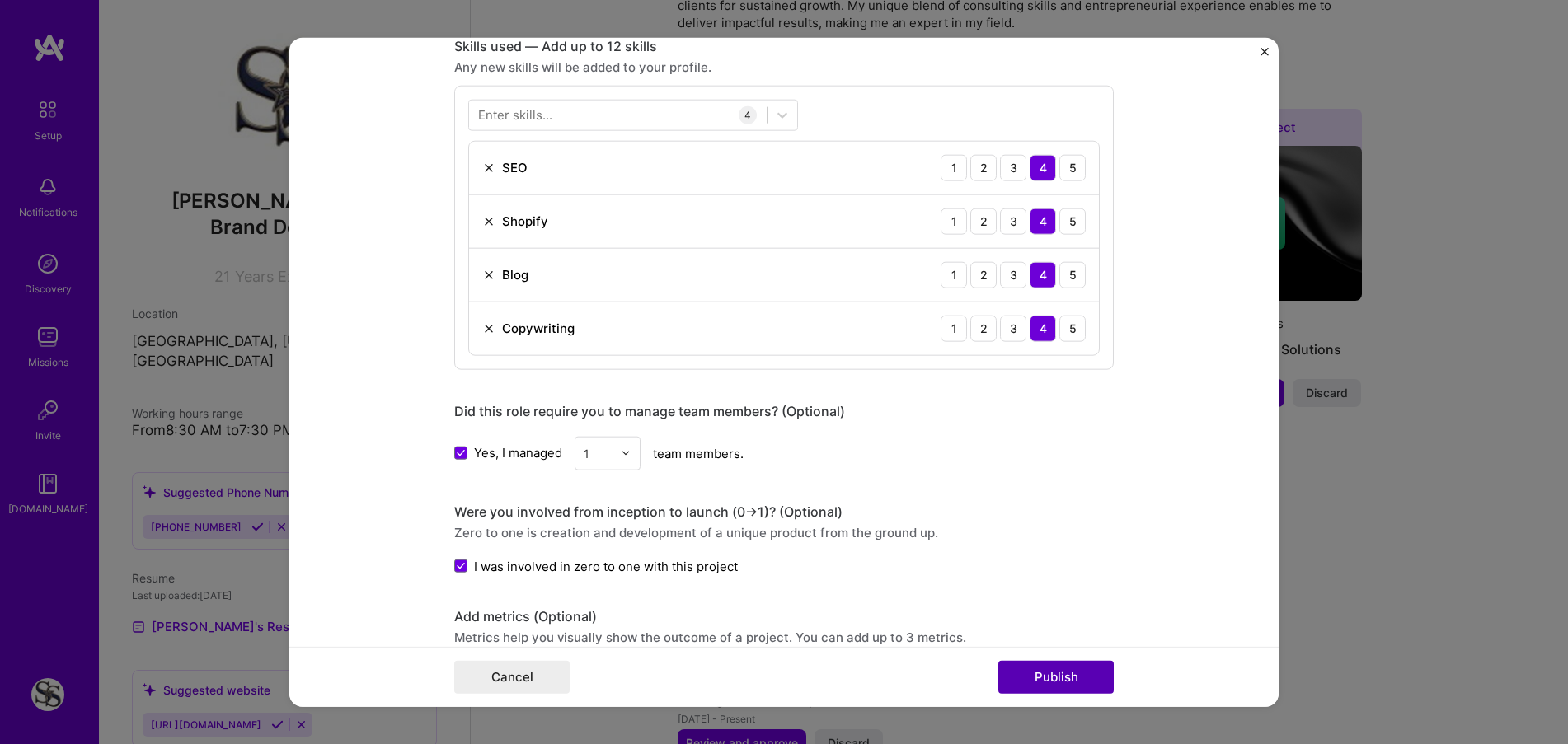
click at [1059, 679] on button "Publish" at bounding box center [1056, 678] width 115 height 33
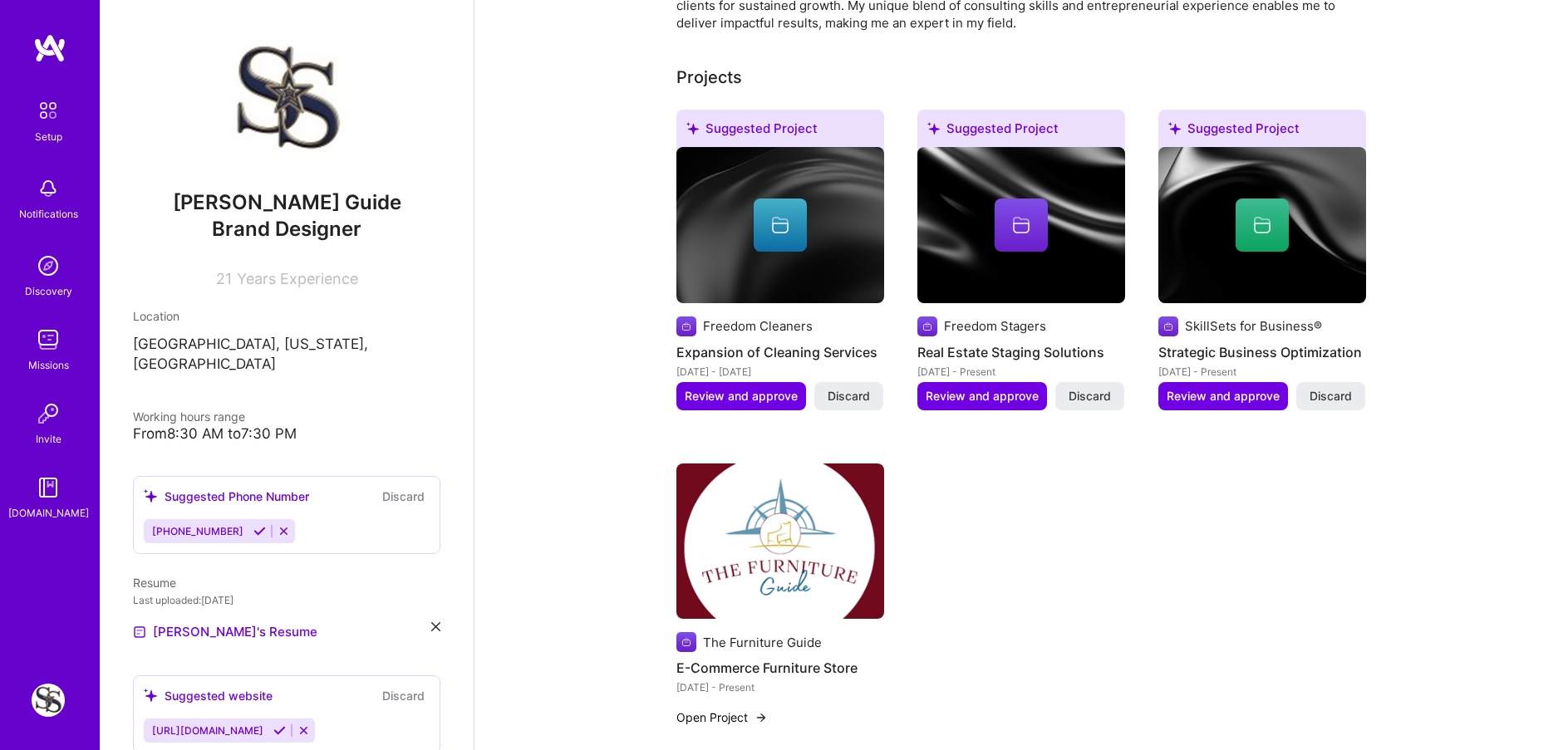
click at [778, 215] on icon at bounding box center [780, 224] width 20 height 20
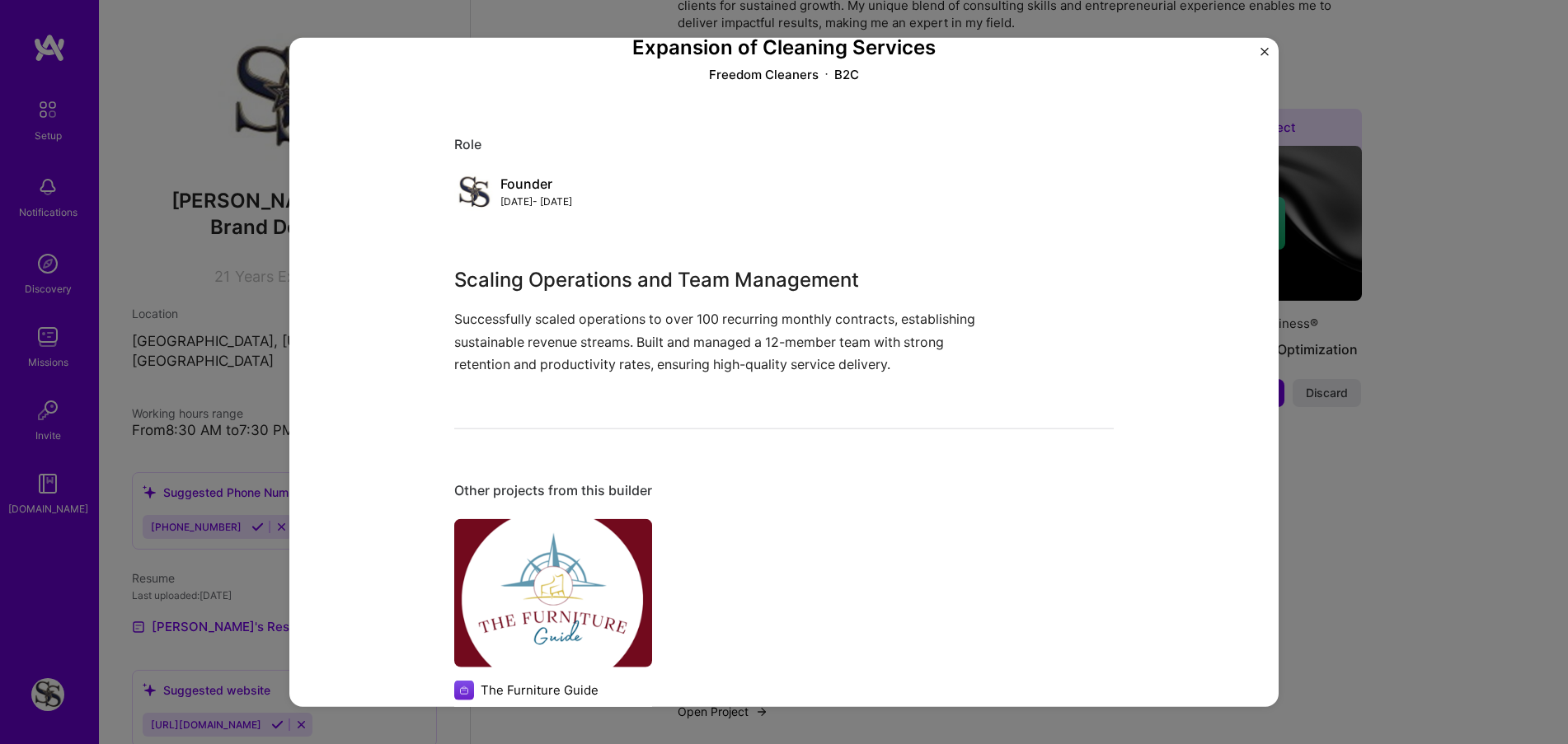
scroll to position [225, 0]
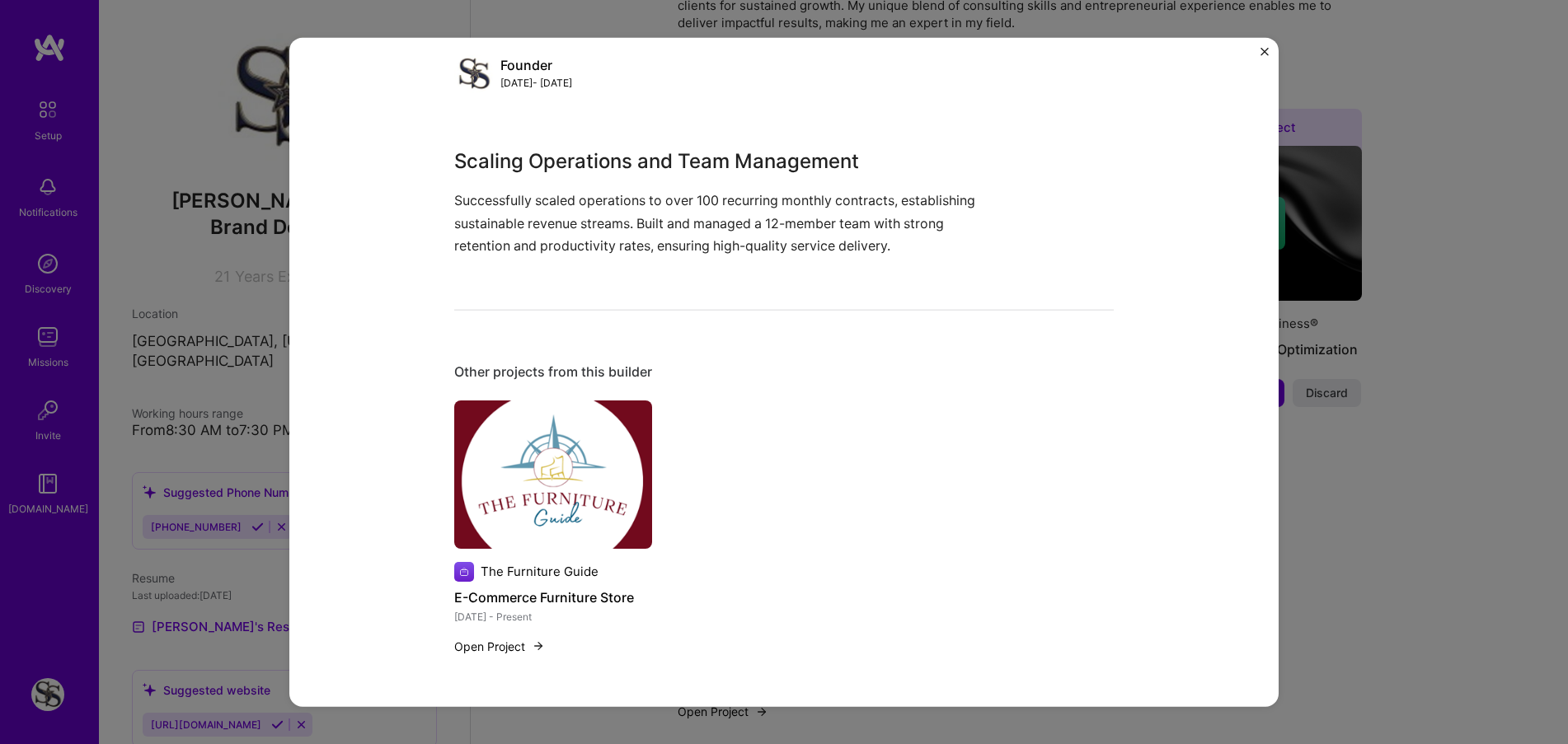
click at [520, 480] on img at bounding box center [553, 475] width 198 height 148
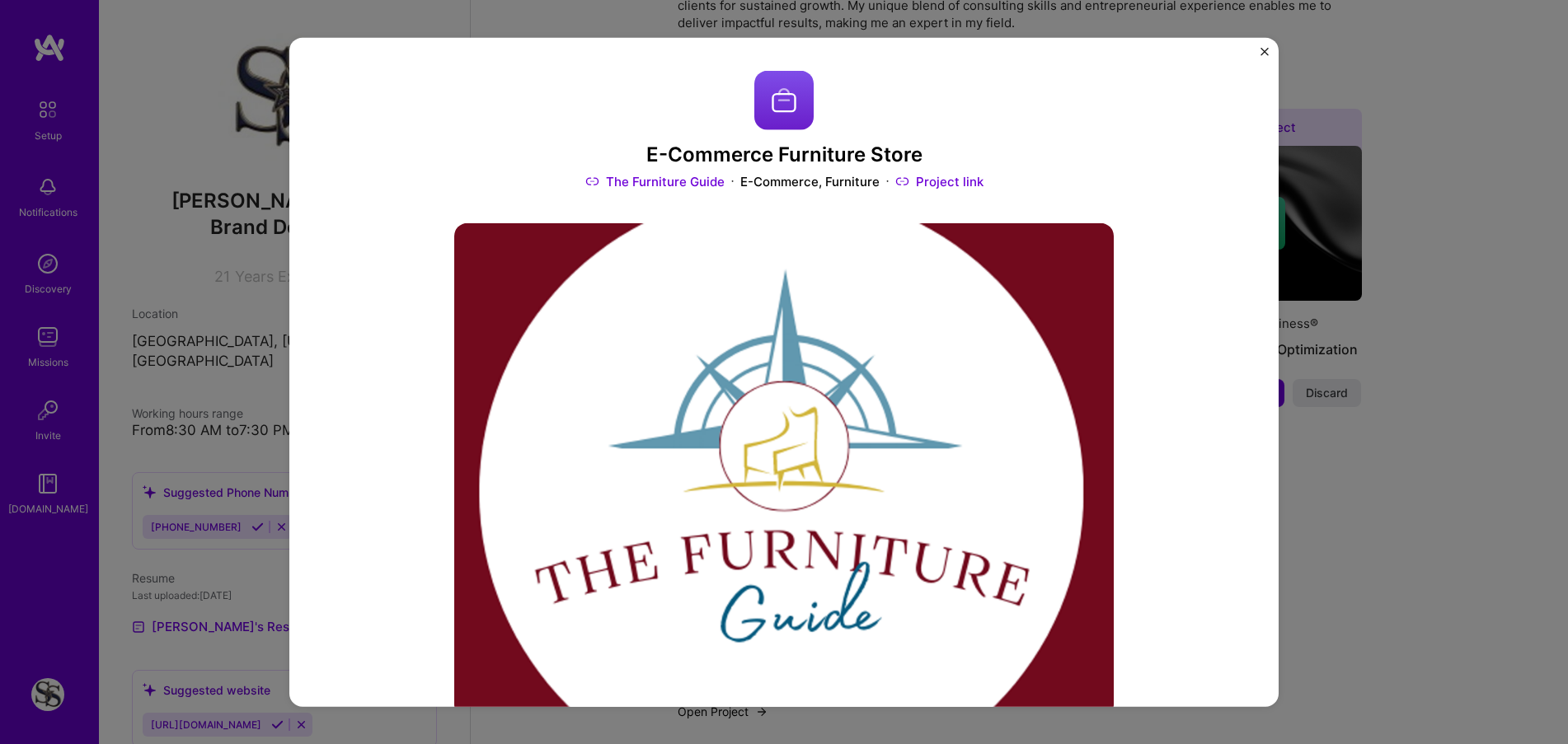
click at [823, 426] on img at bounding box center [784, 470] width 660 height 494
click at [1263, 51] on img "Close" at bounding box center [1264, 51] width 8 height 8
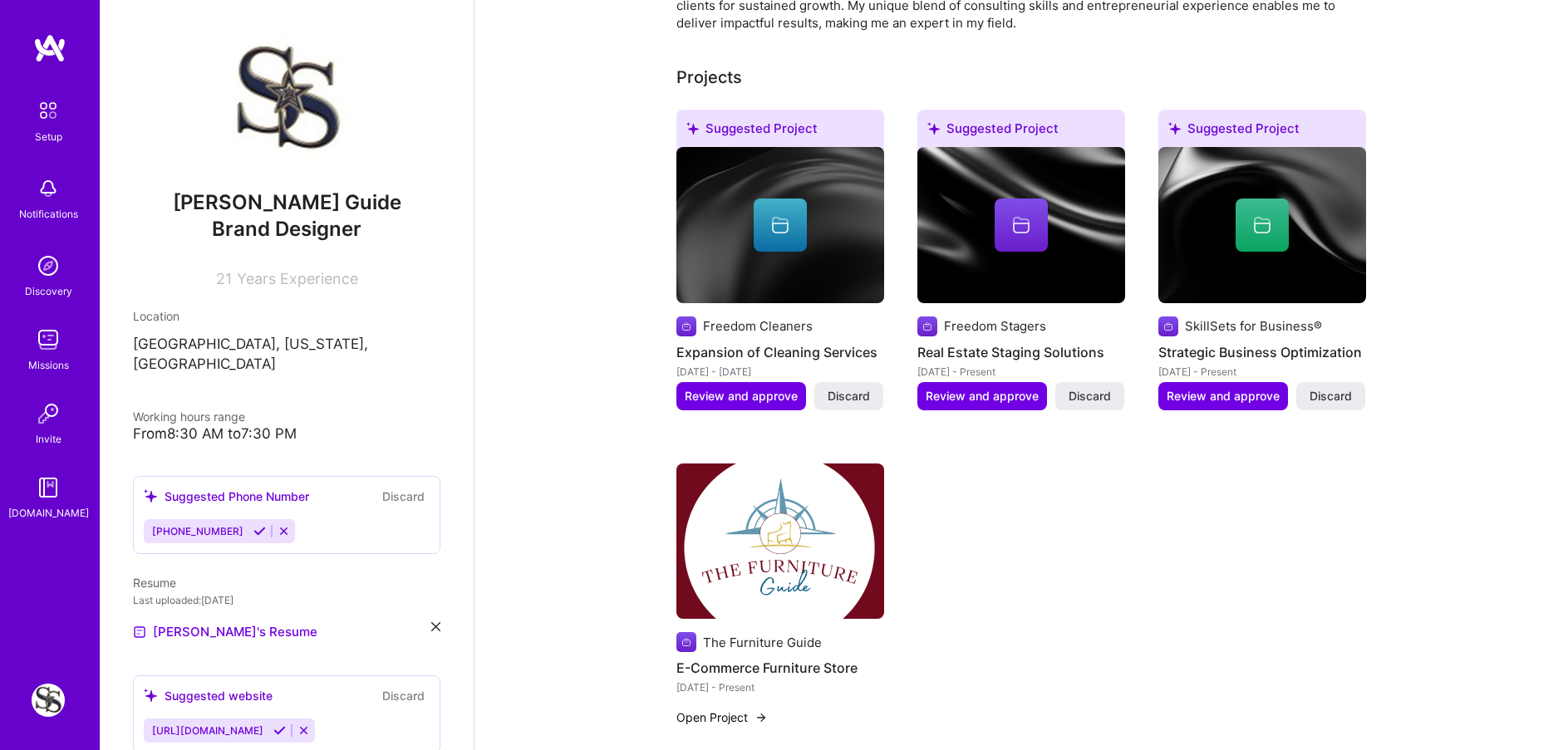
click at [791, 215] on div at bounding box center [780, 224] width 53 height 53
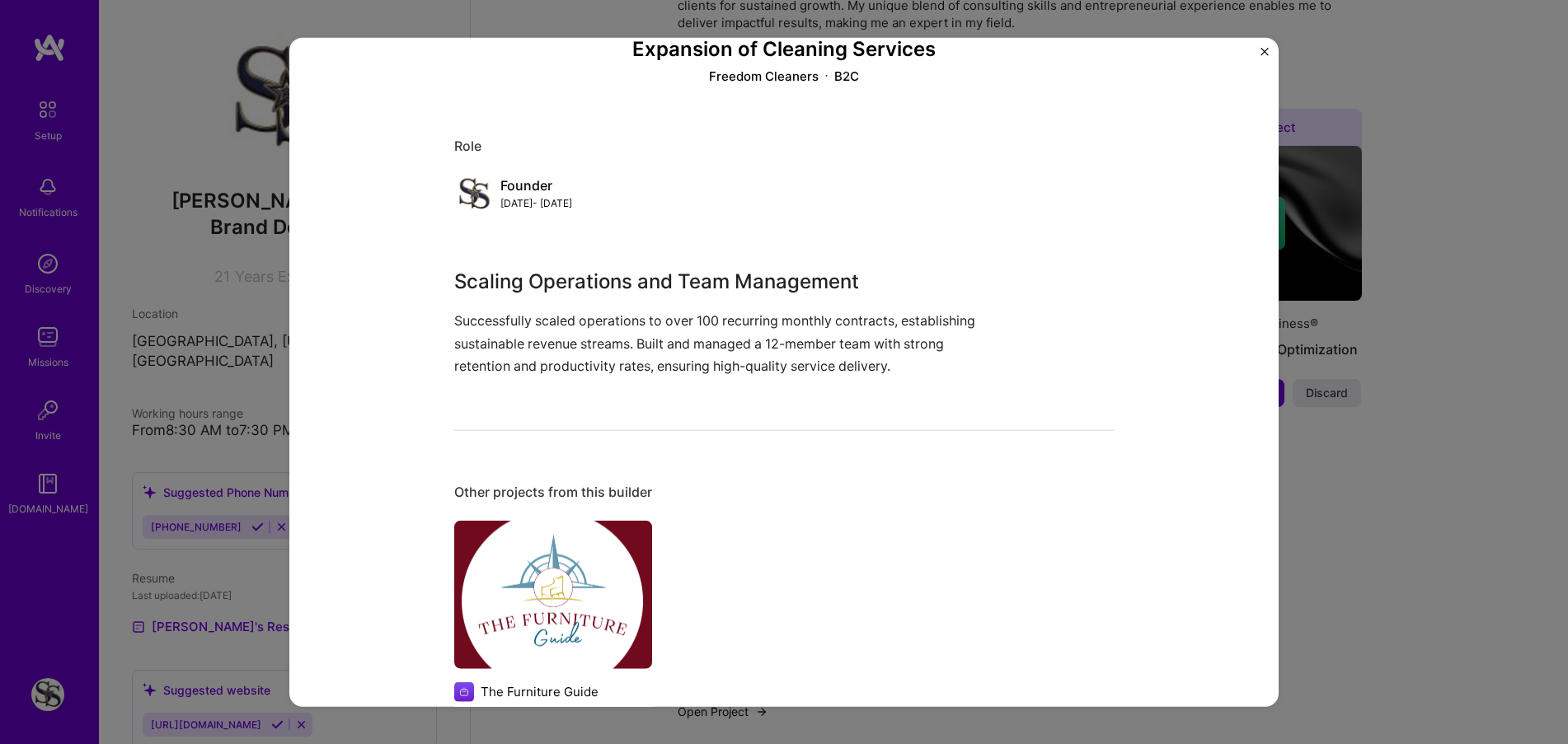
scroll to position [225, 0]
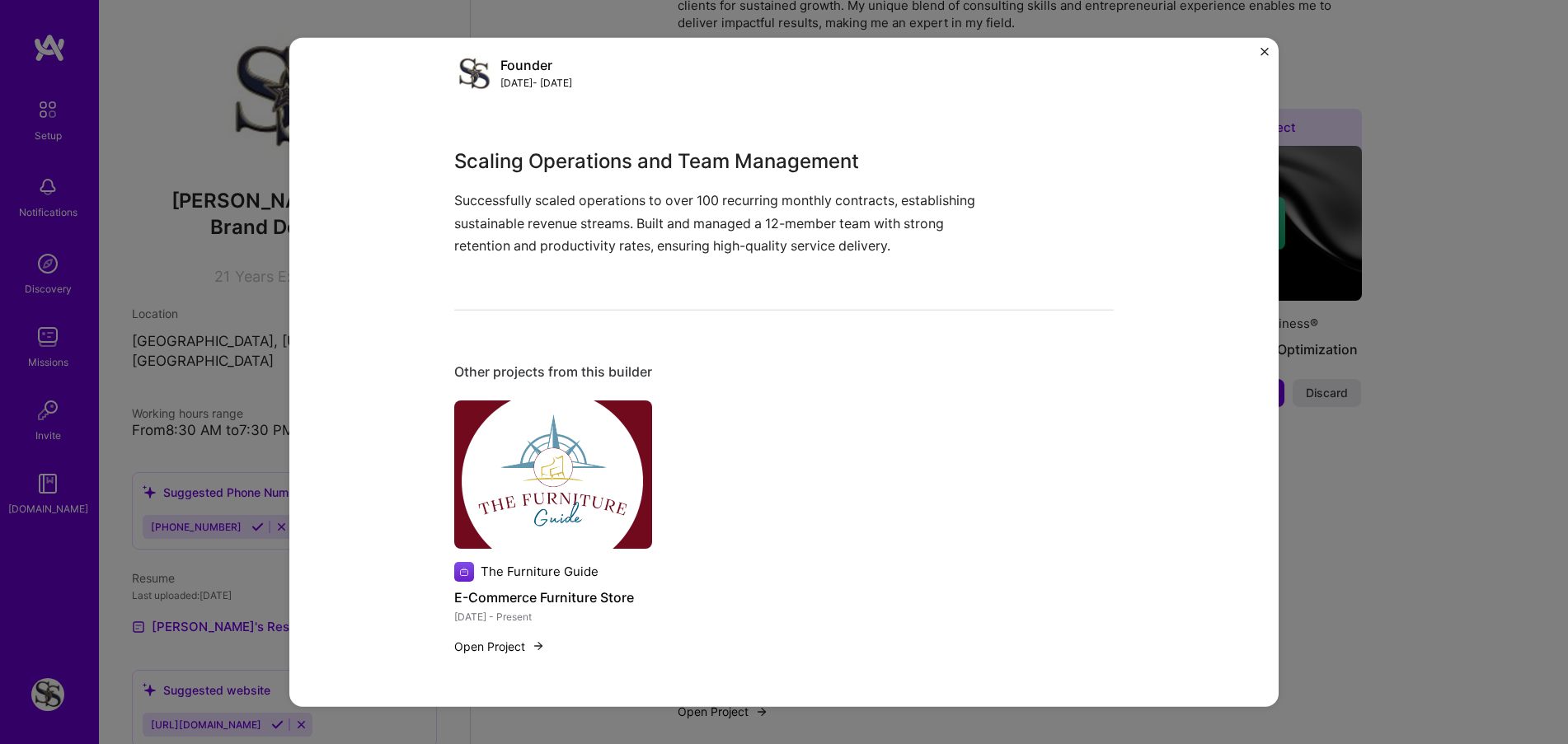
click at [482, 647] on button "Open Project" at bounding box center [500, 647] width 91 height 18
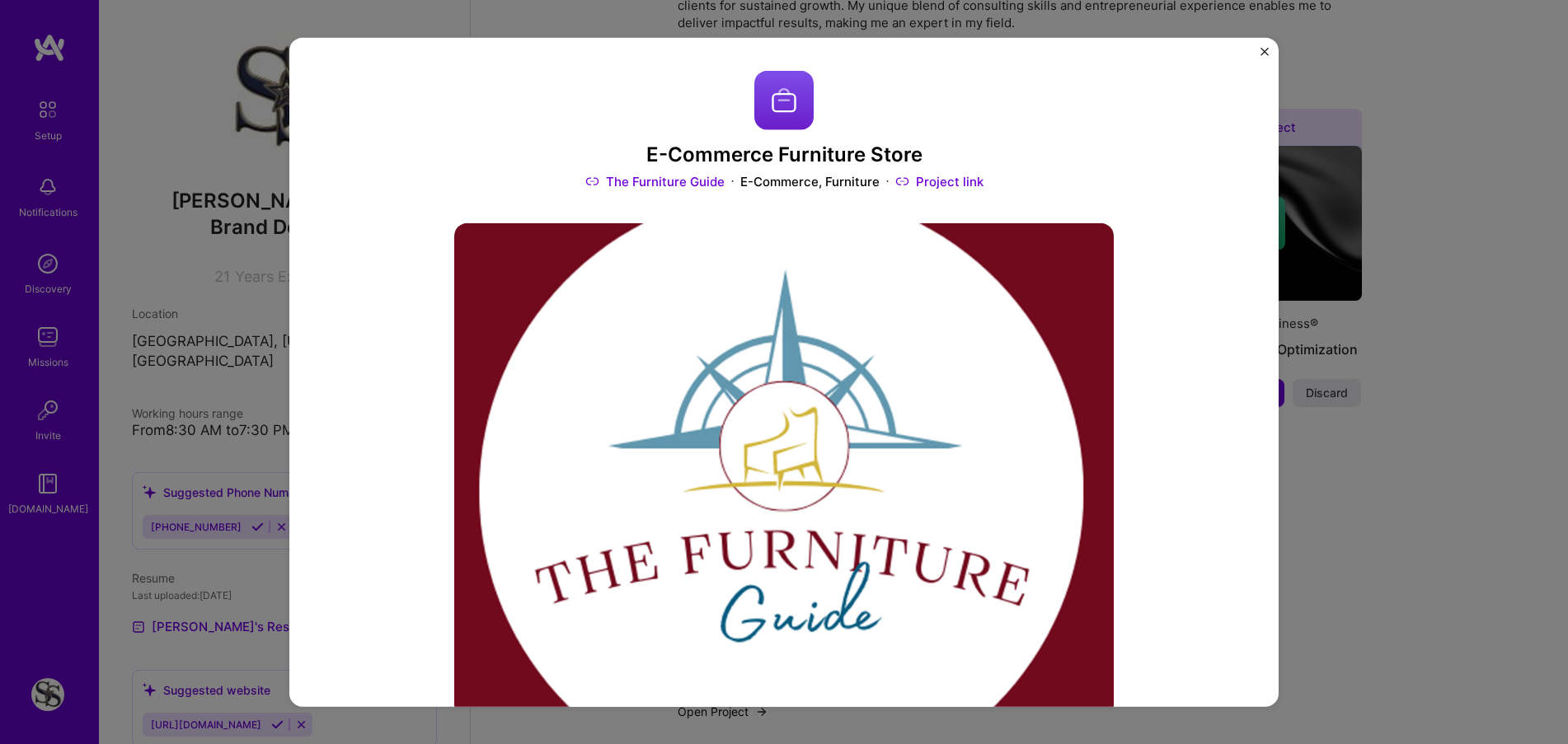
click at [1261, 53] on img "Close" at bounding box center [1264, 51] width 8 height 8
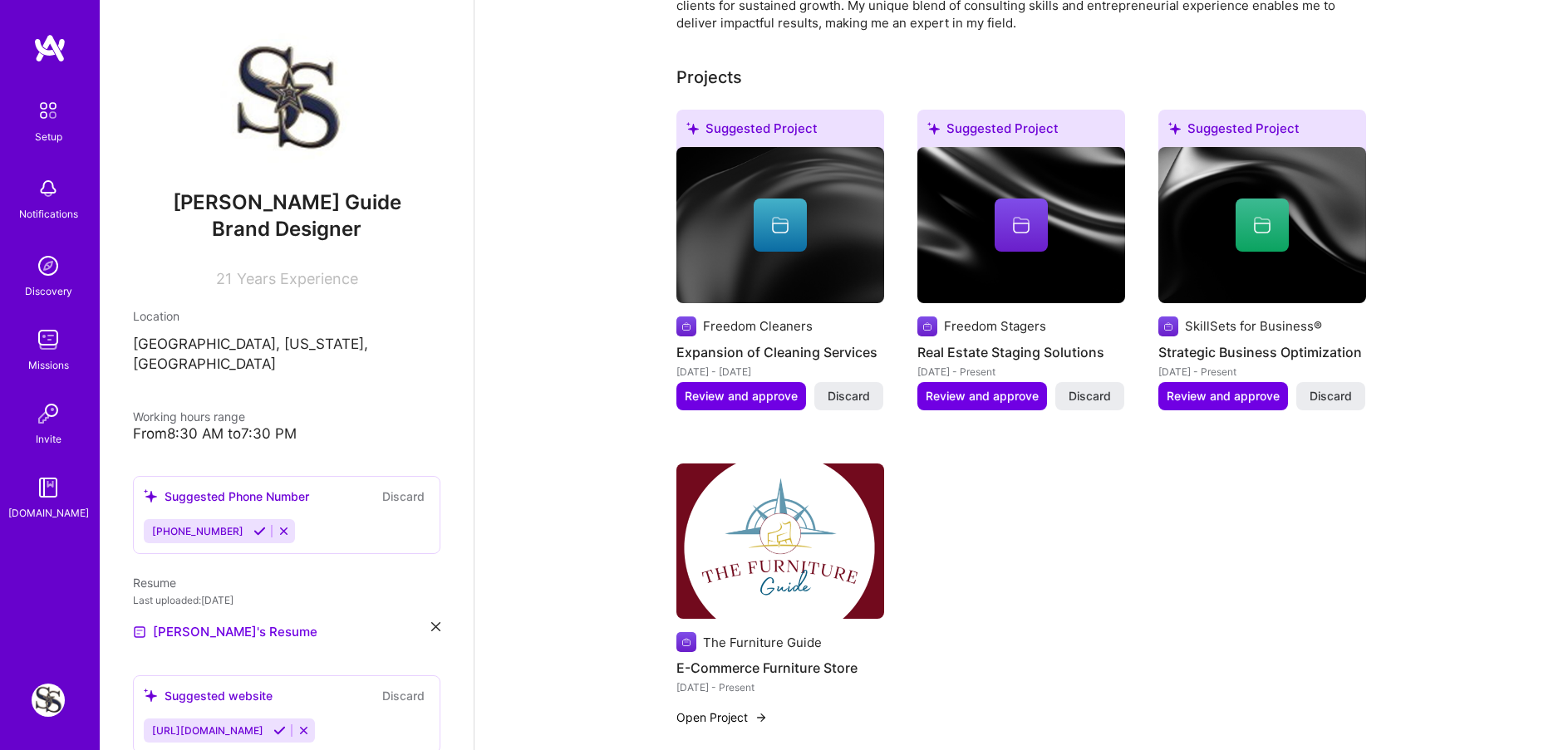
click at [773, 174] on img at bounding box center [780, 224] width 208 height 156
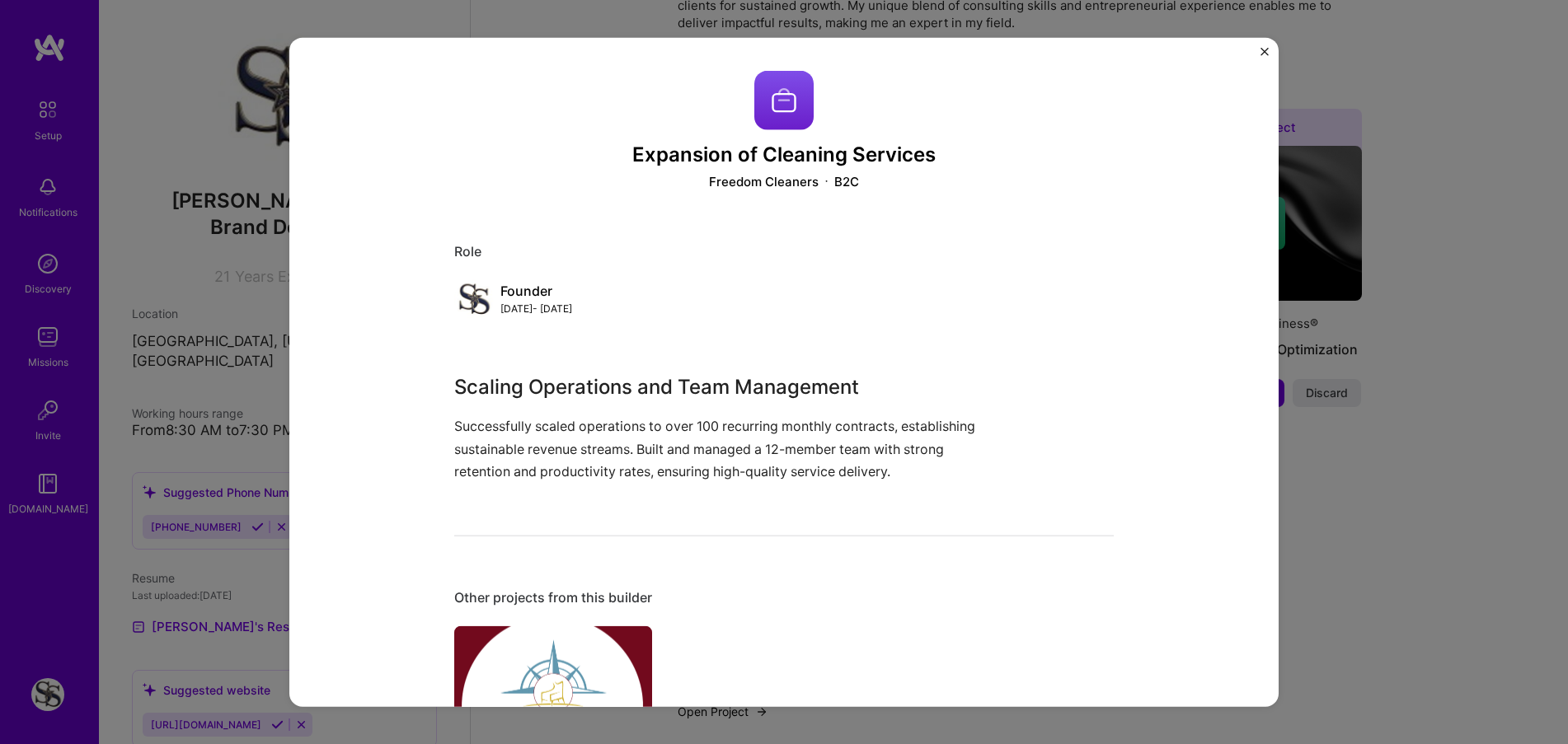
click at [456, 303] on img at bounding box center [474, 300] width 40 height 40
click at [1260, 56] on button "Close" at bounding box center [1264, 56] width 8 height 18
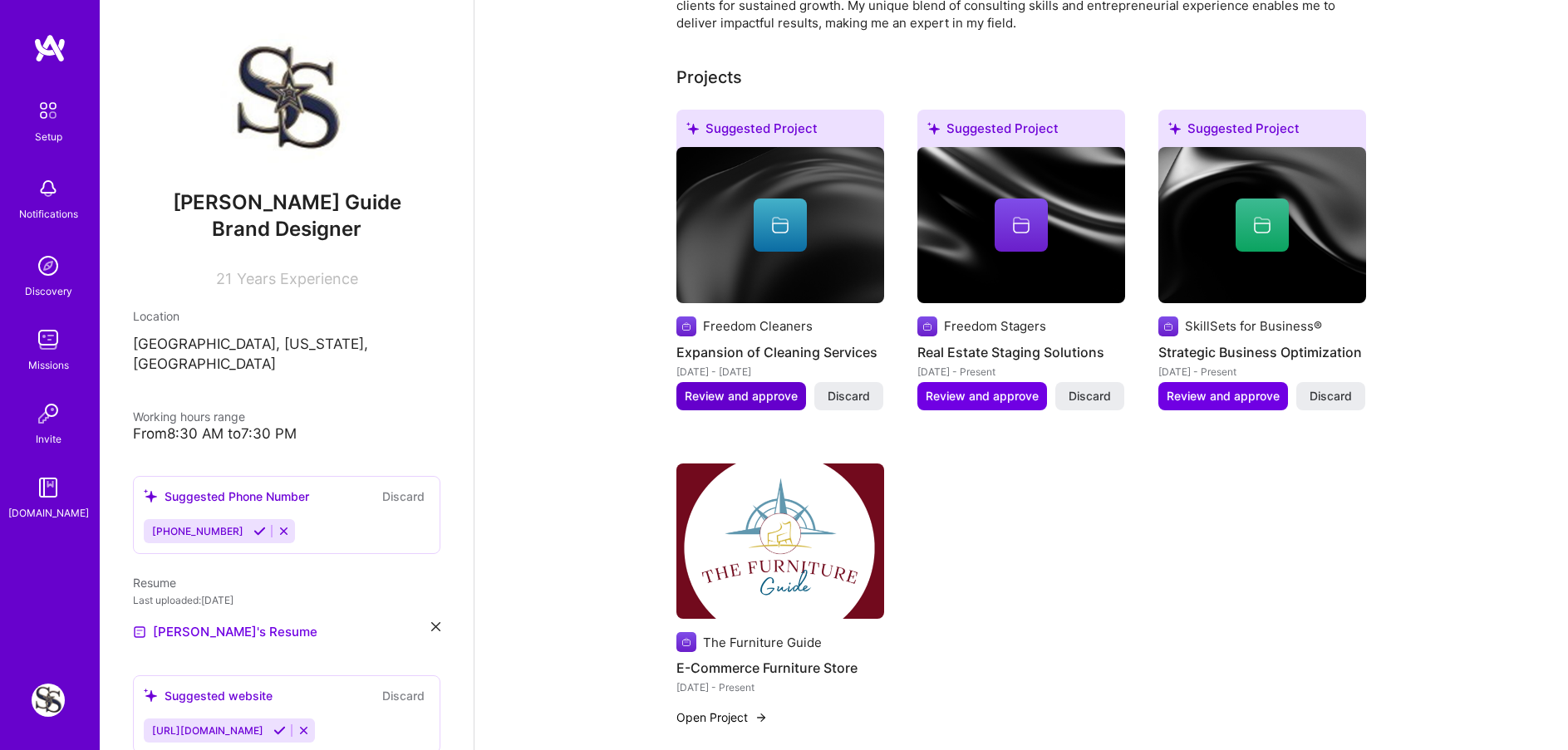
click at [704, 388] on span "Review and approve" at bounding box center [741, 397] width 113 height 17
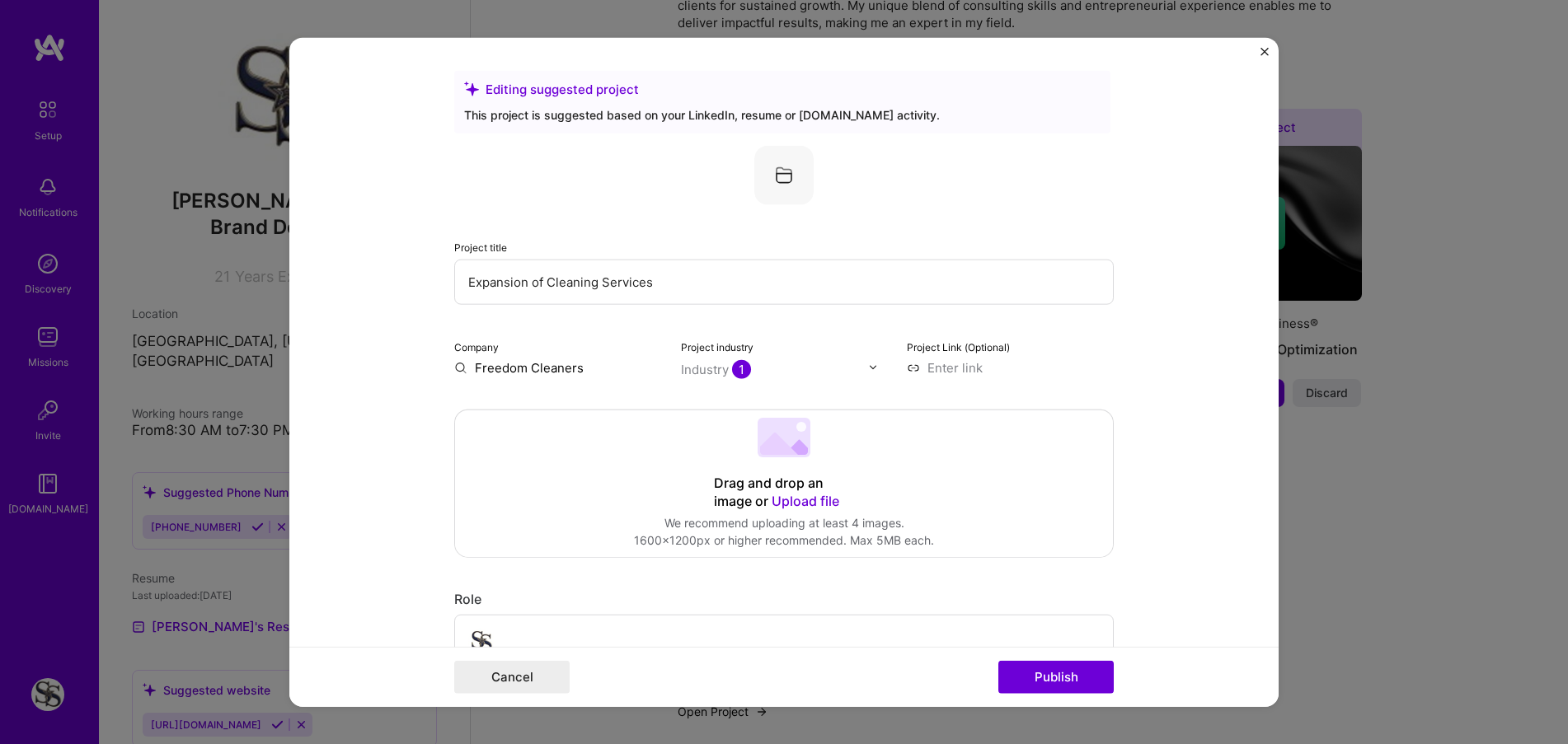
click at [781, 440] on 202 at bounding box center [783, 437] width 53 height 40
click at [771, 440] on icon at bounding box center [778, 443] width 38 height 22
click at [1016, 669] on button "Delete" at bounding box center [1022, 683] width 52 height 29
click at [1261, 50] on img "Close" at bounding box center [1264, 51] width 8 height 8
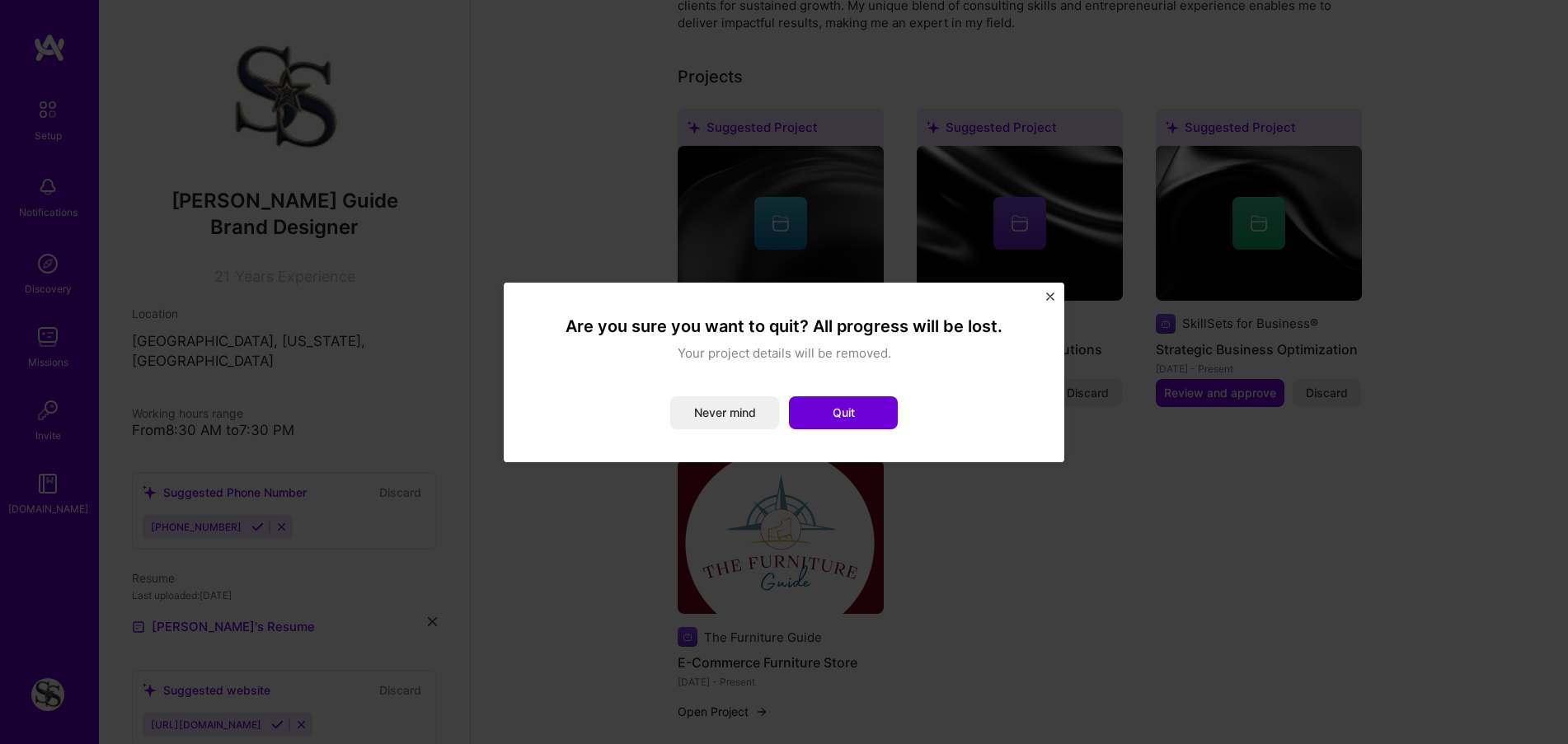
click at [802, 413] on button "Quit" at bounding box center [842, 413] width 109 height 33
